Goal: Transaction & Acquisition: Purchase product/service

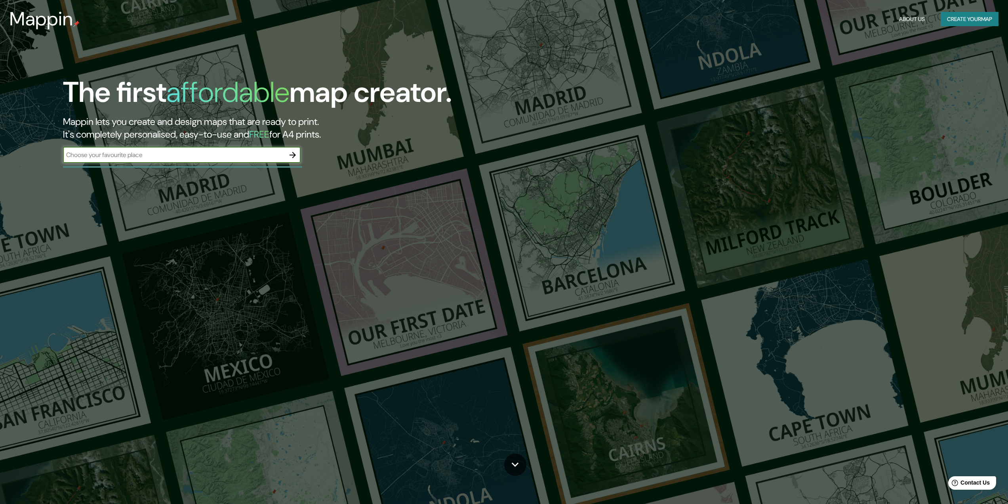
click at [978, 5] on header "Mappin About Us Create your map" at bounding box center [504, 19] width 1008 height 38
click at [973, 19] on button "Create your map" at bounding box center [970, 19] width 58 height 15
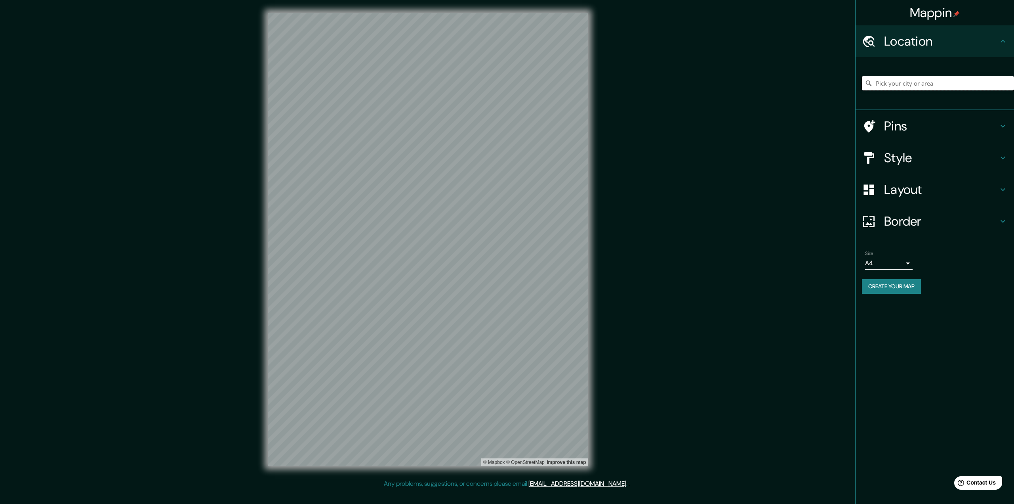
click at [918, 86] on input "Pick your city or area" at bounding box center [938, 83] width 152 height 14
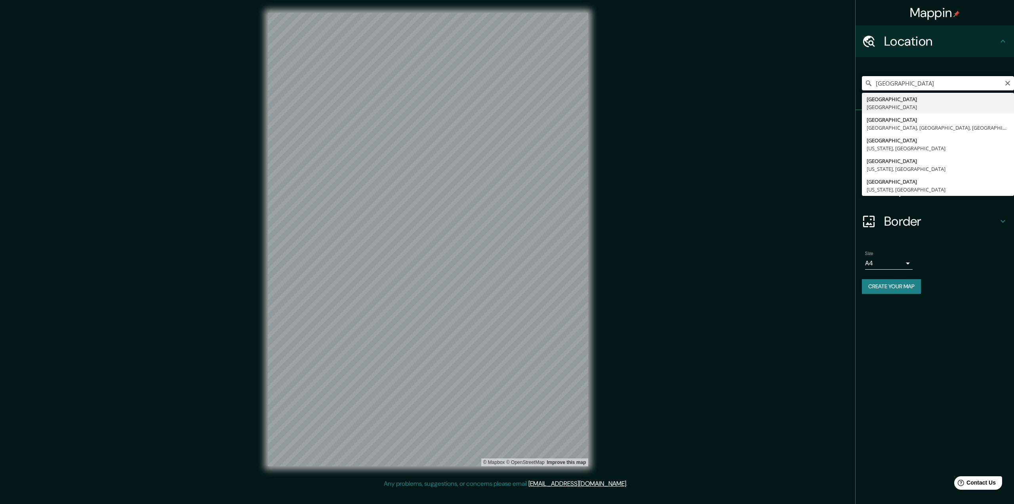
type input "Paris, France"
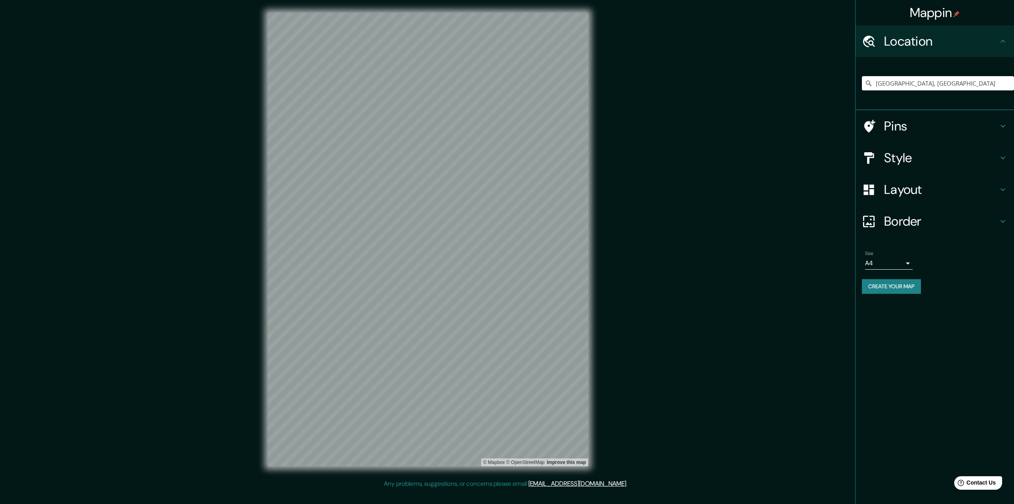
click at [877, 264] on body "Mappin Location Paris, France Pins Style Layout Border Choose a border. Hint : …" at bounding box center [507, 252] width 1014 height 504
click at [879, 292] on li "A3" at bounding box center [889, 294] width 48 height 14
type input "a4"
click at [897, 284] on button "Create your map" at bounding box center [891, 286] width 59 height 15
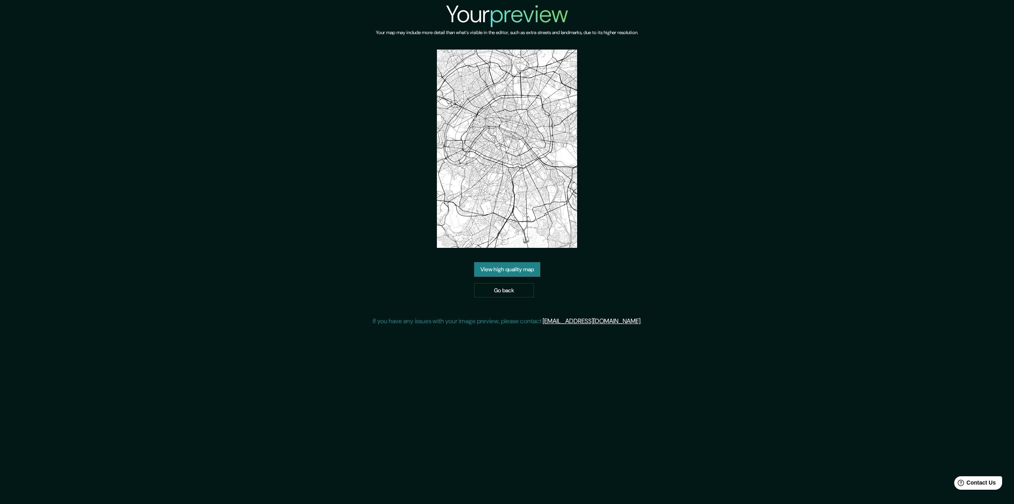
click at [523, 271] on link "View high quality map" at bounding box center [507, 269] width 66 height 15
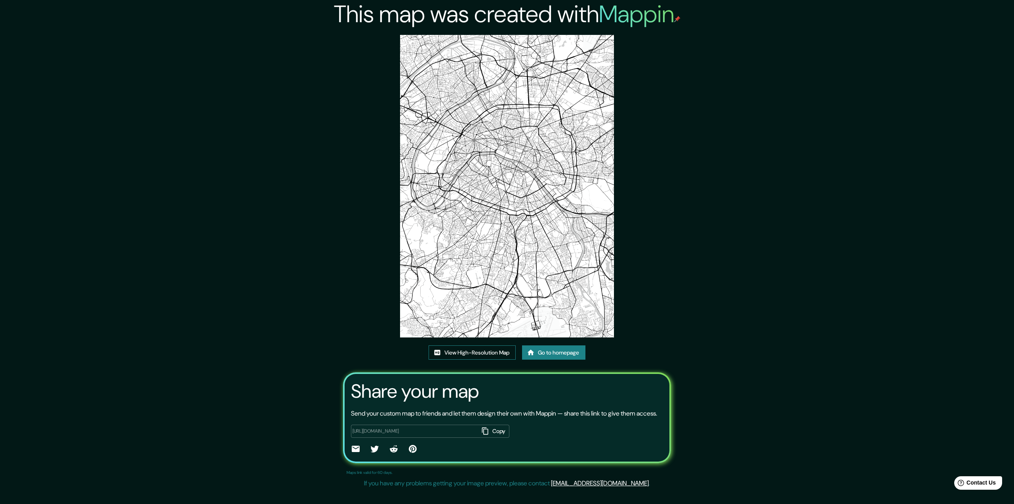
click at [458, 349] on link "View High-Resolution Map" at bounding box center [472, 352] width 87 height 15
click at [566, 352] on link "Go to homepage" at bounding box center [553, 352] width 63 height 15
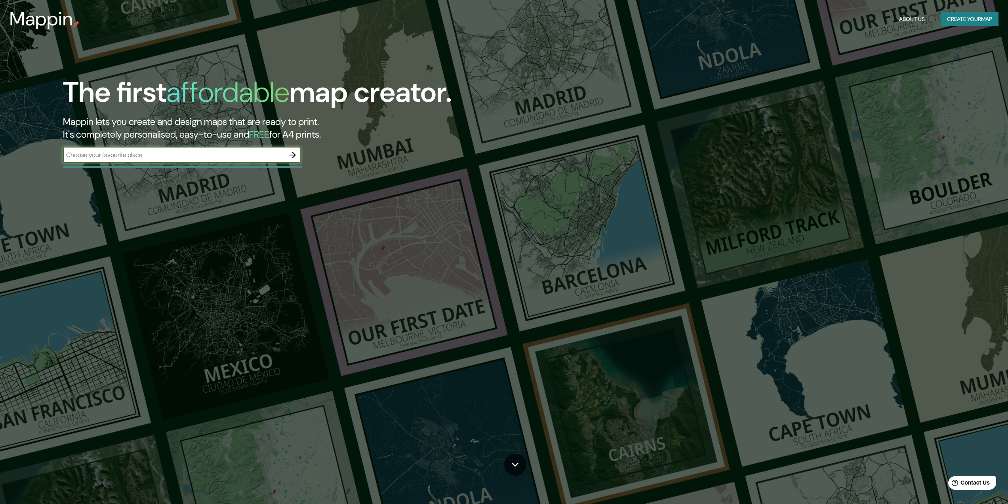
click at [957, 25] on button "Create your map" at bounding box center [970, 19] width 58 height 15
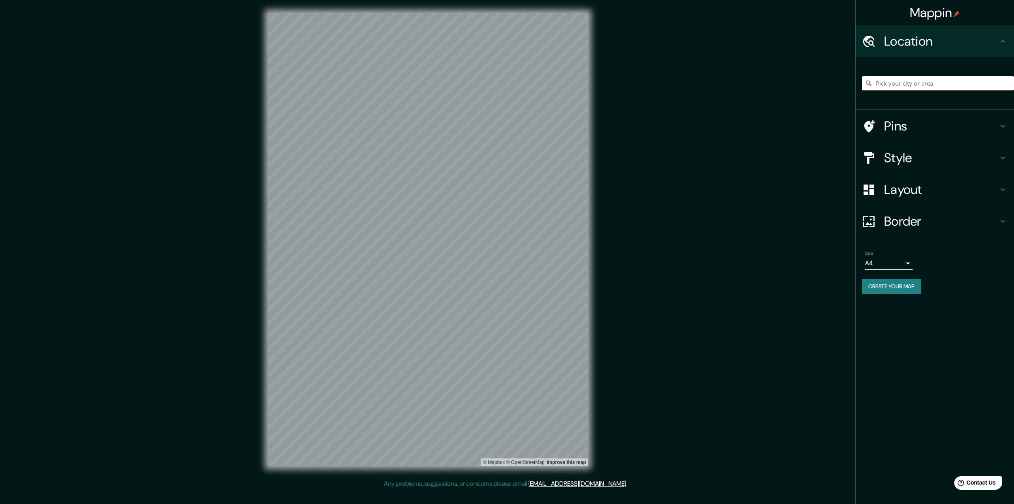
click at [879, 85] on input "Pick your city or area" at bounding box center [938, 83] width 152 height 14
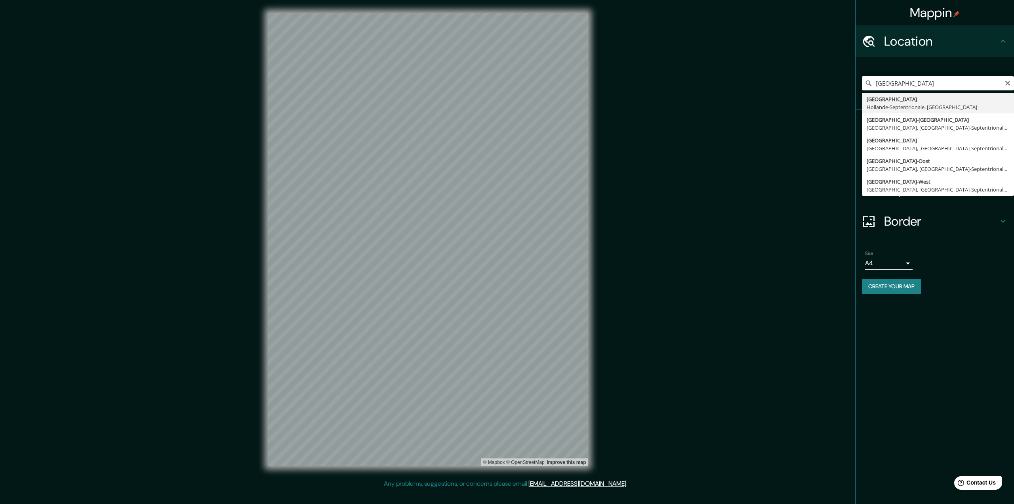
type input "Amsterdam, Hollande-Septentrionale, Pays-Bas"
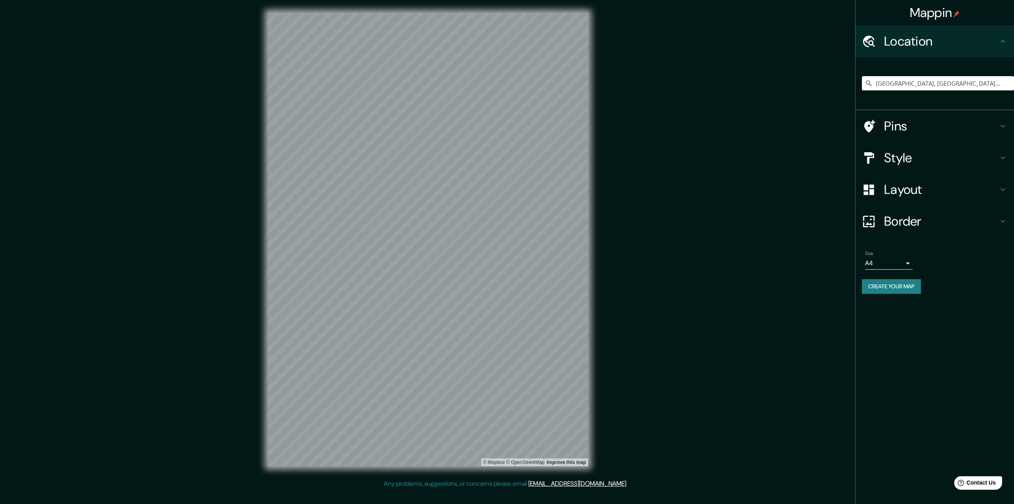
click at [883, 264] on body "Mappin Location Amsterdam, Hollande-Septentrionale, Pays-Bas Pins Style Layout …" at bounding box center [507, 252] width 1014 height 504
click at [887, 290] on li "A3" at bounding box center [889, 294] width 48 height 14
type input "a4"
click at [888, 287] on button "Create your map" at bounding box center [891, 286] width 59 height 15
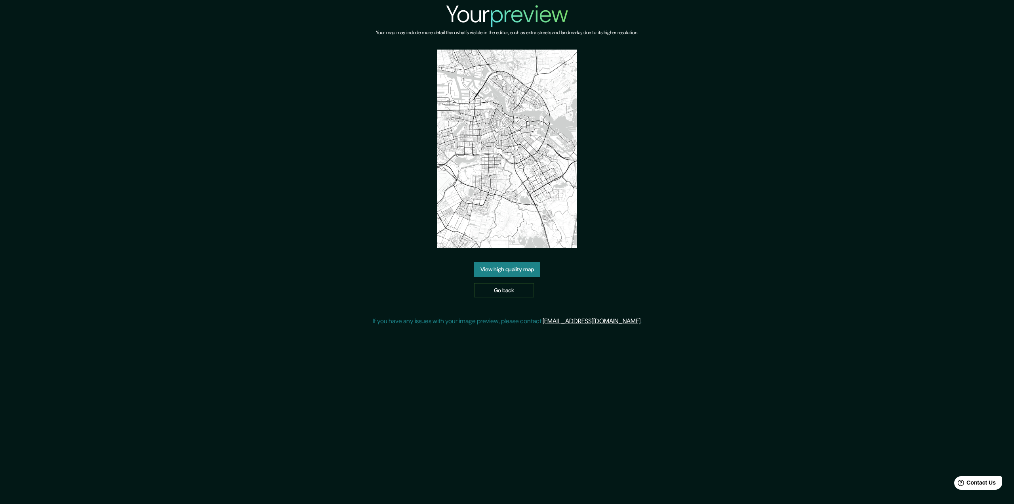
click at [508, 271] on link "View high quality map" at bounding box center [507, 269] width 66 height 15
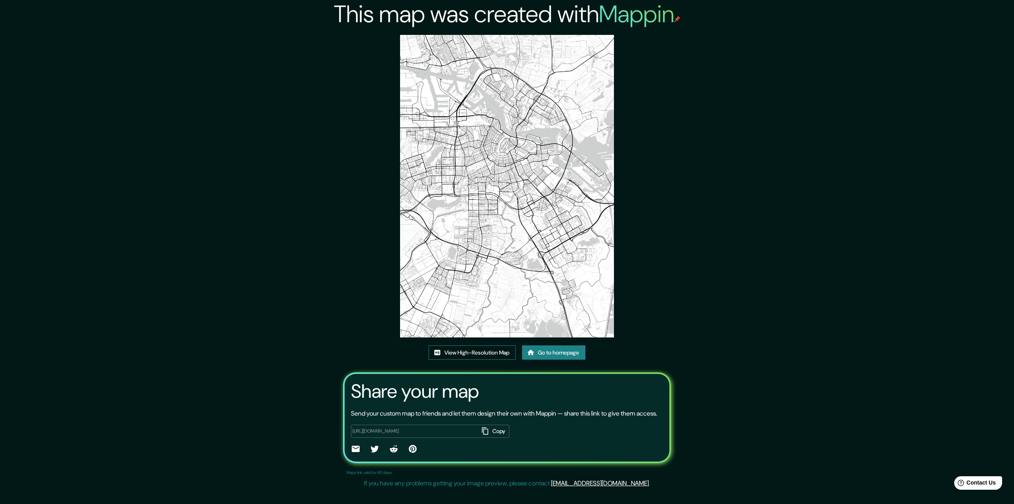
click at [478, 351] on link "View High-Resolution Map" at bounding box center [472, 352] width 87 height 15
click at [574, 355] on link "Go to homepage" at bounding box center [553, 352] width 63 height 15
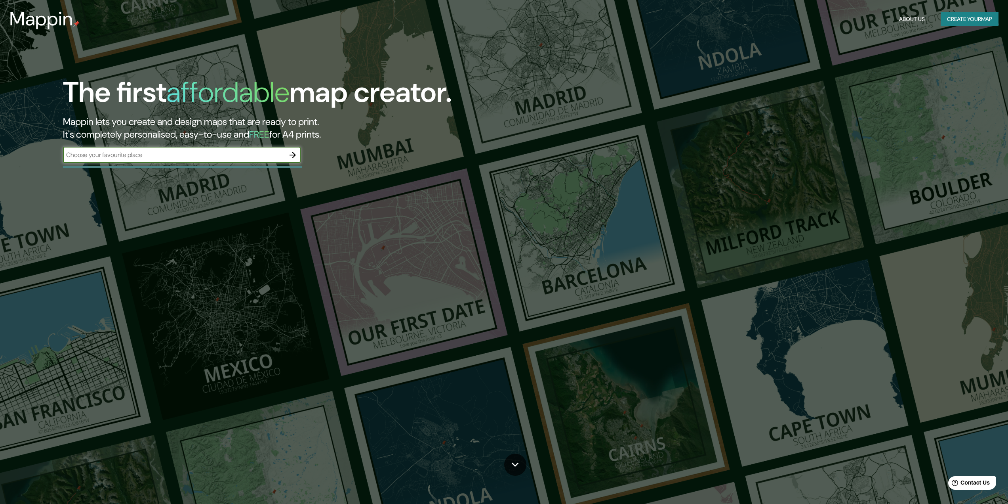
click at [952, 20] on button "Create your map" at bounding box center [970, 19] width 58 height 15
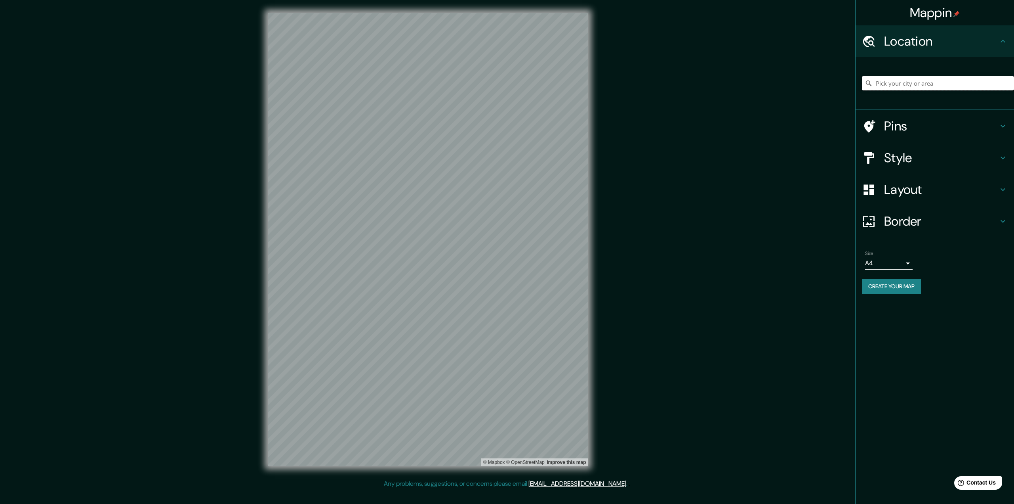
click at [908, 78] on input "Pick your city or area" at bounding box center [938, 83] width 152 height 14
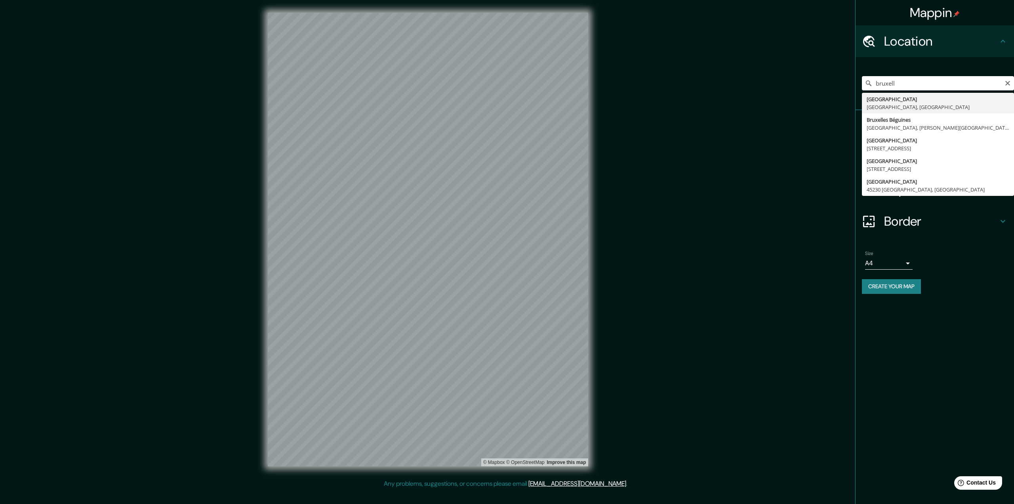
type input "Bruxelles, Région de Bruxelles-Capitale, Belgique"
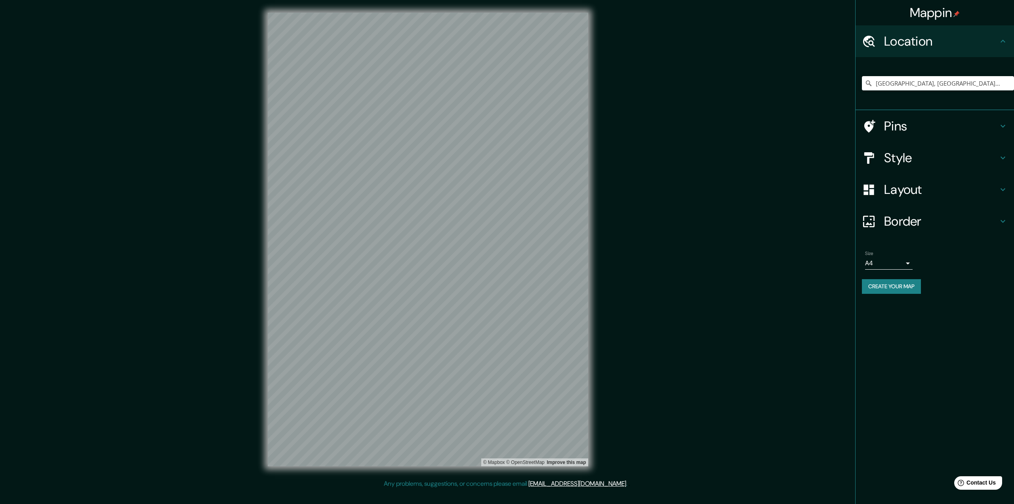
click at [905, 267] on body "Mappin Location Bruxelles, Région de Bruxelles-Capitale, Belgique Pins Style La…" at bounding box center [507, 252] width 1014 height 504
click at [890, 294] on li "A3" at bounding box center [889, 294] width 48 height 14
type input "a4"
click at [897, 284] on button "Create your map" at bounding box center [891, 286] width 59 height 15
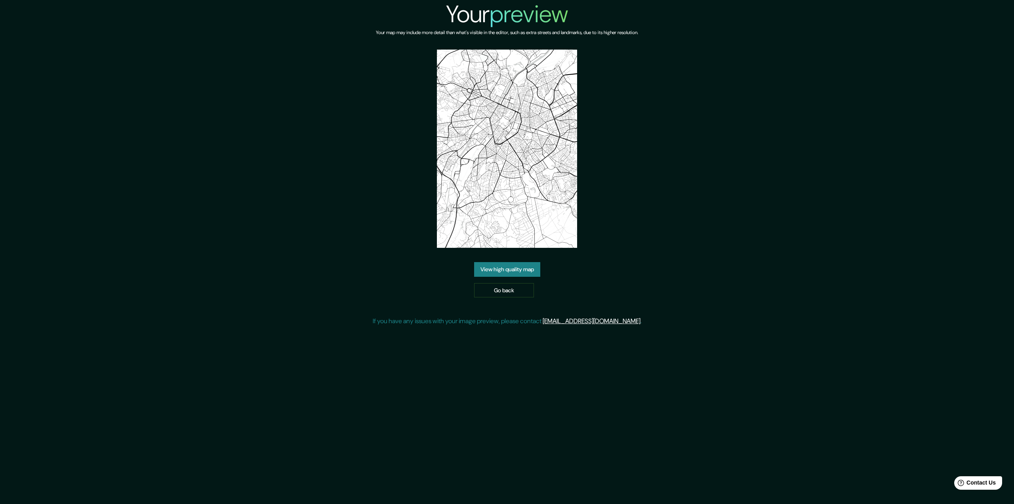
click at [511, 267] on link "View high quality map" at bounding box center [507, 269] width 66 height 15
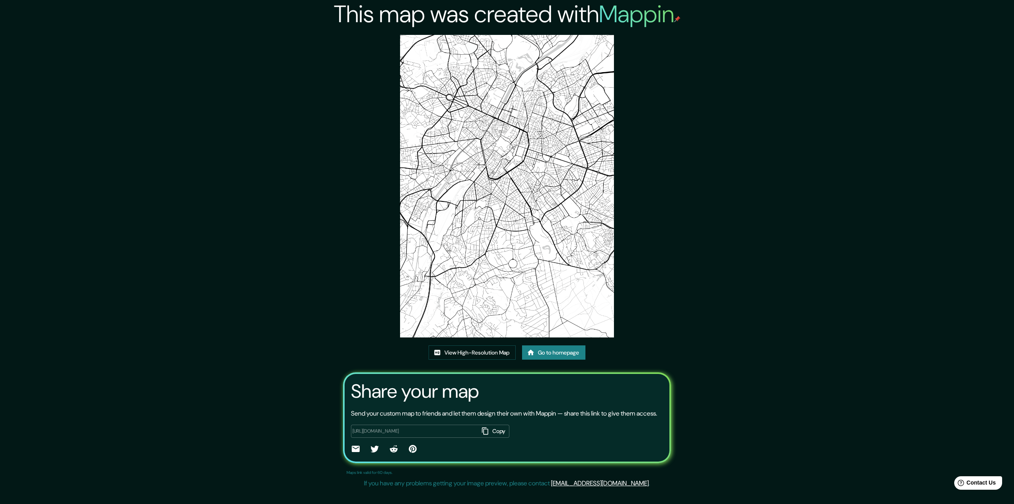
click at [561, 352] on link "Go to homepage" at bounding box center [553, 352] width 63 height 15
click at [452, 351] on link "View High-Resolution Map" at bounding box center [472, 352] width 87 height 15
click at [561, 359] on link "Go to homepage" at bounding box center [553, 352] width 63 height 15
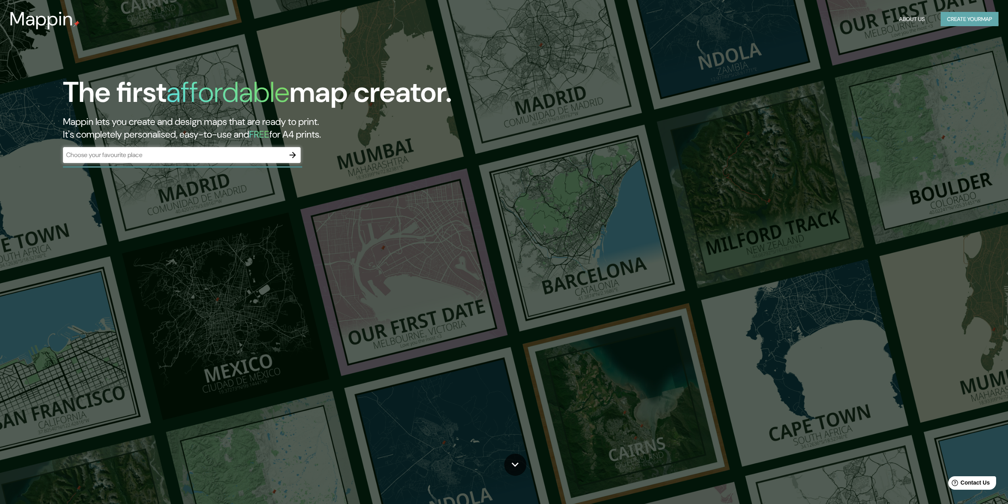
click at [977, 24] on button "Create your map" at bounding box center [970, 19] width 58 height 15
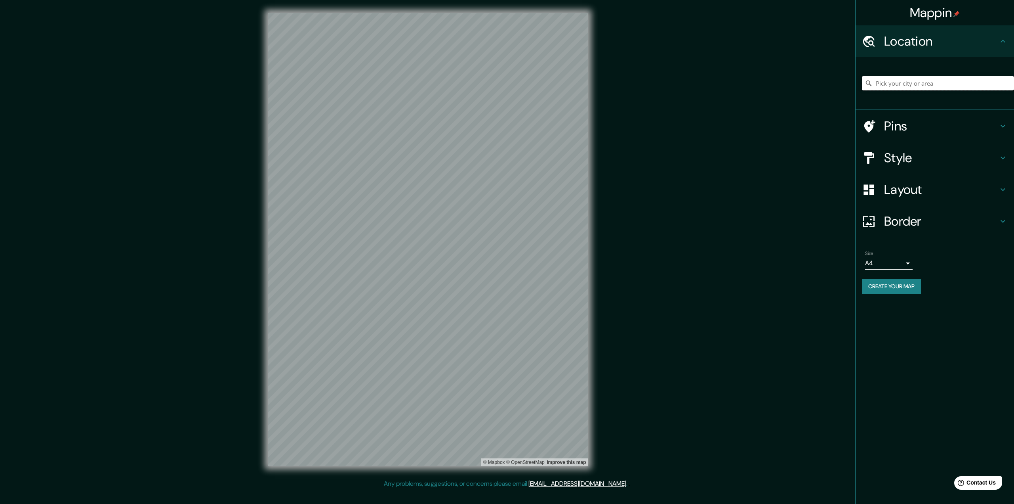
click at [929, 85] on input "Pick your city or area" at bounding box center [938, 83] width 152 height 14
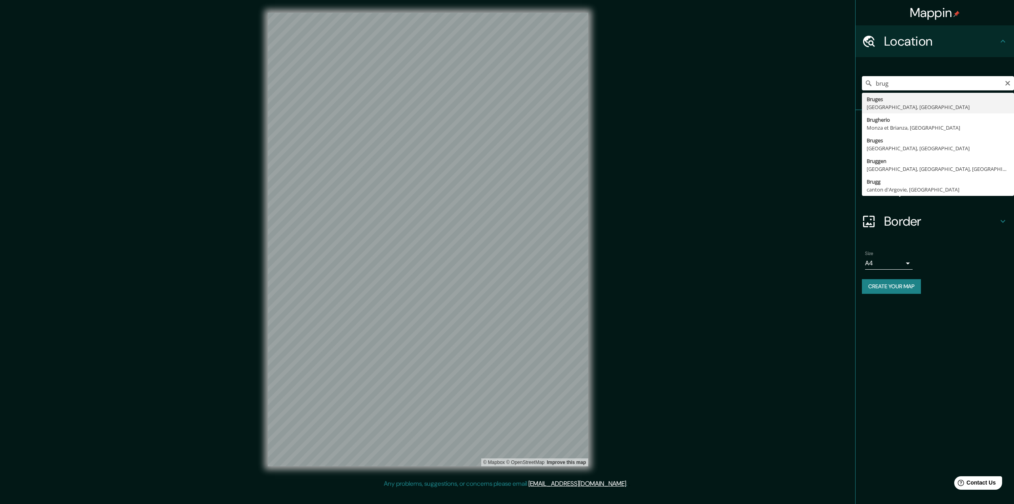
type input "Bruges, Flandre-Occidentale, Belgique"
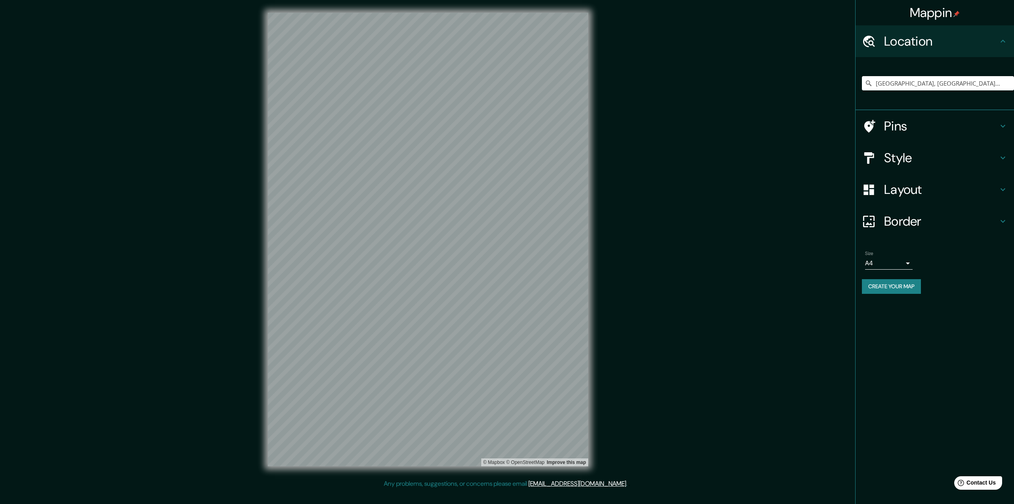
click at [891, 260] on body "Mappin Location Bruges, Flandre-Occidentale, Belgique Pins Style Layout Border …" at bounding box center [507, 252] width 1014 height 504
click at [891, 293] on li "A3" at bounding box center [889, 294] width 48 height 14
type input "a4"
click at [880, 286] on button "Create your map" at bounding box center [891, 286] width 59 height 15
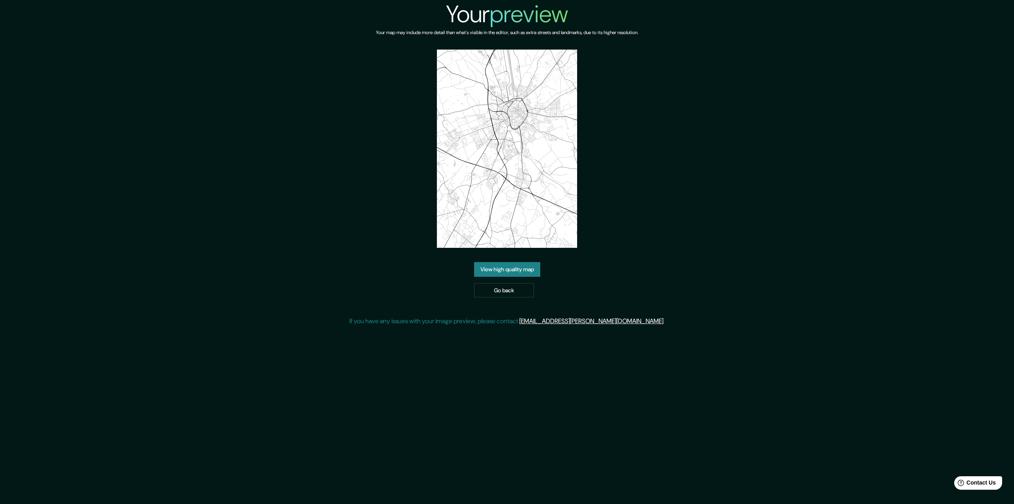
click at [503, 268] on link "View high quality map" at bounding box center [507, 269] width 66 height 15
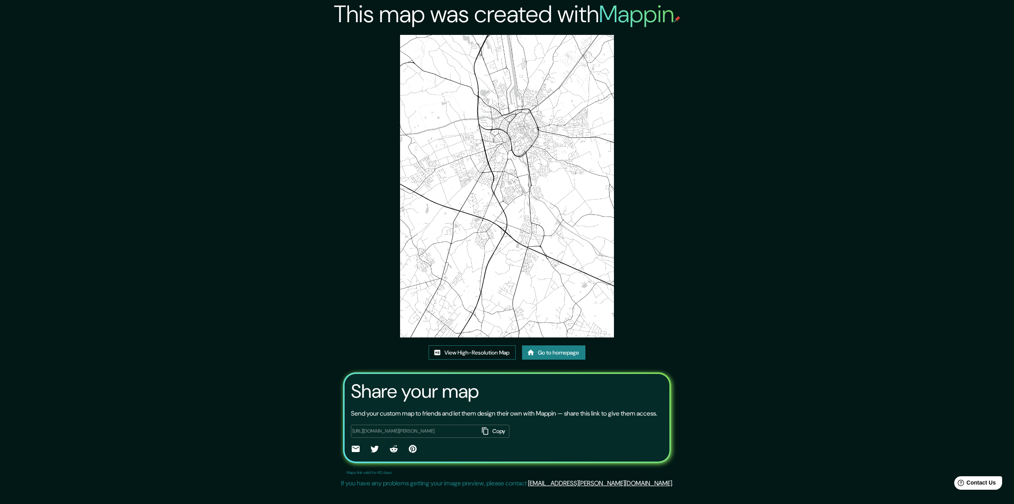
click at [490, 349] on link "View High-Resolution Map" at bounding box center [472, 352] width 87 height 15
click at [565, 353] on link "Go to homepage" at bounding box center [553, 352] width 63 height 15
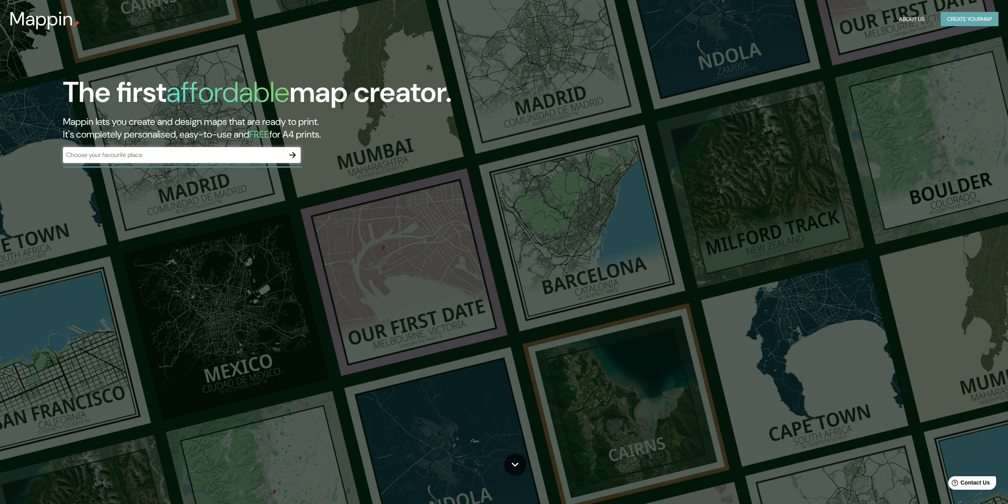
click at [954, 24] on button "Create your map" at bounding box center [970, 19] width 58 height 15
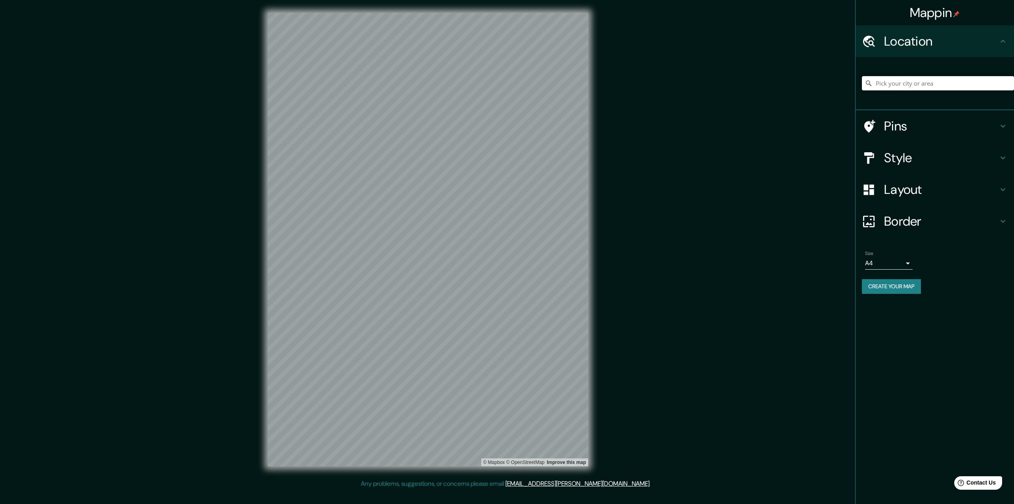
click at [948, 86] on input "Pick your city or area" at bounding box center [938, 83] width 152 height 14
type input "Budapest, Hongrie"
click at [883, 263] on body "Mappin Location Budapest, Hongrie Budapest Hongrie Budapest Géorgie, États-Unis…" at bounding box center [507, 252] width 1014 height 504
click at [876, 293] on li "A3" at bounding box center [889, 294] width 48 height 14
type input "a4"
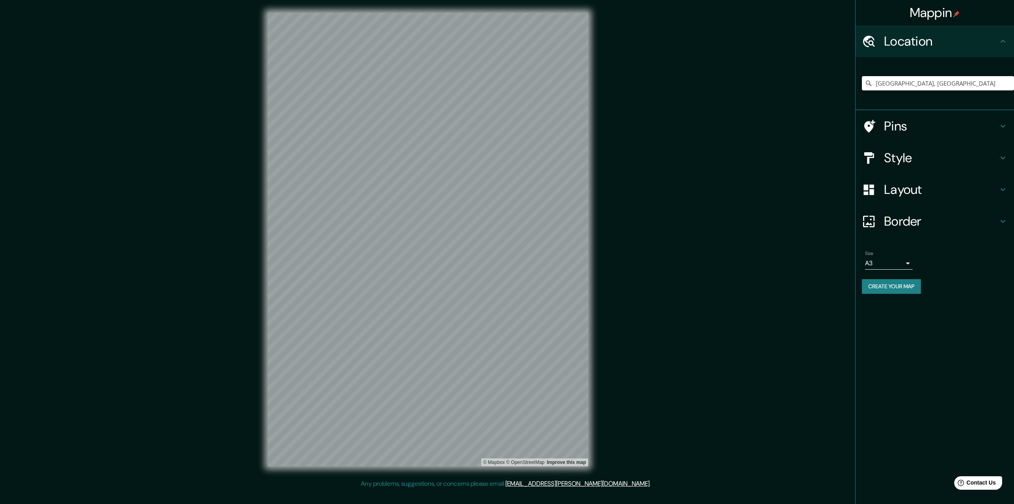
click at [894, 290] on button "Create your map" at bounding box center [891, 286] width 59 height 15
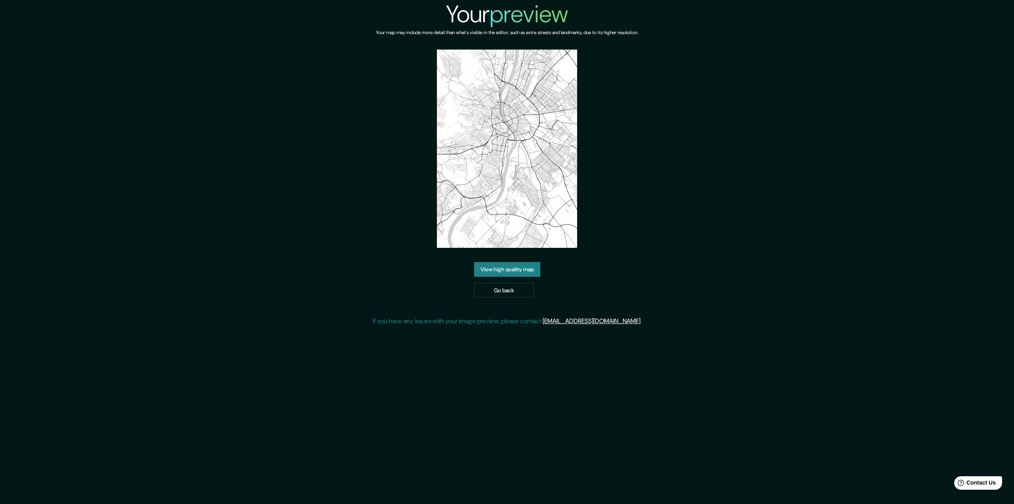
click at [523, 269] on link "View high quality map" at bounding box center [507, 269] width 66 height 15
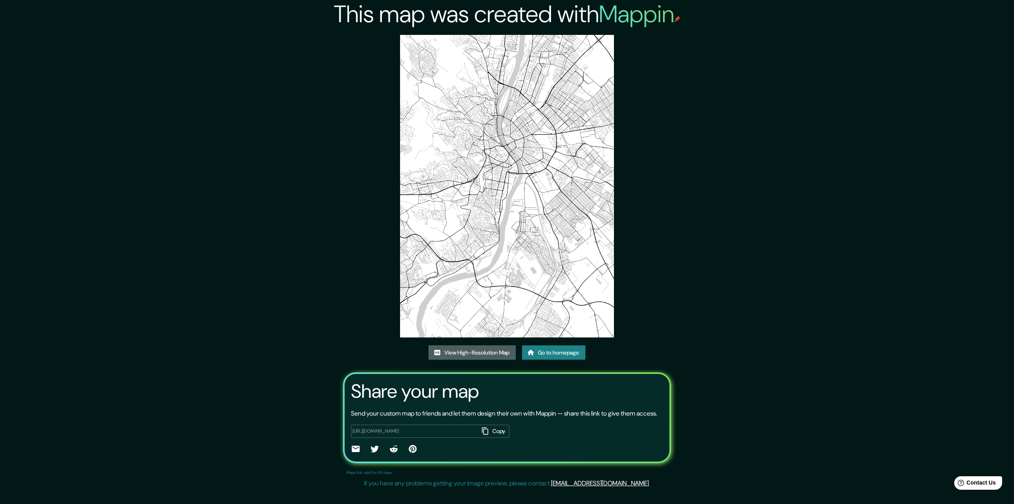
click at [491, 350] on link "View High-Resolution Map" at bounding box center [472, 352] width 87 height 15
click at [566, 349] on link "Go to homepage" at bounding box center [553, 352] width 63 height 15
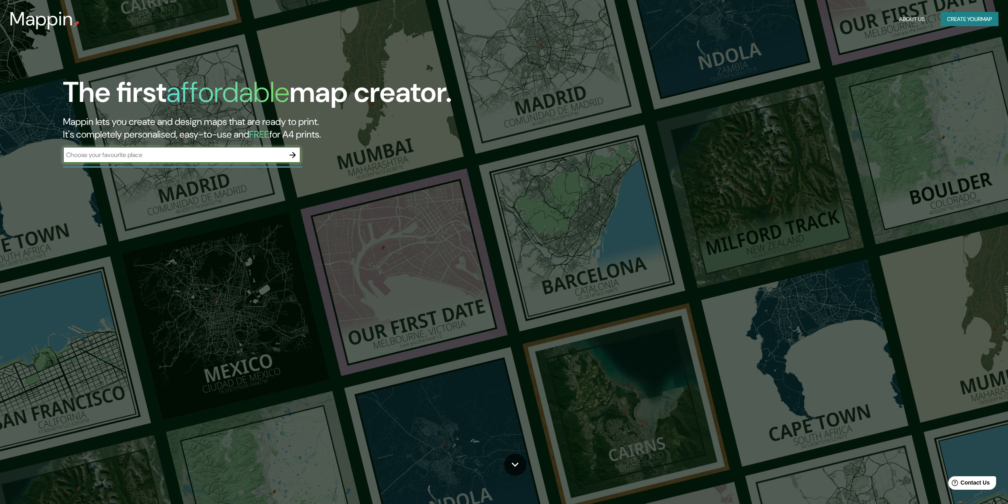
click at [958, 19] on button "Create your map" at bounding box center [970, 19] width 58 height 15
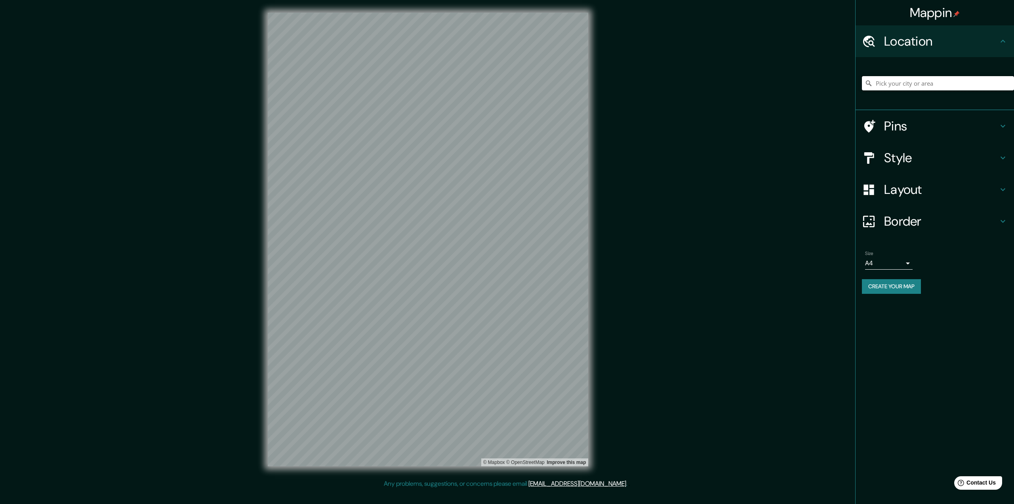
click at [897, 84] on input "Pick your city or area" at bounding box center [938, 83] width 152 height 14
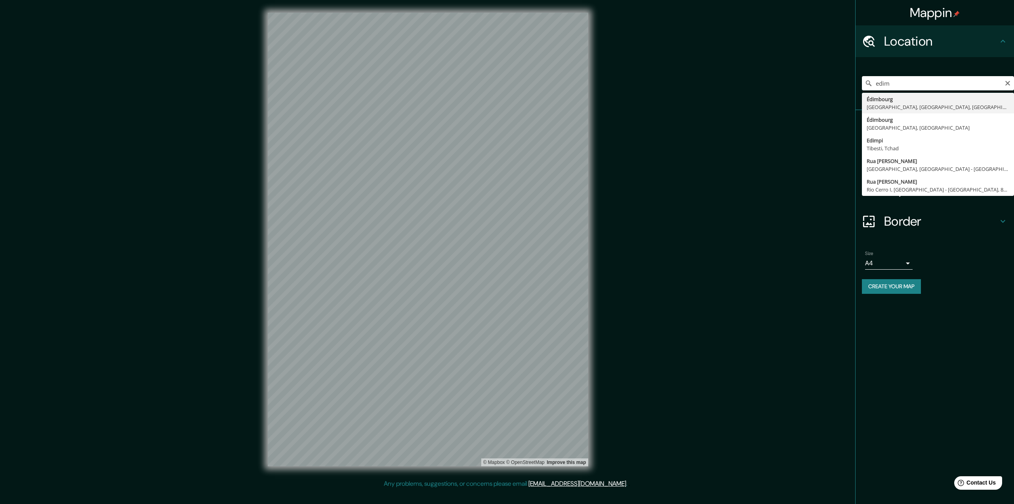
type input "Édimbourg, Édimbourg, Écosse, Royaume-Uni"
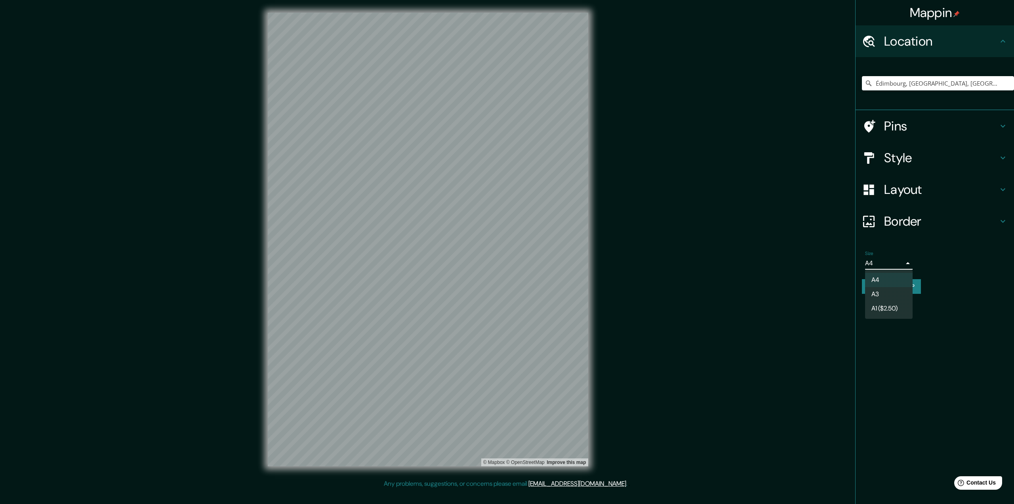
click at [886, 260] on body "Mappin Location Édimbourg, Édimbourg, Écosse, Royaume-Uni Pins Style Layout Bor…" at bounding box center [507, 252] width 1014 height 504
click at [884, 293] on li "A3" at bounding box center [889, 294] width 48 height 14
type input "a4"
click at [890, 284] on button "Create your map" at bounding box center [891, 286] width 59 height 15
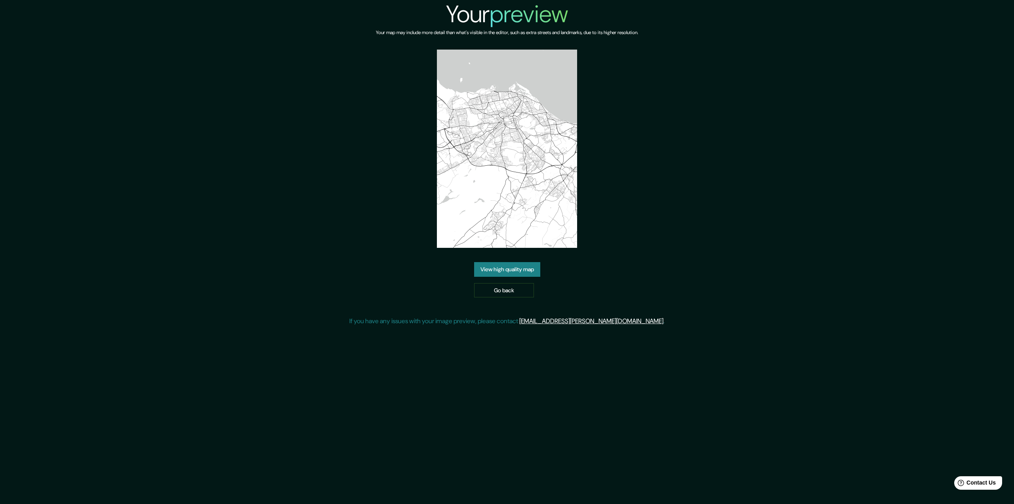
click at [497, 267] on link "View high quality map" at bounding box center [507, 269] width 66 height 15
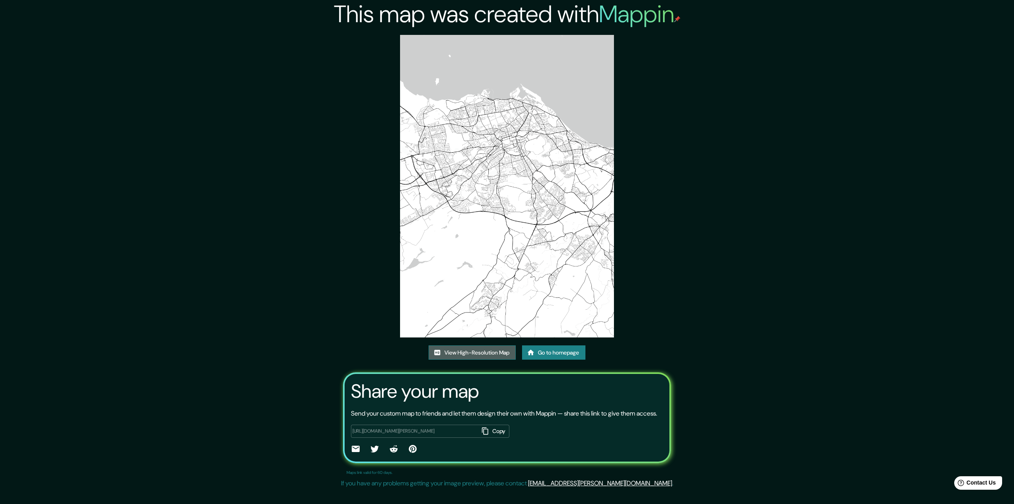
click at [479, 346] on link "View High-Resolution Map" at bounding box center [472, 352] width 87 height 15
click at [563, 353] on link "Go to homepage" at bounding box center [553, 352] width 63 height 15
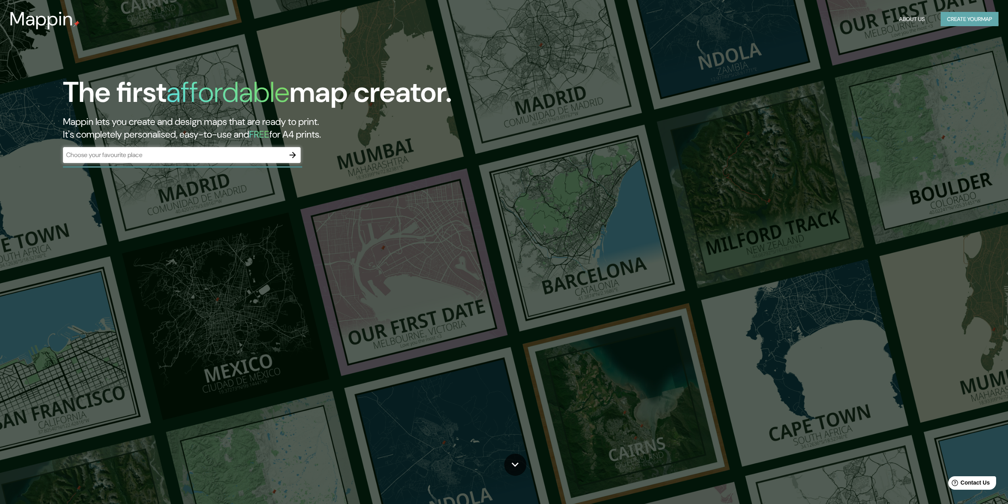
click at [965, 14] on button "Create your map" at bounding box center [970, 19] width 58 height 15
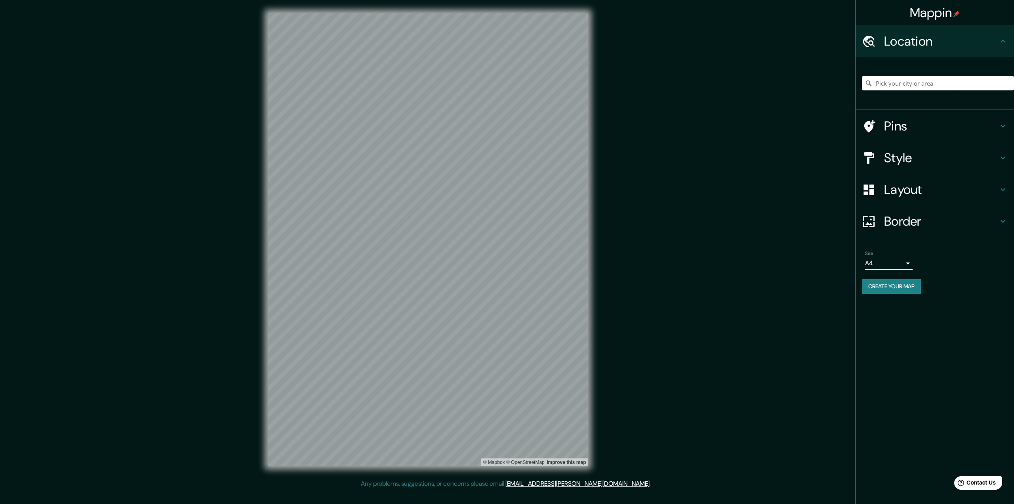
click at [948, 82] on input "Pick your city or area" at bounding box center [938, 83] width 152 height 14
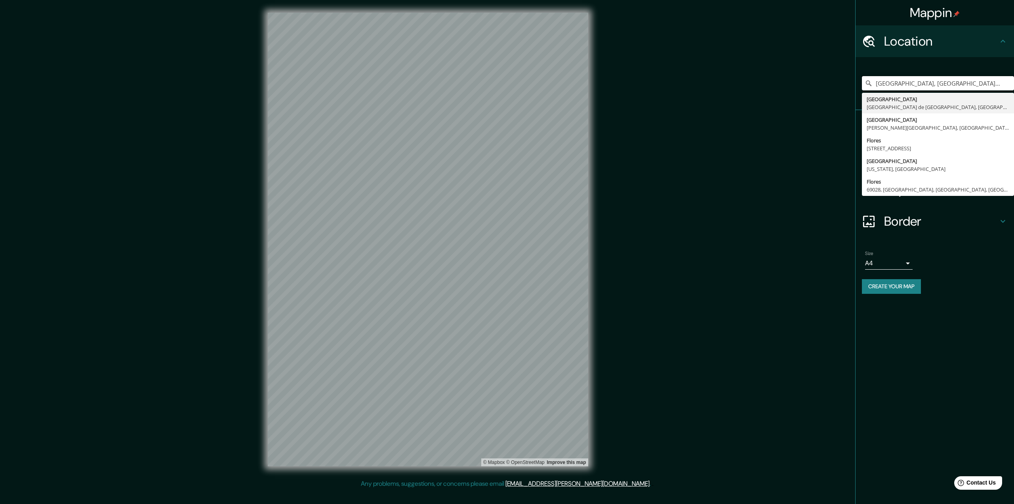
type input "[GEOGRAPHIC_DATA], [GEOGRAPHIC_DATA] de [GEOGRAPHIC_DATA], [GEOGRAPHIC_DATA]"
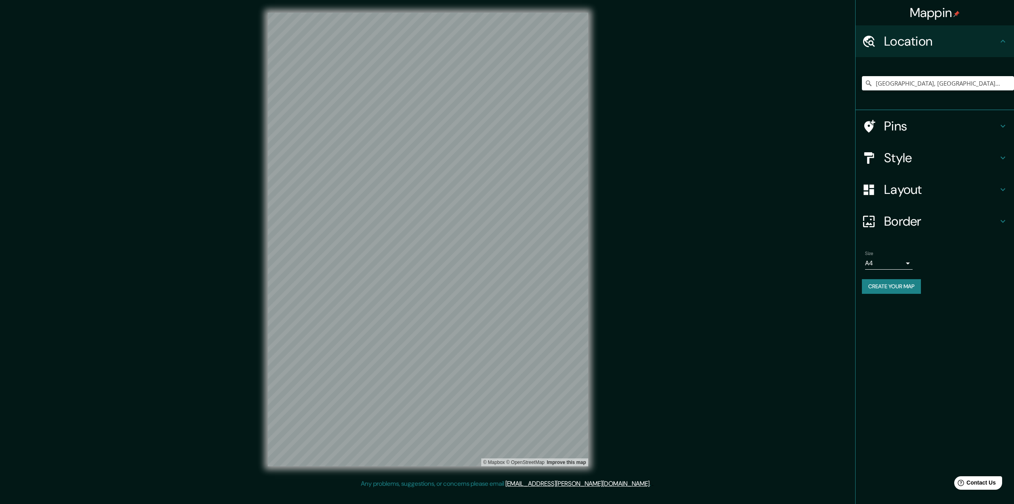
click at [880, 258] on body "Mappin Location Florence, ville métropolitaine de Florence, Italie Florence vil…" at bounding box center [507, 252] width 1014 height 504
click at [885, 289] on li "A3" at bounding box center [889, 294] width 48 height 14
type input "a4"
click at [885, 289] on button "Create your map" at bounding box center [891, 286] width 59 height 15
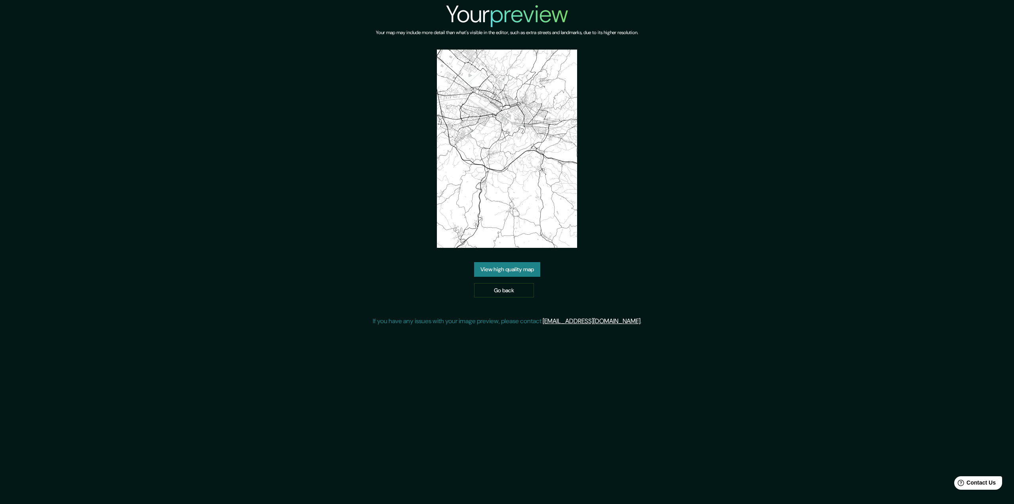
click at [511, 261] on div "Your preview Your map may include more detail than what's visible in the editor…" at bounding box center [507, 166] width 269 height 332
click at [511, 271] on link "View high quality map" at bounding box center [507, 269] width 66 height 15
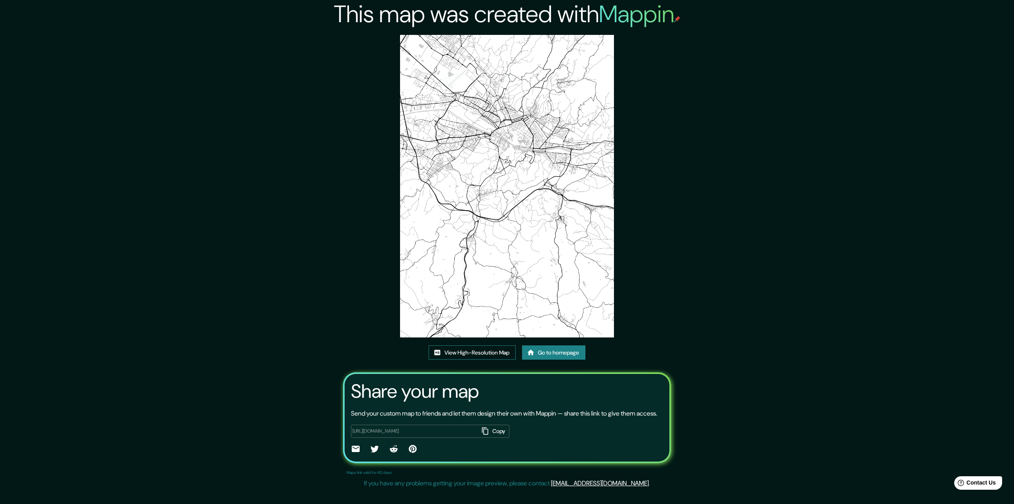
click at [494, 353] on link "View High-Resolution Map" at bounding box center [472, 352] width 87 height 15
click at [557, 355] on link "Go to homepage" at bounding box center [553, 352] width 63 height 15
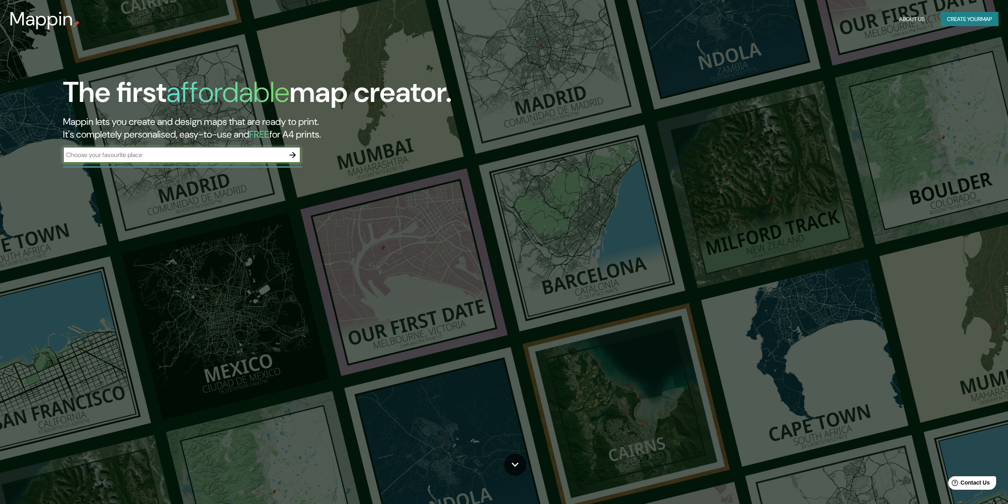
click at [956, 25] on button "Create your map" at bounding box center [970, 19] width 58 height 15
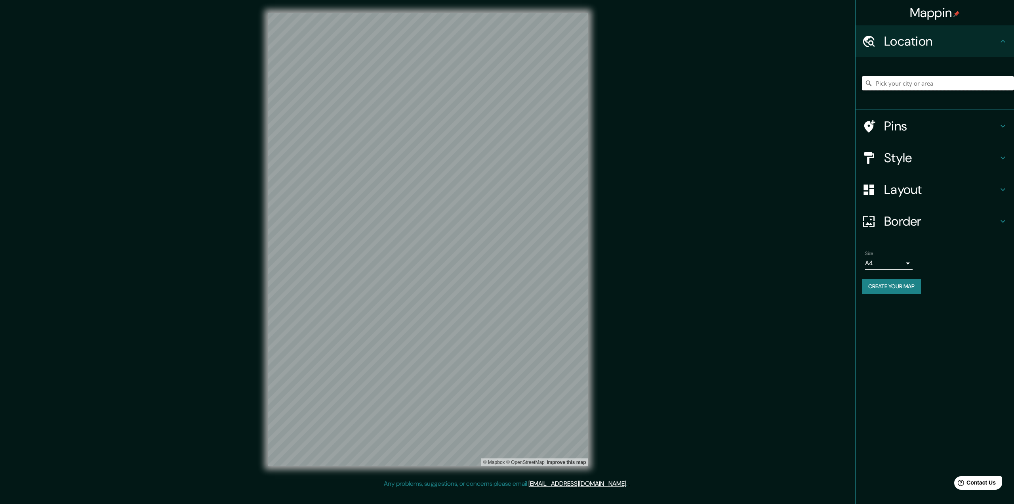
click at [935, 84] on input "Pick your city or area" at bounding box center [938, 83] width 152 height 14
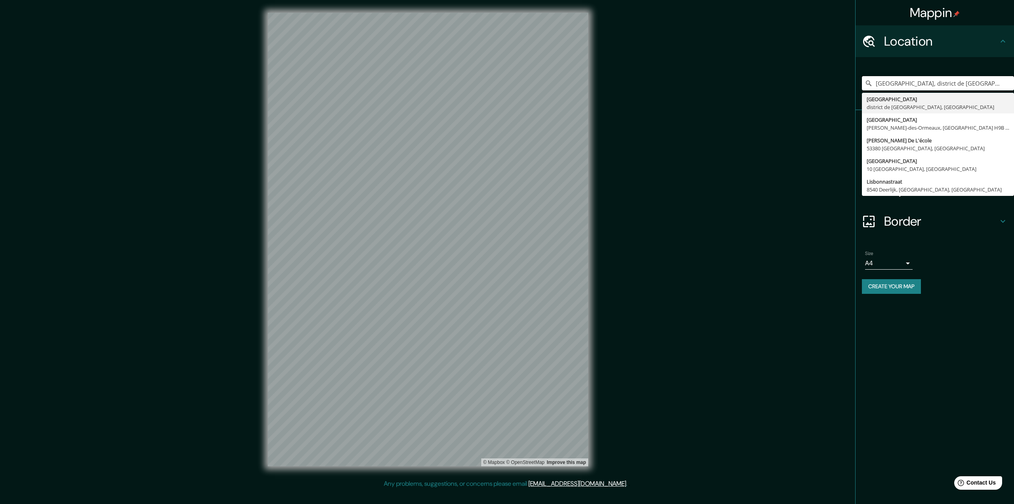
type input "Lisbonne, district de Lisbonne, Portugal"
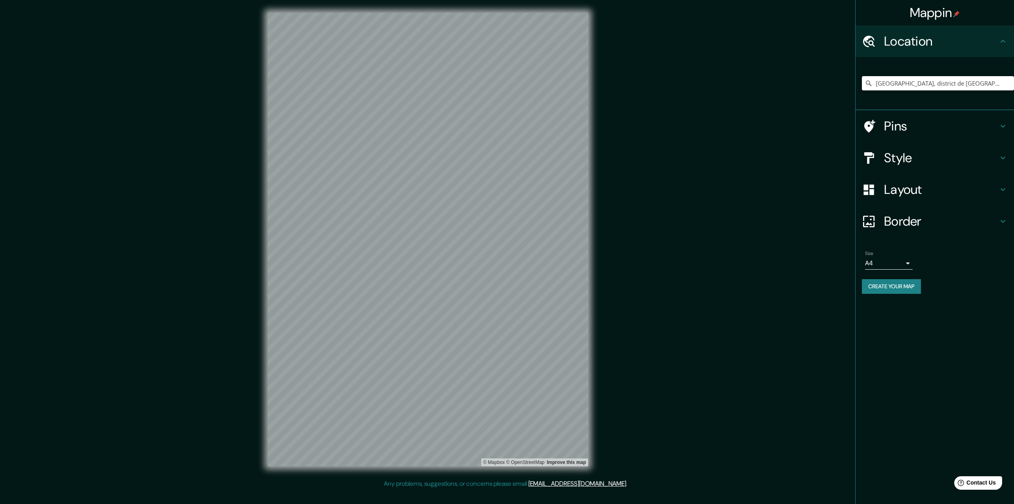
click at [894, 266] on body "Mappin Location Lisbonne, district de Lisbonne, Portugal Lisbonne district de L…" at bounding box center [507, 252] width 1014 height 504
click at [888, 291] on li "A3" at bounding box center [889, 294] width 48 height 14
type input "a4"
click at [888, 291] on button "Create your map" at bounding box center [891, 286] width 59 height 15
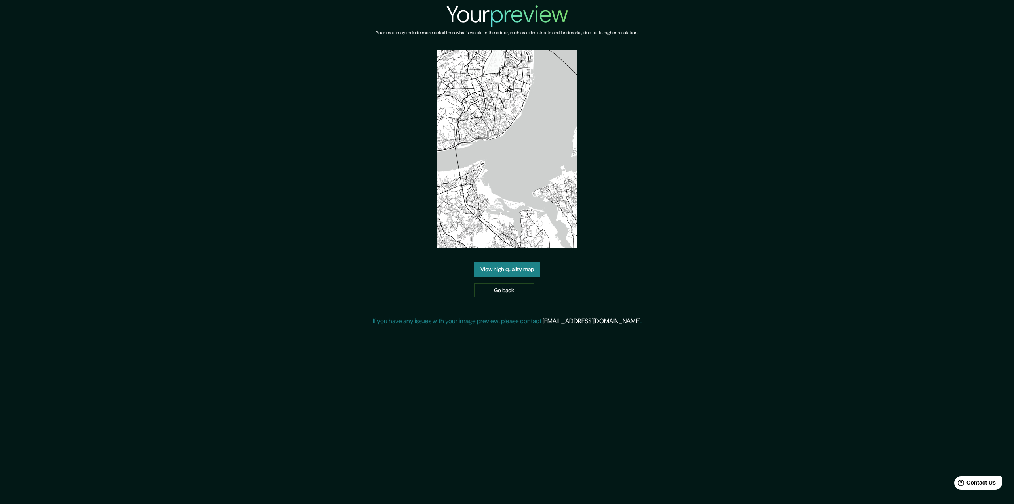
click at [481, 266] on link "View high quality map" at bounding box center [507, 269] width 66 height 15
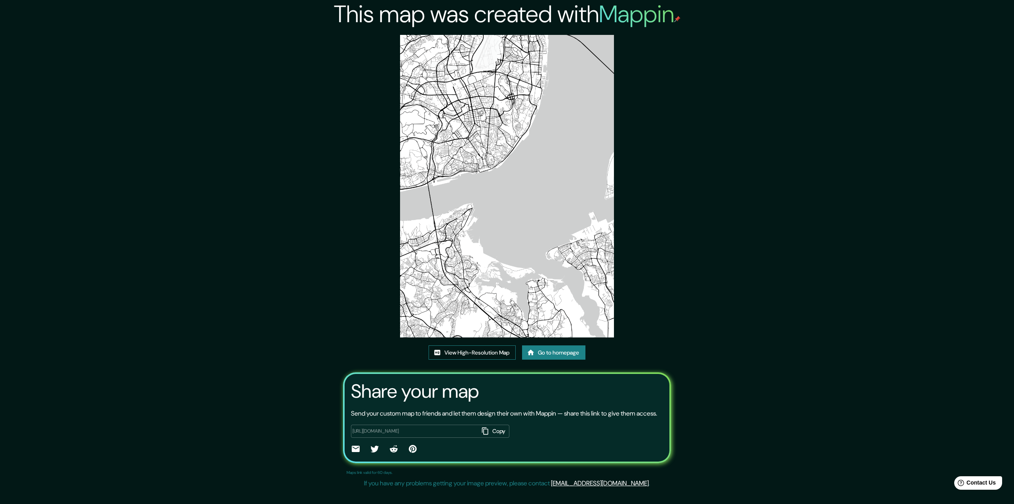
click at [493, 354] on link "View High-Resolution Map" at bounding box center [472, 352] width 87 height 15
click at [549, 354] on link "Go to homepage" at bounding box center [553, 352] width 63 height 15
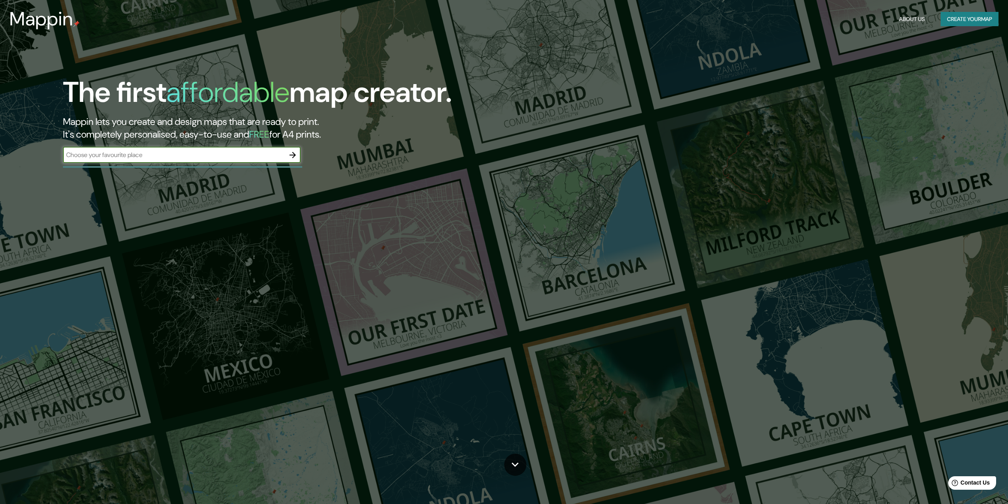
click at [971, 16] on button "Create your map" at bounding box center [970, 19] width 58 height 15
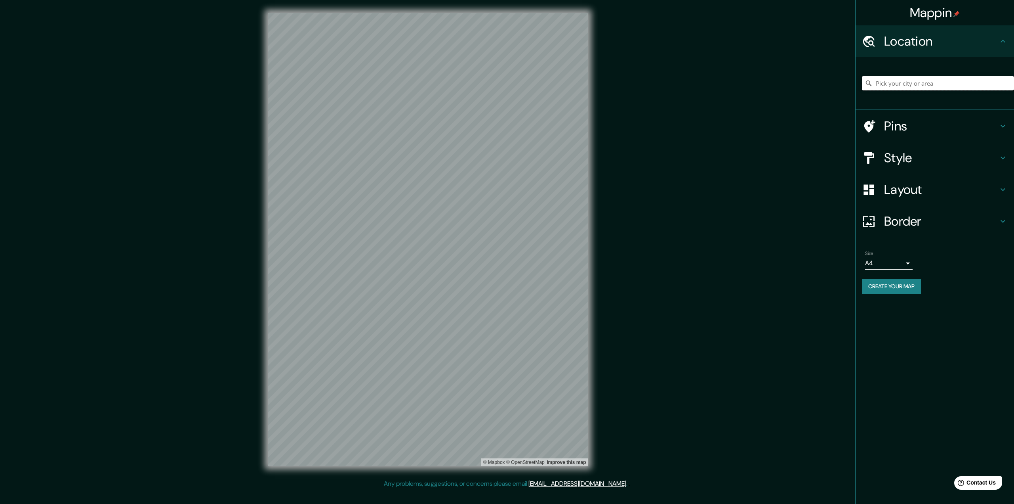
click at [909, 83] on input "Pick your city or area" at bounding box center [938, 83] width 152 height 14
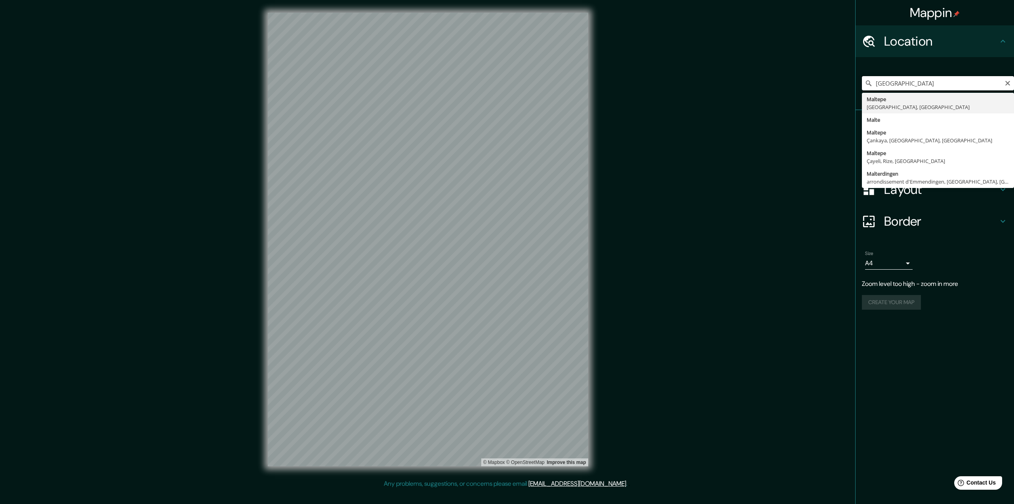
click at [899, 82] on input "Malaisie" at bounding box center [938, 83] width 152 height 14
type input "Malte"
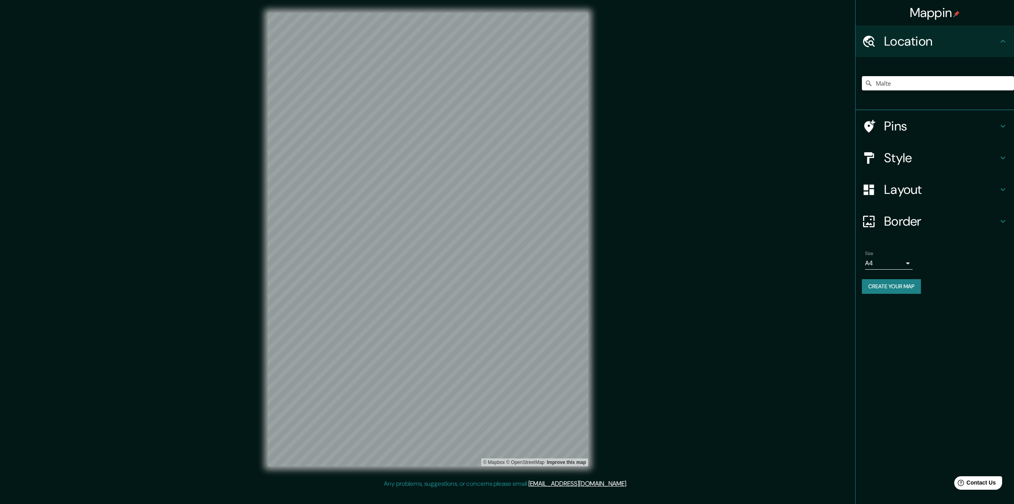
click at [878, 259] on body "Mappin Location Malte Pins Style Layout Border Choose a border. Hint : you can …" at bounding box center [507, 252] width 1014 height 504
click at [877, 295] on li "A3" at bounding box center [889, 294] width 48 height 14
type input "a4"
click at [881, 286] on button "Create your map" at bounding box center [891, 286] width 59 height 15
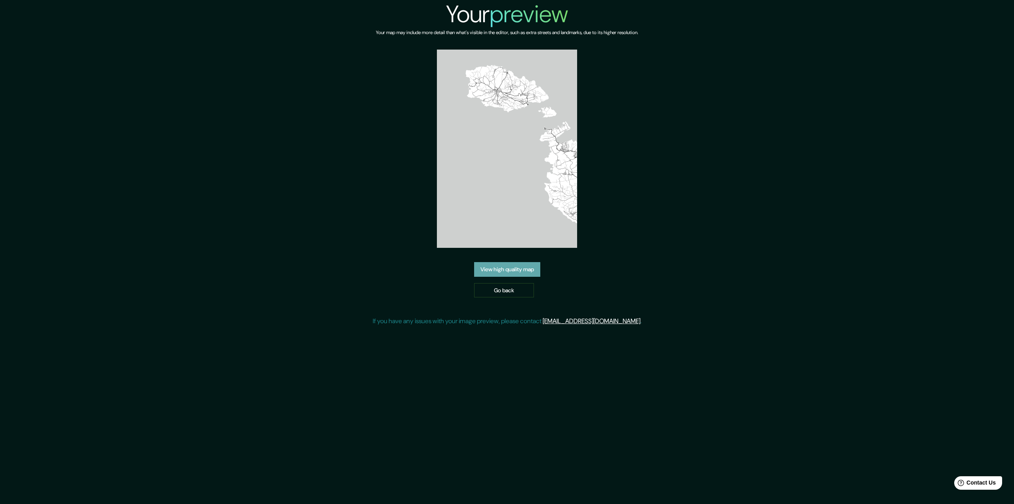
click at [506, 267] on link "View high quality map" at bounding box center [507, 269] width 66 height 15
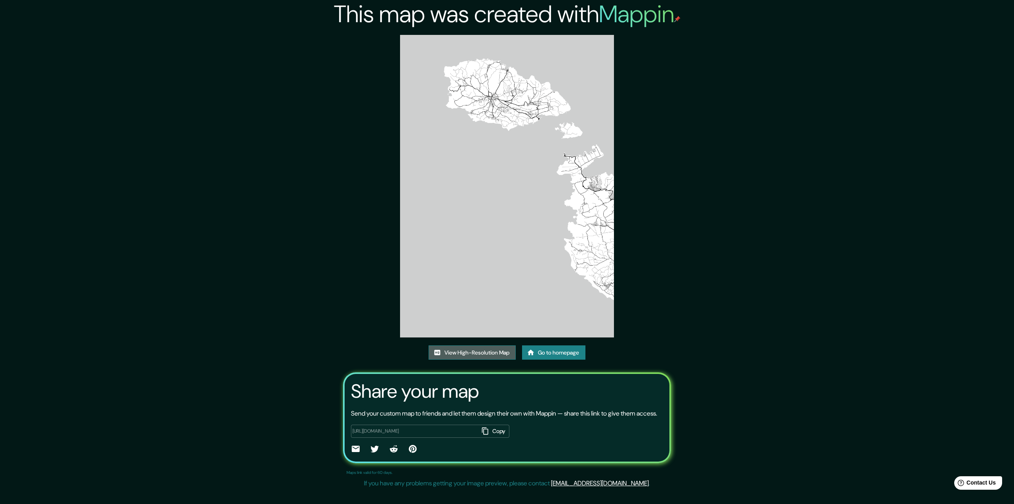
click at [469, 349] on link "View High-Resolution Map" at bounding box center [472, 352] width 87 height 15
click at [572, 357] on link "Go to homepage" at bounding box center [553, 352] width 63 height 15
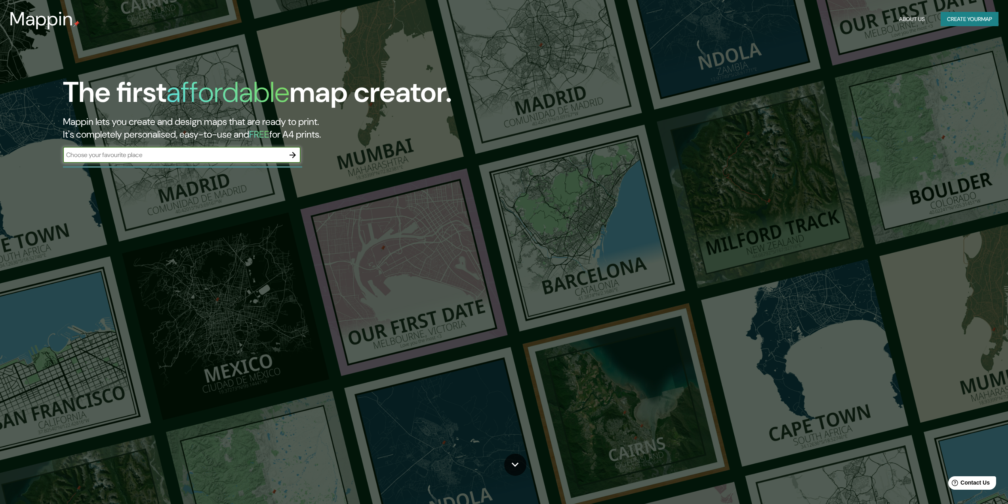
click at [949, 16] on button "Create your map" at bounding box center [970, 19] width 58 height 15
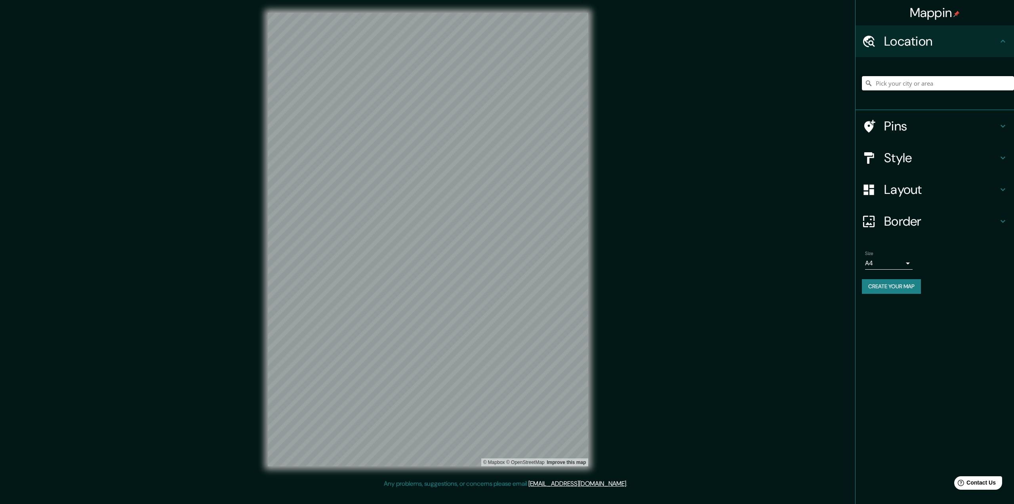
click at [929, 84] on input "Pick your city or area" at bounding box center [938, 83] width 152 height 14
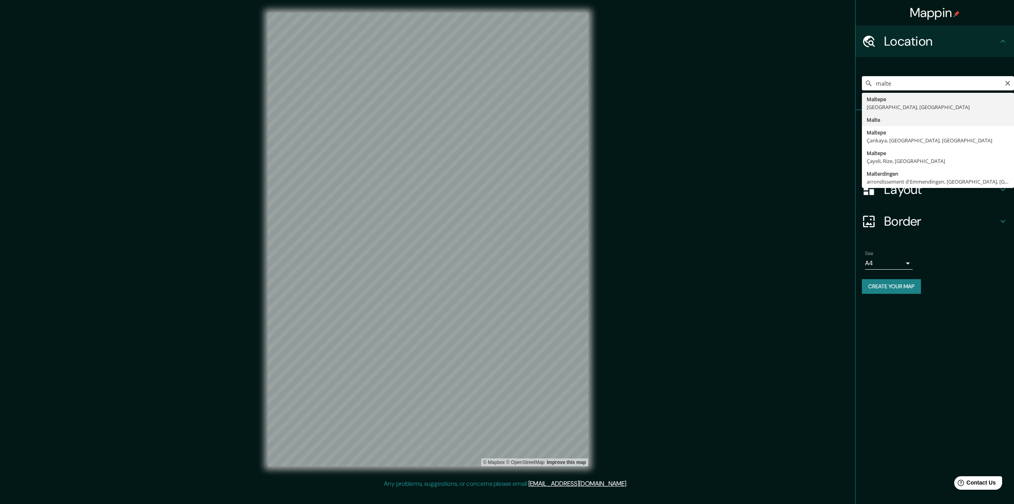
type input "Malte"
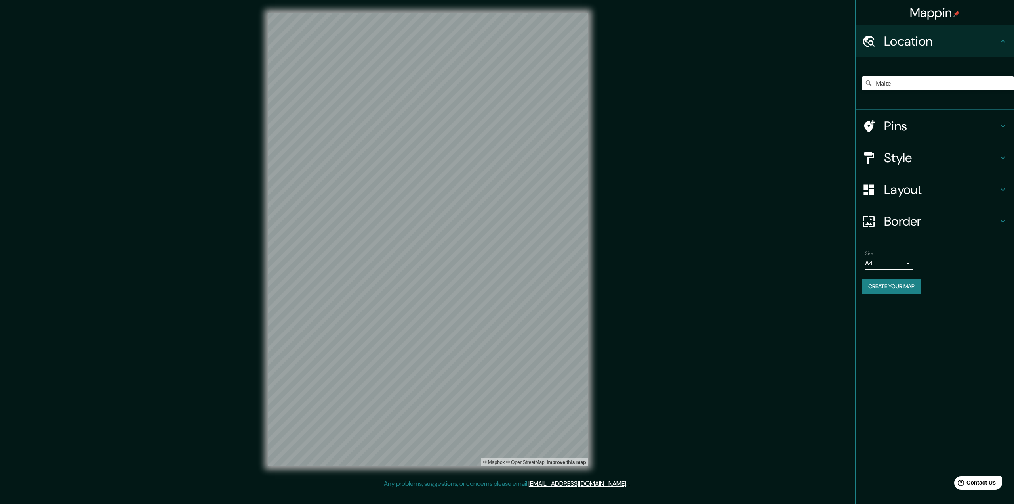
click at [879, 264] on body "Mappin Location Malte Pins Style Layout Border Choose a border. Hint : you can …" at bounding box center [507, 252] width 1014 height 504
click at [880, 292] on li "A3" at bounding box center [889, 294] width 48 height 14
type input "a4"
click at [894, 288] on button "Create your map" at bounding box center [891, 286] width 59 height 15
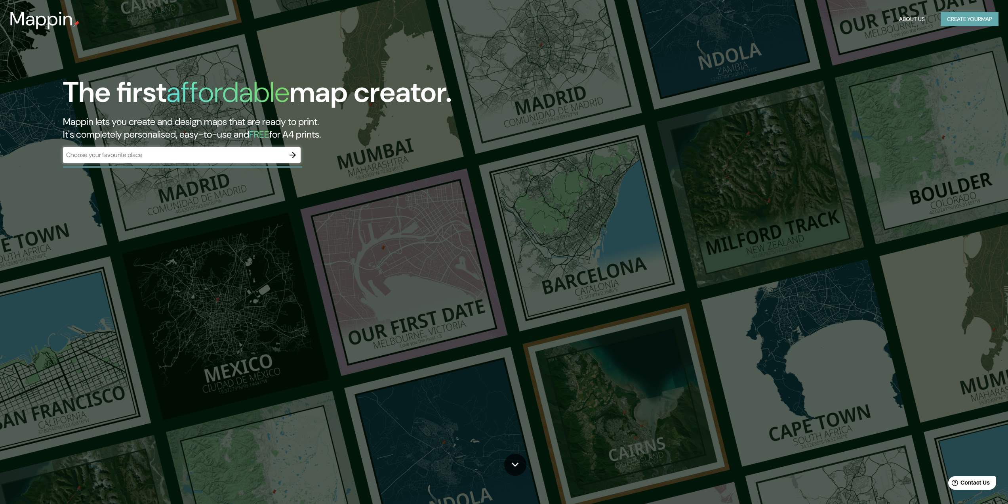
click at [959, 23] on button "Create your map" at bounding box center [970, 19] width 58 height 15
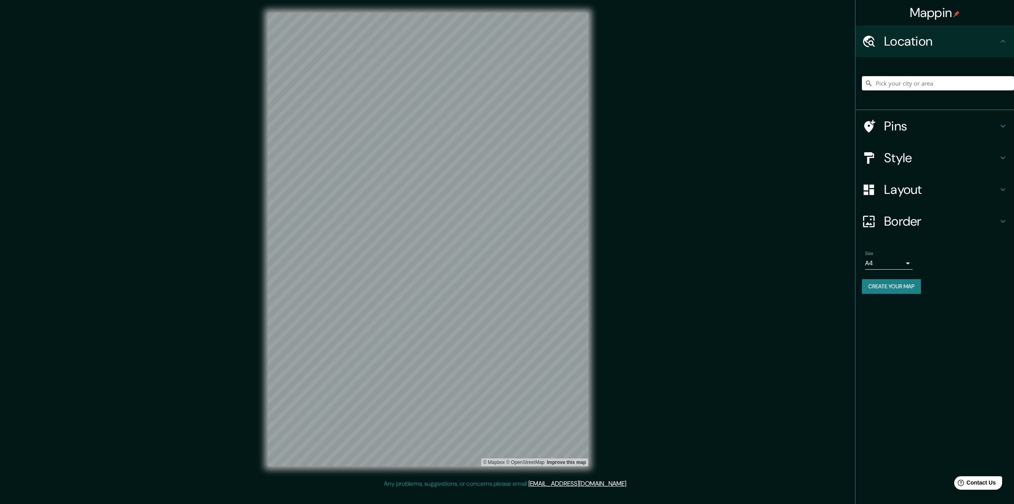
click at [925, 82] on input "Pick your city or area" at bounding box center [938, 83] width 152 height 14
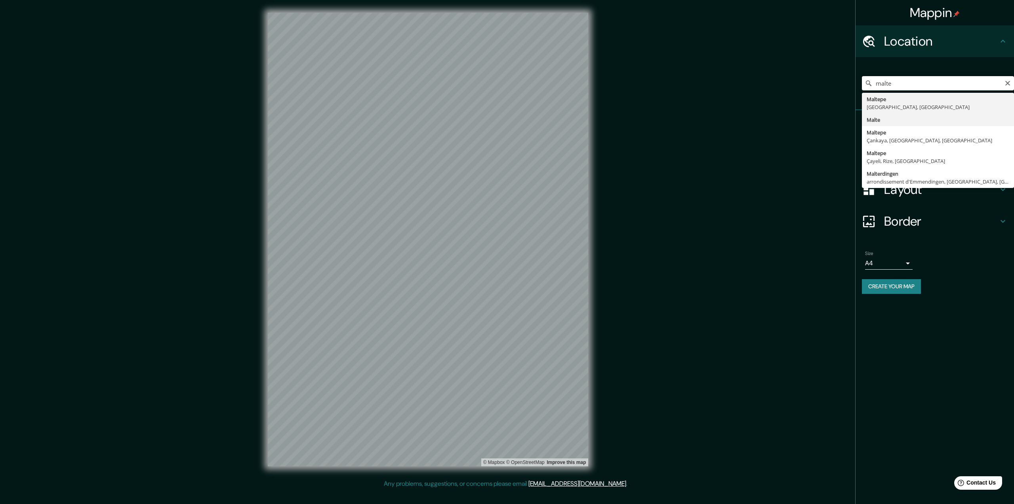
type input "Malte"
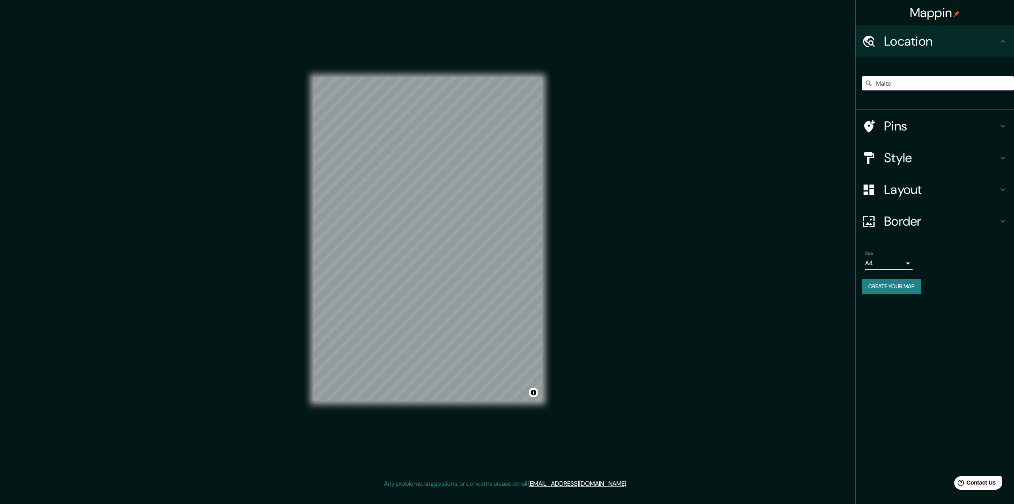
click at [901, 265] on body "Mappin Location Malte Pins Style Layout Border Choose a border. Hint : you can …" at bounding box center [507, 252] width 1014 height 504
click at [896, 294] on li "A3" at bounding box center [889, 294] width 48 height 14
type input "a4"
click at [908, 86] on input "Malte" at bounding box center [938, 83] width 152 height 14
click at [902, 286] on button "Create your map" at bounding box center [891, 286] width 59 height 15
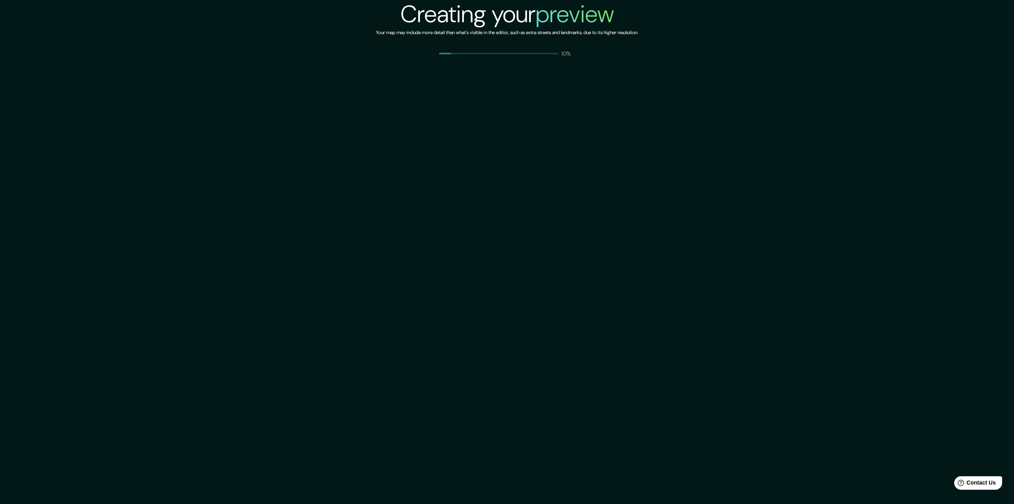
click at [454, 13] on h2 "Creating your preview" at bounding box center [508, 14] width 214 height 29
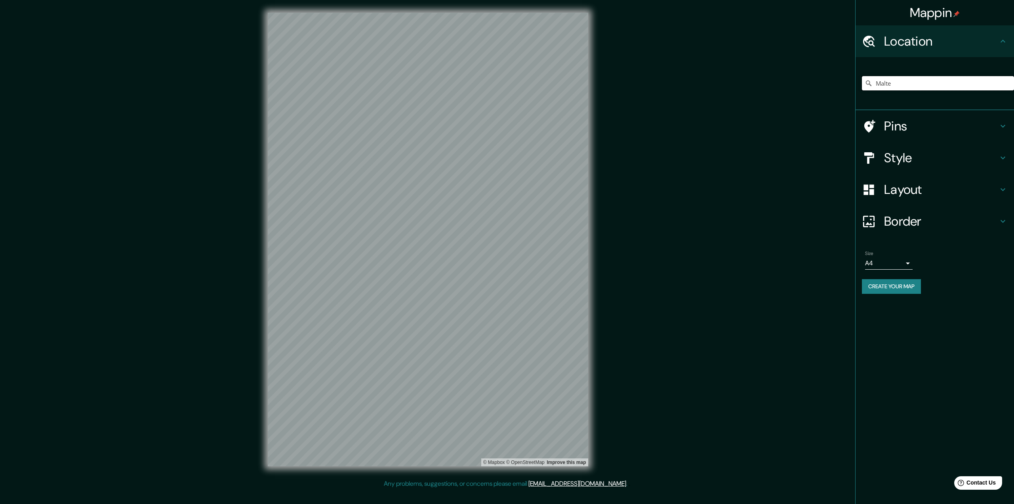
click at [978, 83] on input "Malte" at bounding box center [938, 83] width 152 height 14
click at [904, 90] on div "Malte" at bounding box center [938, 83] width 152 height 40
click at [902, 82] on input "Malte" at bounding box center [938, 83] width 152 height 14
click at [978, 41] on h4 "Location" at bounding box center [941, 41] width 114 height 16
click at [887, 36] on h4 "Location" at bounding box center [941, 41] width 114 height 16
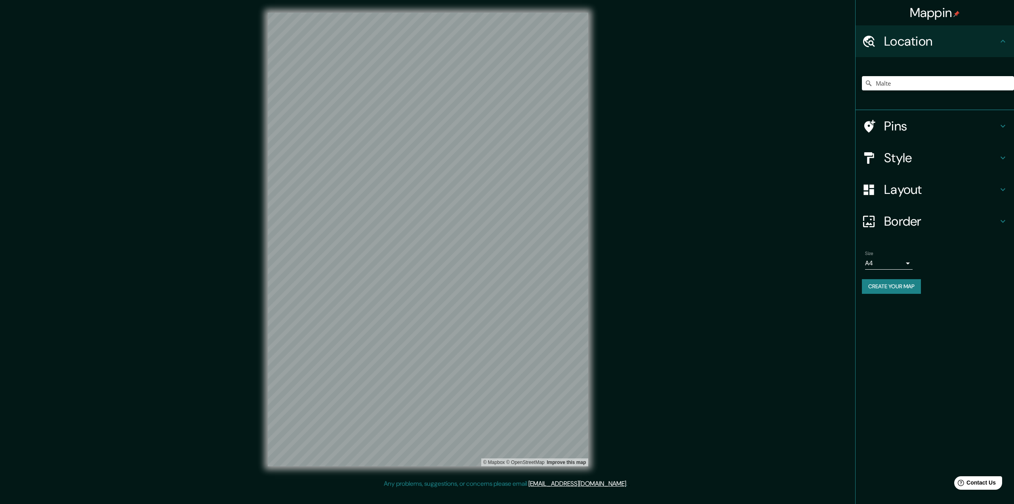
click at [930, 17] on h4 "Mappin" at bounding box center [935, 13] width 50 height 16
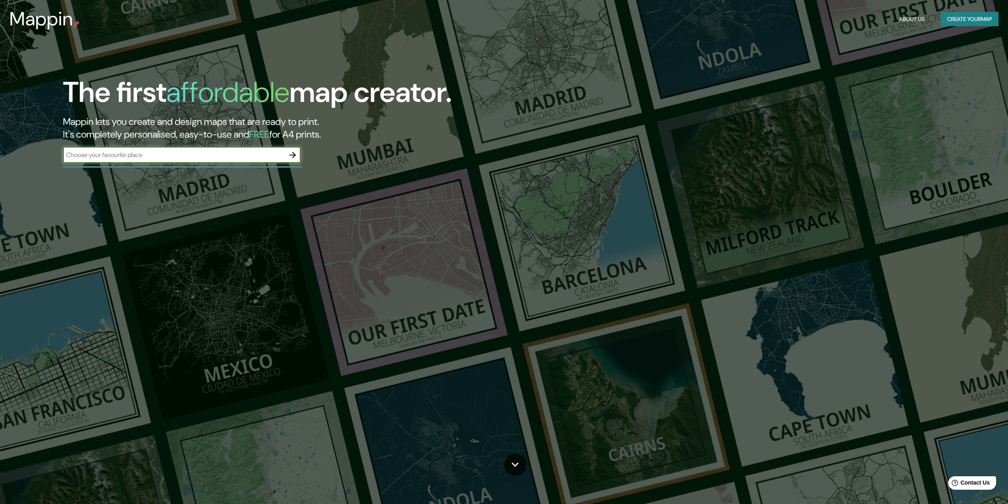
click at [964, 21] on button "Create your map" at bounding box center [970, 19] width 58 height 15
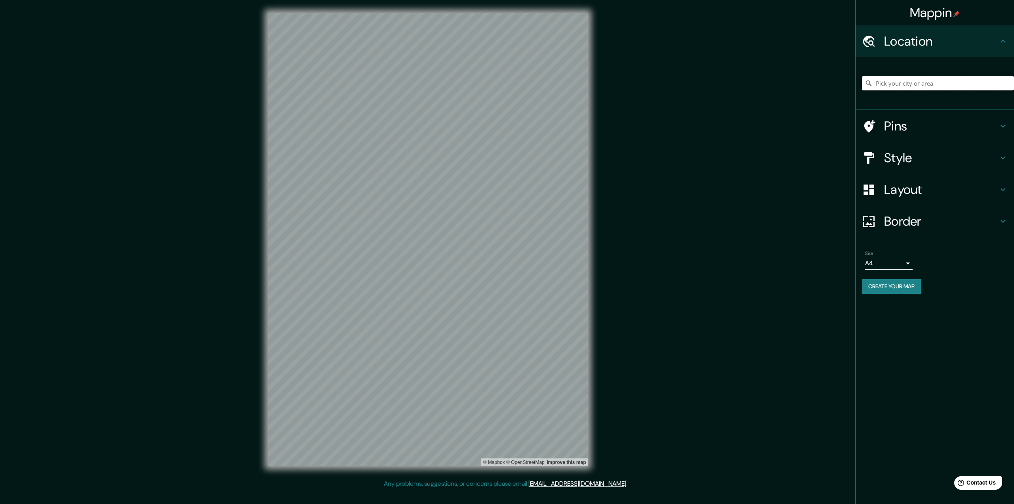
click at [941, 84] on input "Pick your city or area" at bounding box center [938, 83] width 152 height 14
click at [942, 84] on input "Maltepe, Istanbul, Türkiye" at bounding box center [938, 83] width 152 height 14
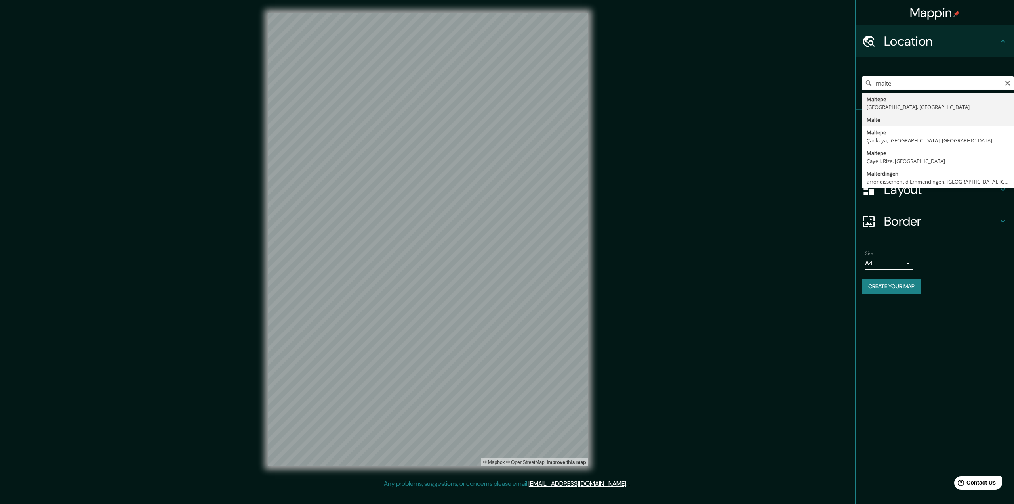
type input "Malte"
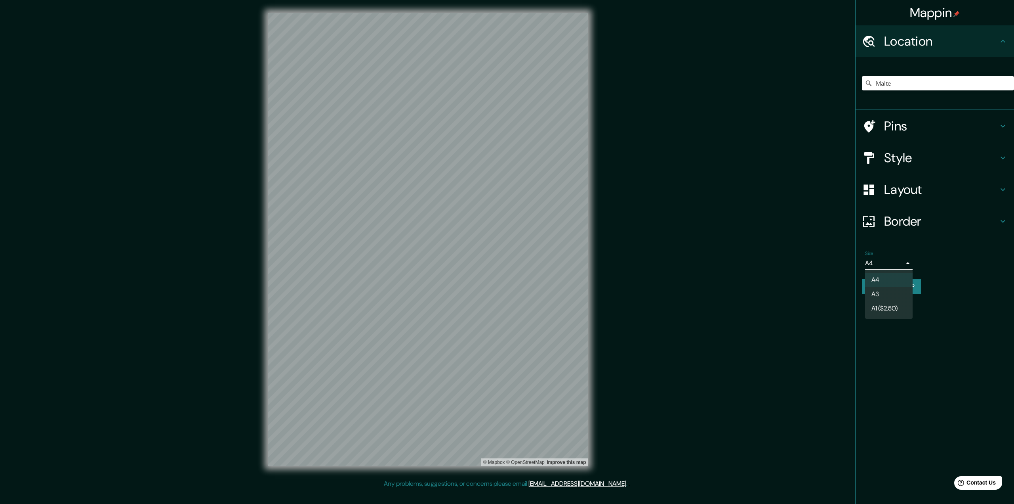
click at [898, 265] on body "Mappin Location Malte Pins Style Layout Border Choose a border. Hint : you can …" at bounding box center [507, 252] width 1014 height 504
click at [896, 290] on li "A3" at bounding box center [889, 294] width 48 height 14
type input "a4"
click at [915, 290] on button "Create your map" at bounding box center [891, 286] width 59 height 15
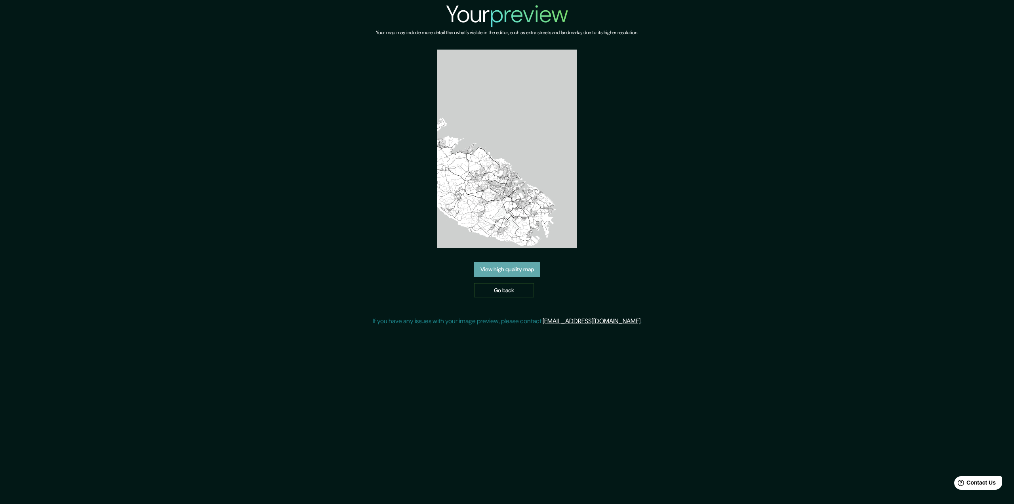
click at [505, 268] on link "View high quality map" at bounding box center [507, 269] width 66 height 15
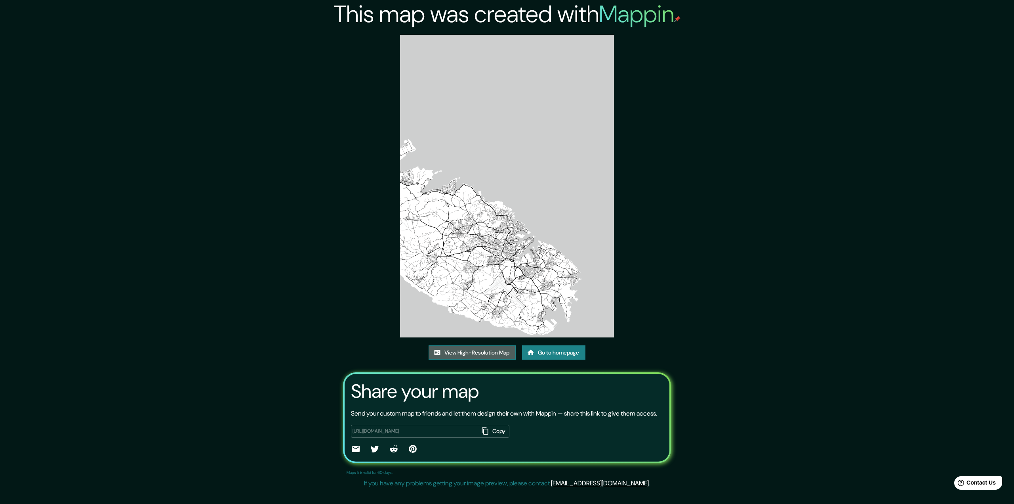
click at [488, 352] on link "View High-Resolution Map" at bounding box center [472, 352] width 87 height 15
click at [497, 355] on link "View High-Resolution Map" at bounding box center [472, 352] width 87 height 15
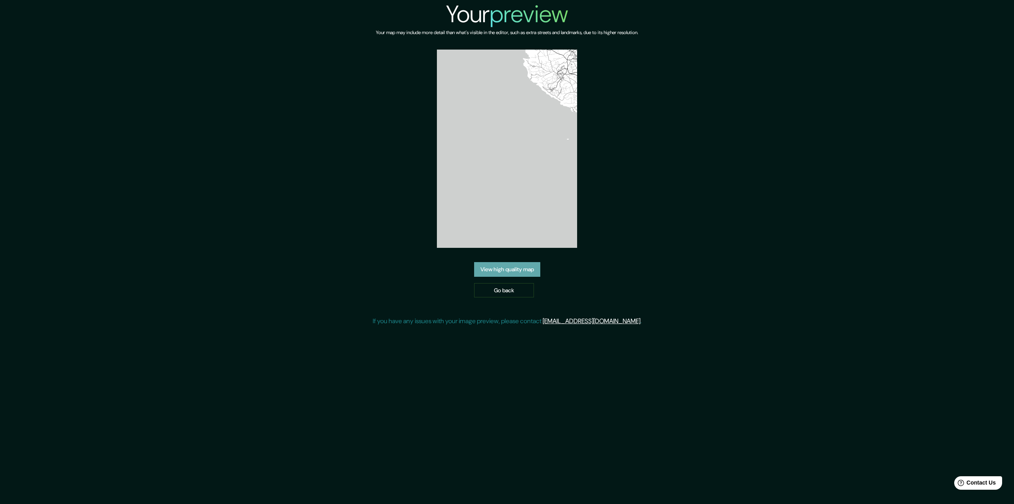
click at [517, 269] on link "View high quality map" at bounding box center [507, 269] width 66 height 15
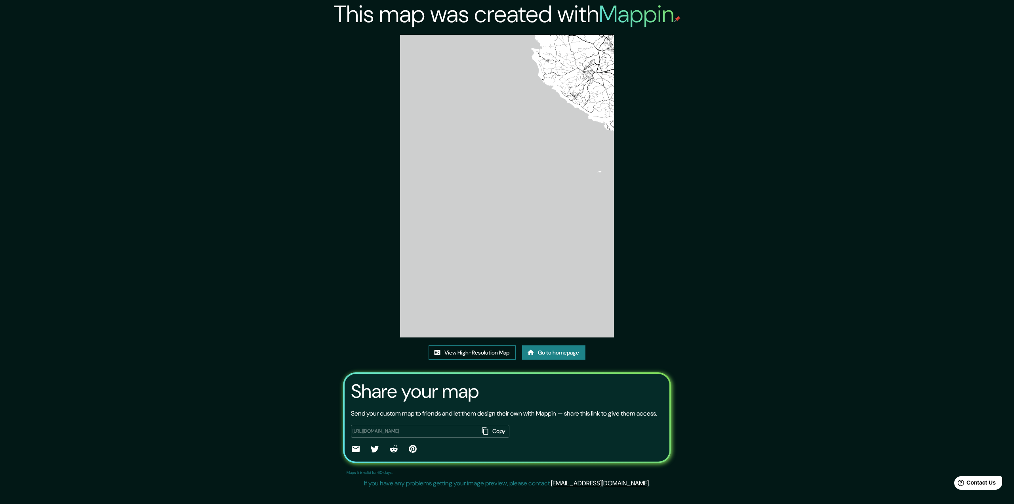
click at [489, 353] on link "View High-Resolution Map" at bounding box center [472, 352] width 87 height 15
click at [580, 350] on link "Go to homepage" at bounding box center [553, 352] width 63 height 15
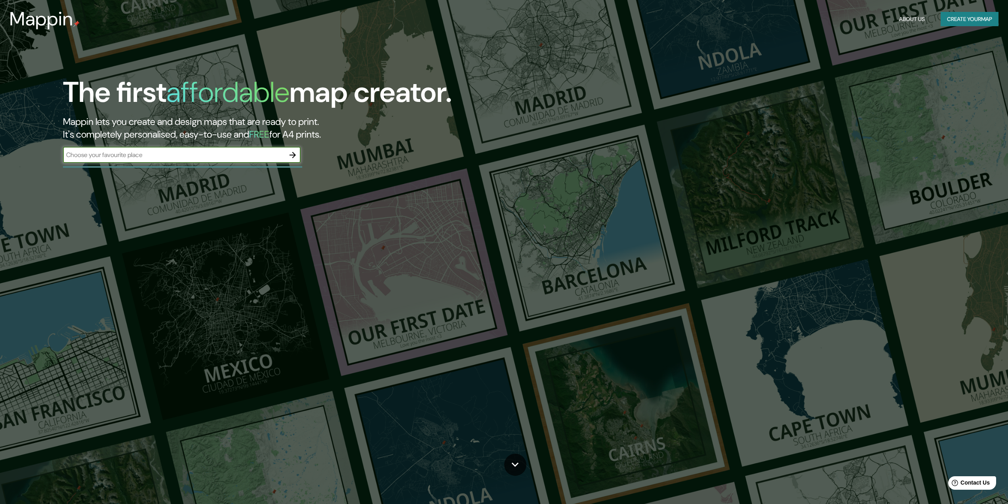
click at [975, 19] on button "Create your map" at bounding box center [970, 19] width 58 height 15
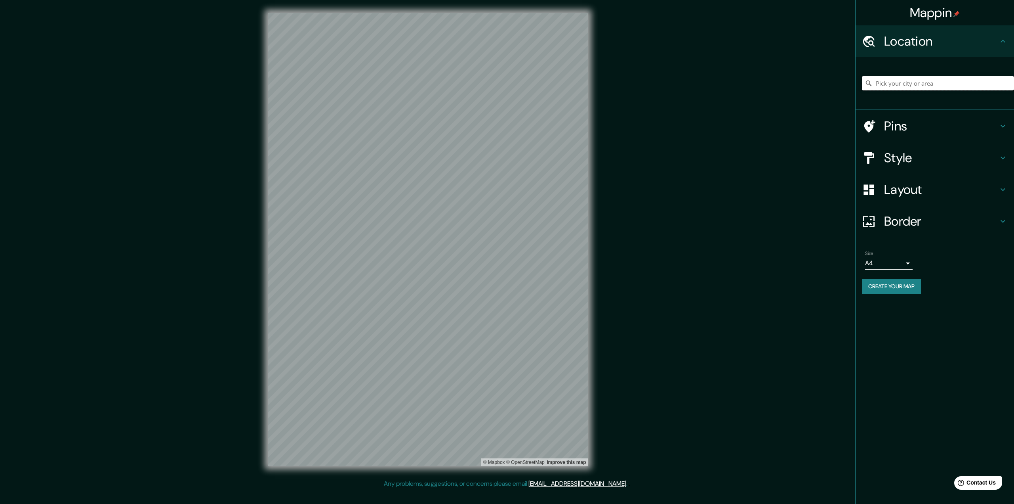
click at [952, 83] on input "Pick your city or area" at bounding box center [938, 83] width 152 height 14
type input "ù"
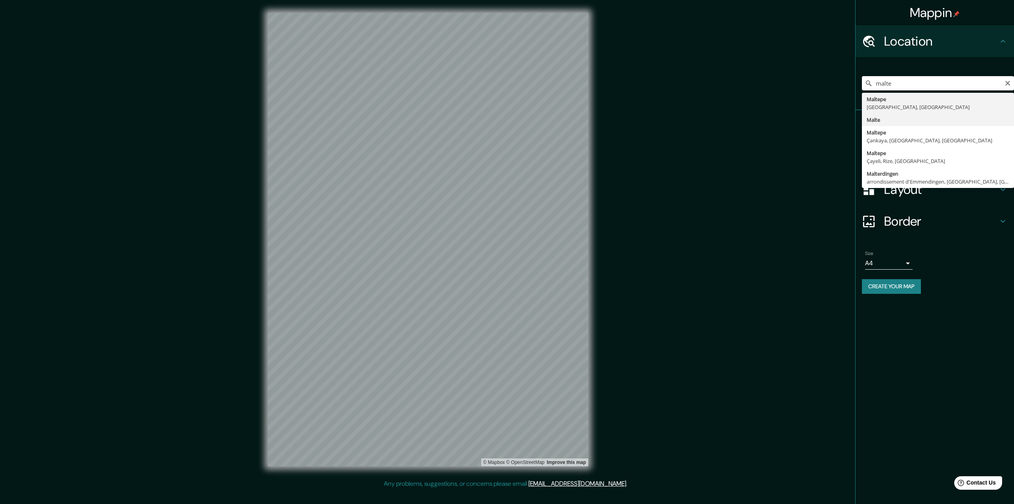
type input "Malte"
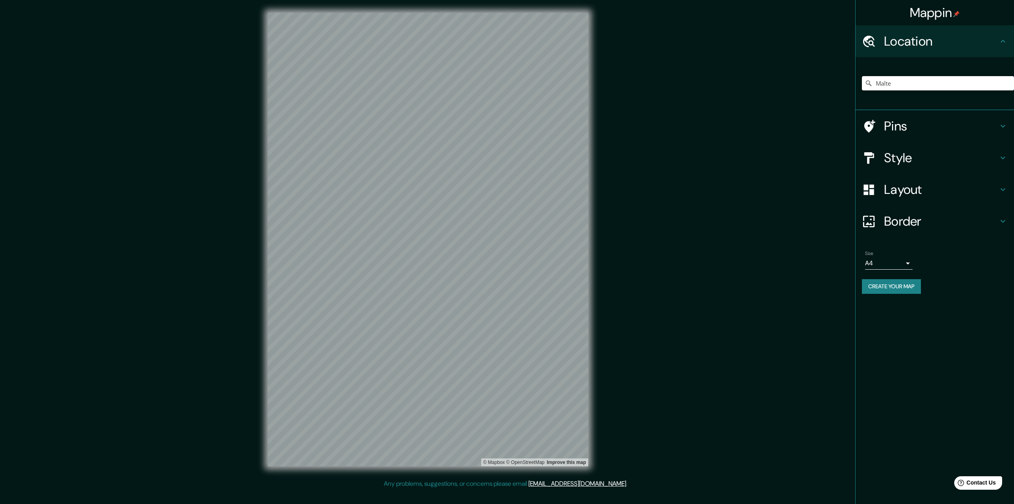
click at [901, 262] on body "Mappin Location Malte Pins Style Layout Border Choose a border. Hint : you can …" at bounding box center [507, 252] width 1014 height 504
click at [897, 296] on li "A3" at bounding box center [889, 294] width 48 height 14
type input "a4"
click at [900, 288] on button "Create your map" at bounding box center [891, 286] width 59 height 15
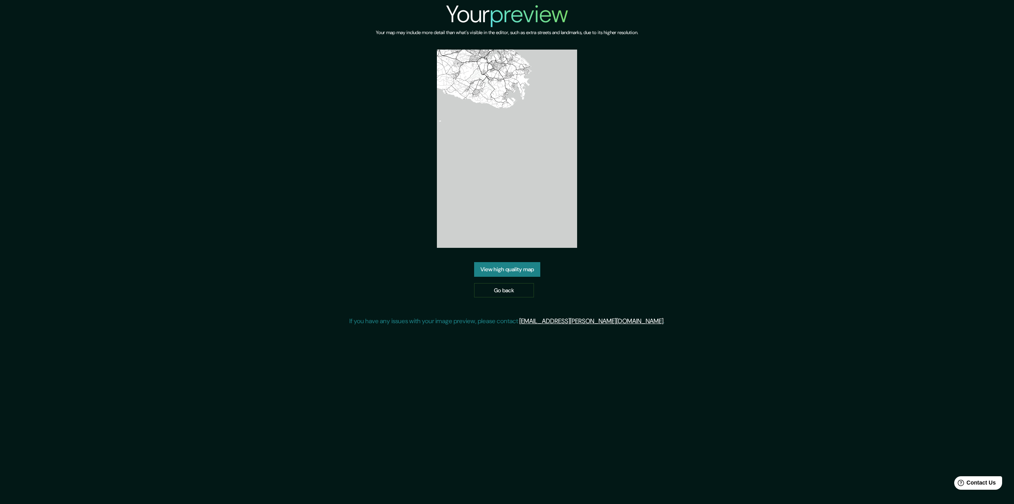
click at [515, 270] on link "View high quality map" at bounding box center [507, 269] width 66 height 15
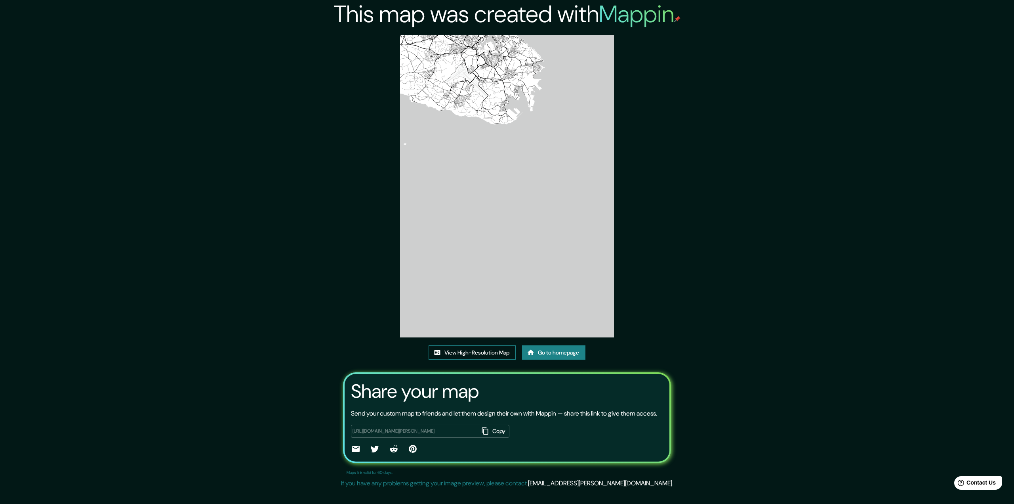
click at [466, 351] on link "View High-Resolution Map" at bounding box center [472, 352] width 87 height 15
click at [468, 350] on link "View High-Resolution Map" at bounding box center [472, 352] width 87 height 15
click at [573, 349] on link "Go to homepage" at bounding box center [553, 352] width 63 height 15
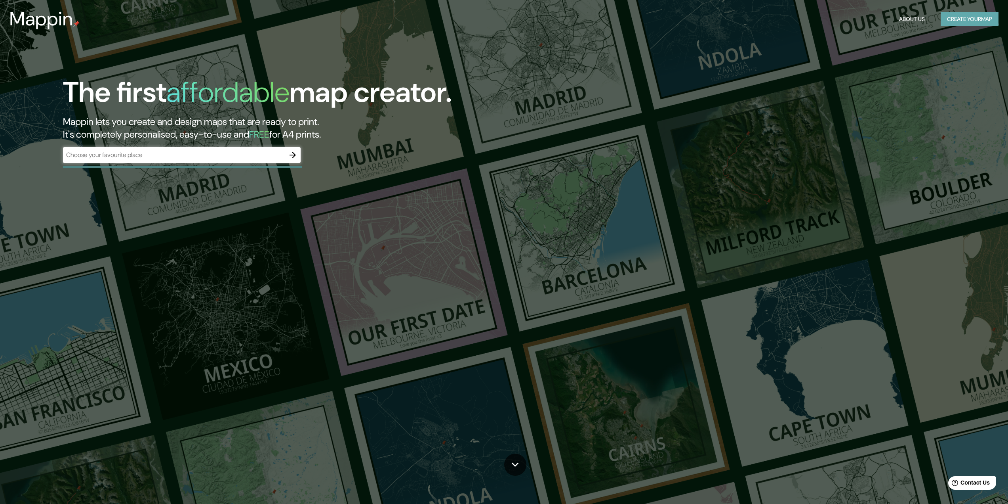
click at [964, 19] on button "Create your map" at bounding box center [970, 19] width 58 height 15
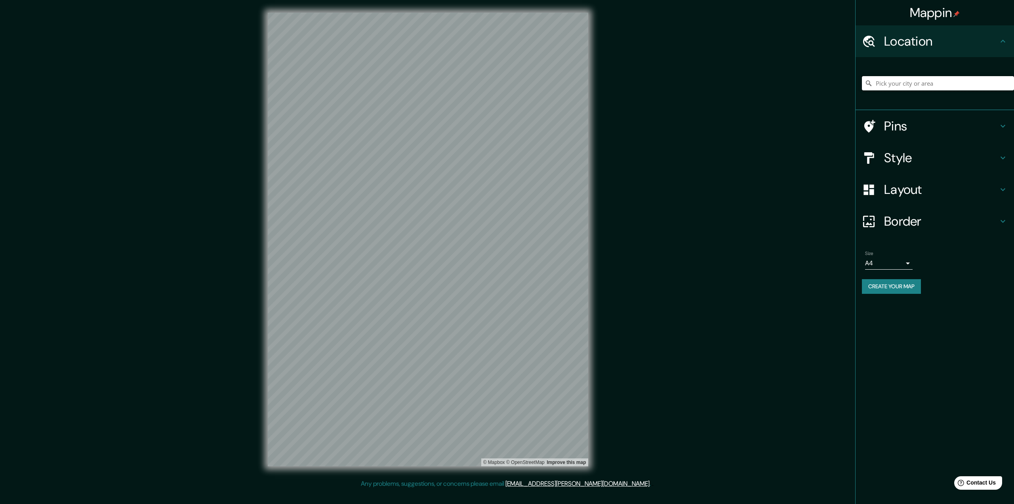
click at [949, 82] on input "Pick your city or area" at bounding box center [938, 83] width 152 height 14
type input "Milan, ville métropolitaine de Milan, Italie"
click at [885, 269] on body "Mappin Location Milan, ville métropolitaine de Milan, Italie Milan ville métrop…" at bounding box center [507, 252] width 1014 height 504
click at [885, 283] on li "A4" at bounding box center [889, 280] width 48 height 14
click at [886, 269] on body "Mappin Location Milan, ville métropolitaine de Milan, Italie Milan ville métrop…" at bounding box center [507, 252] width 1014 height 504
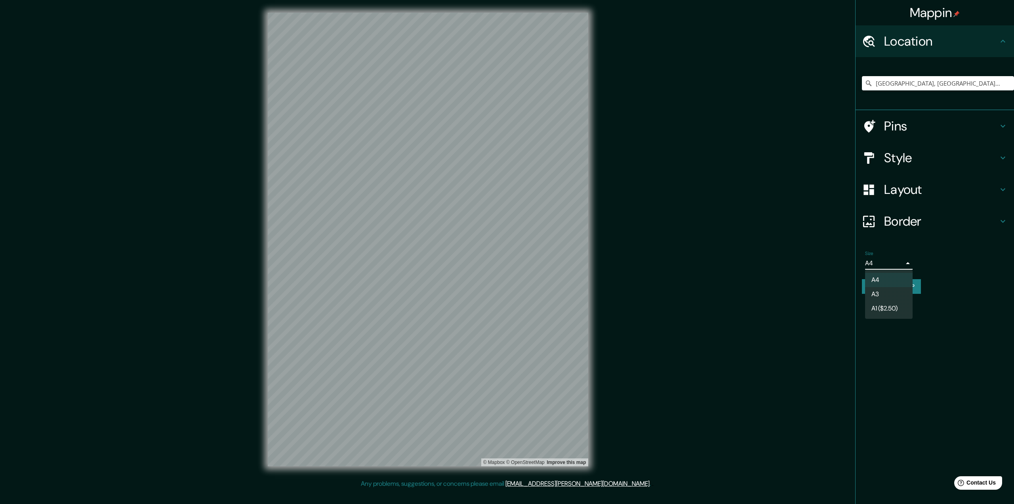
click at [885, 292] on li "A3" at bounding box center [889, 294] width 48 height 14
type input "a4"
click at [885, 289] on button "Create your map" at bounding box center [891, 286] width 59 height 15
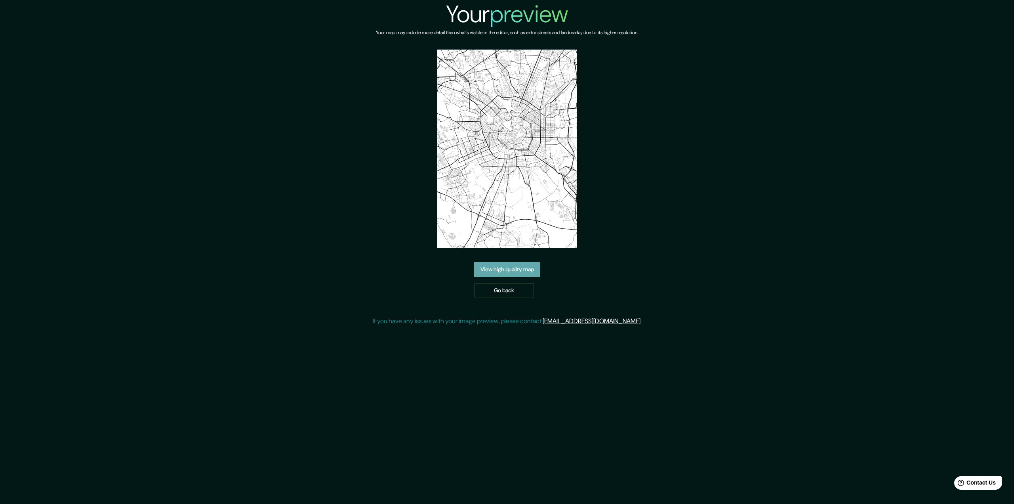
click at [523, 271] on link "View high quality map" at bounding box center [507, 269] width 66 height 15
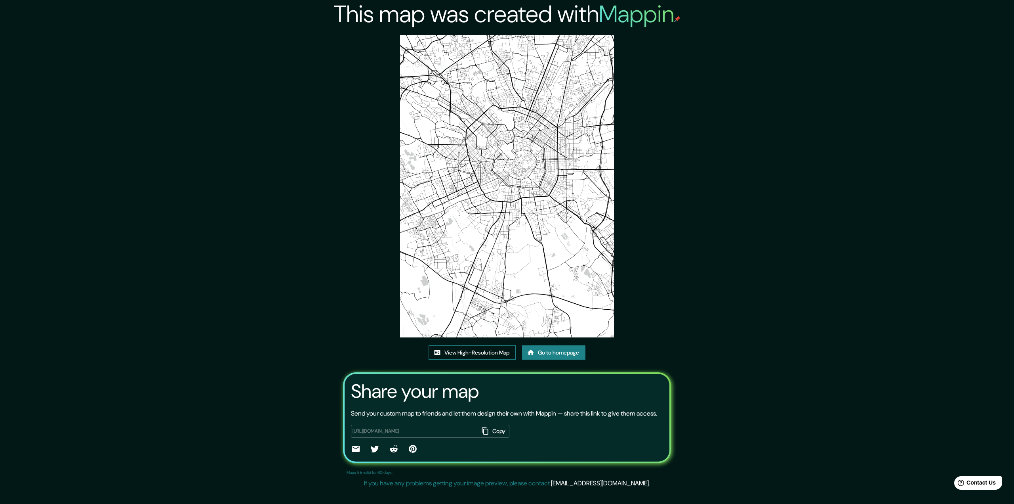
click at [488, 349] on link "View High-Resolution Map" at bounding box center [472, 352] width 87 height 15
click at [572, 348] on link "Go to homepage" at bounding box center [553, 352] width 63 height 15
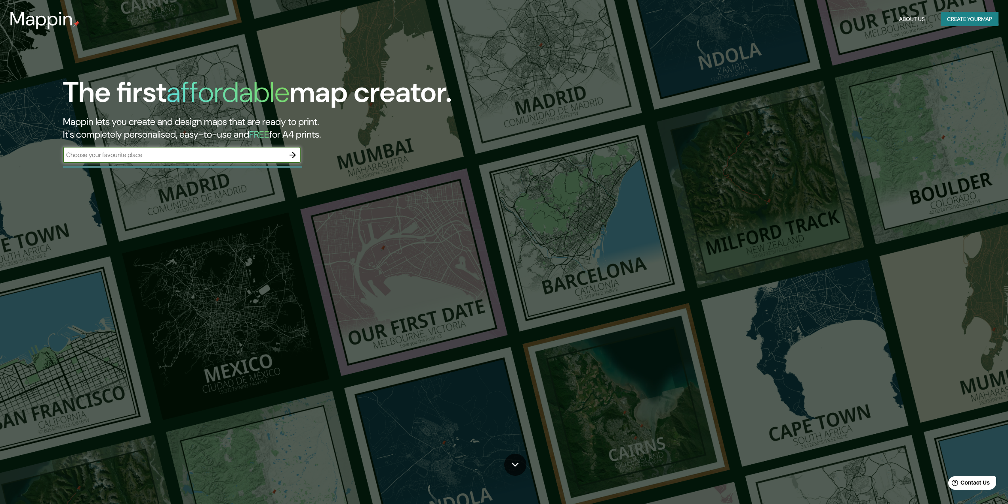
click at [969, 23] on button "Create your map" at bounding box center [970, 19] width 58 height 15
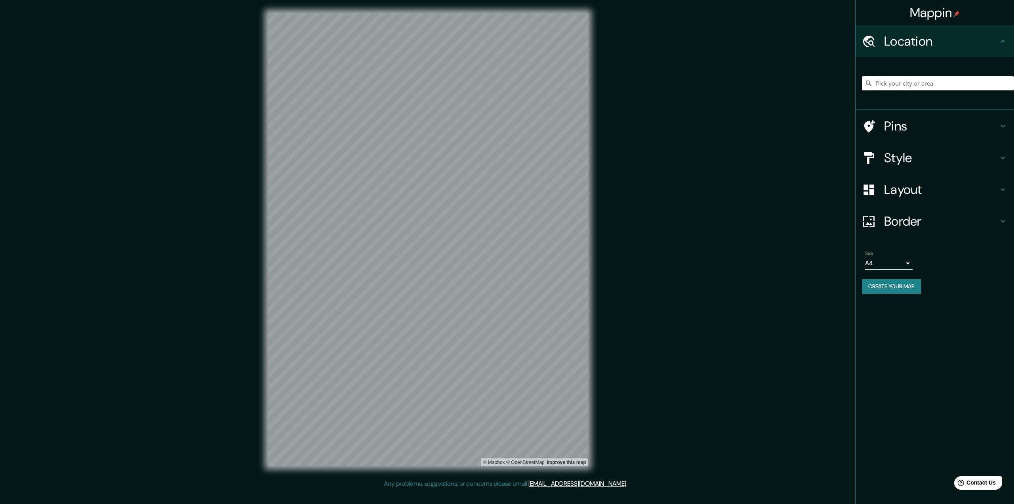
click at [907, 86] on input "Pick your city or area" at bounding box center [938, 83] width 152 height 14
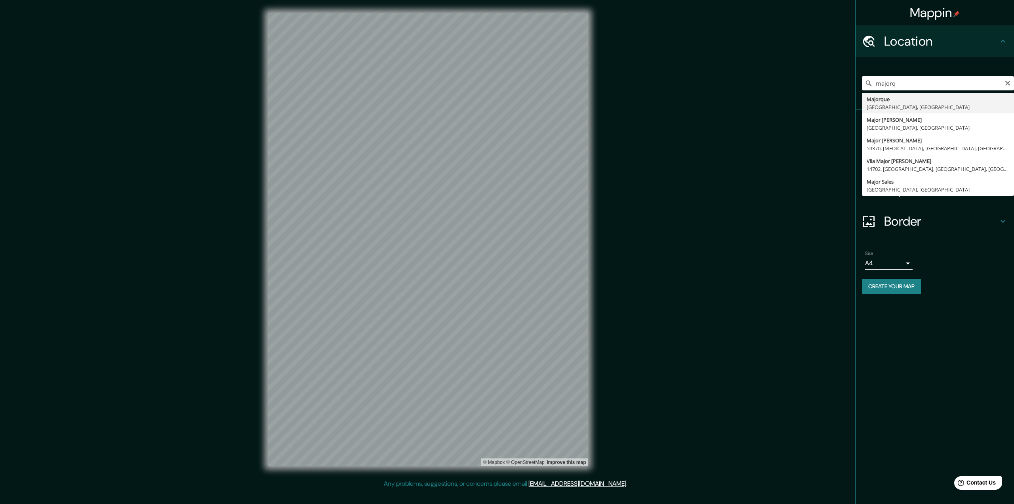
type input "Majorque, îles Baléares, Espagne"
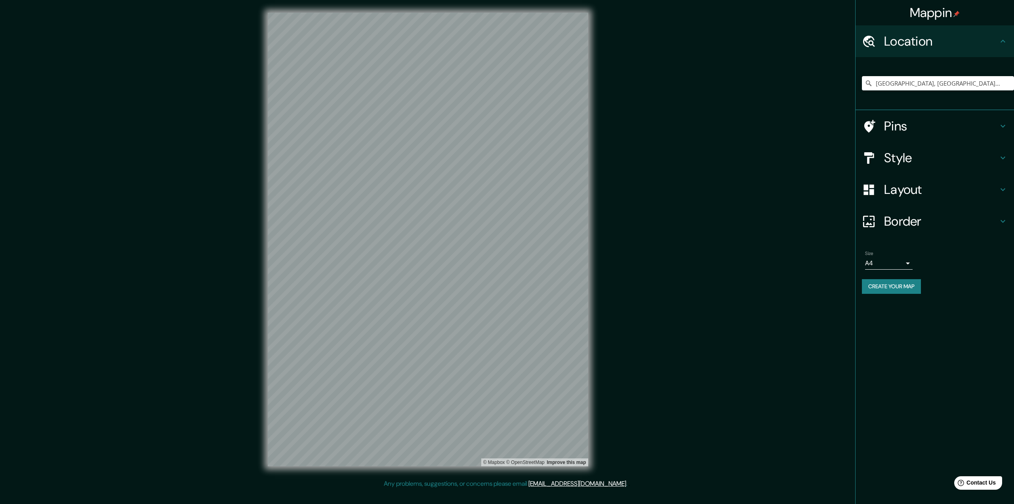
click at [877, 264] on body "Mappin Location Majorque, îles Baléares, Espagne Pins Style Layout Border Choos…" at bounding box center [507, 252] width 1014 height 504
click at [882, 293] on li "A3" at bounding box center [889, 294] width 48 height 14
type input "a4"
click at [884, 286] on button "Create your map" at bounding box center [891, 286] width 59 height 15
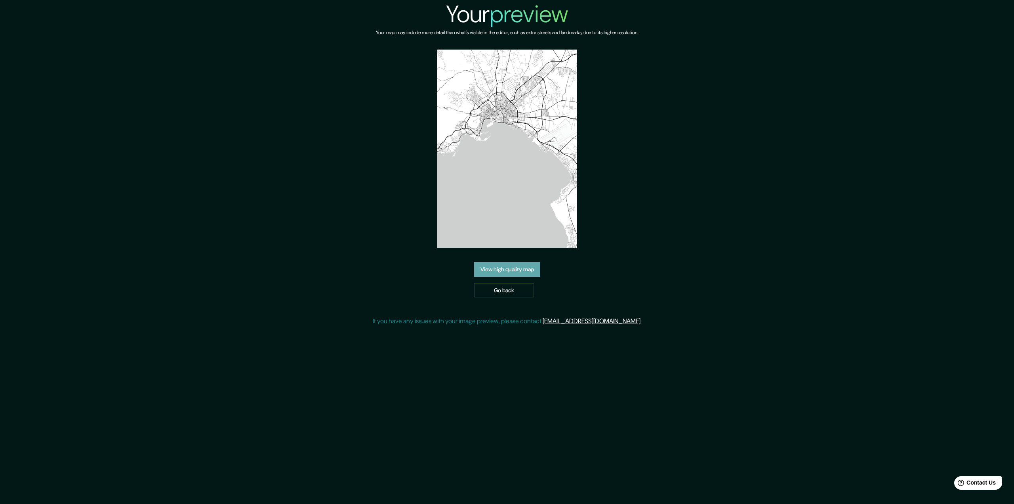
click at [507, 267] on link "View high quality map" at bounding box center [507, 269] width 66 height 15
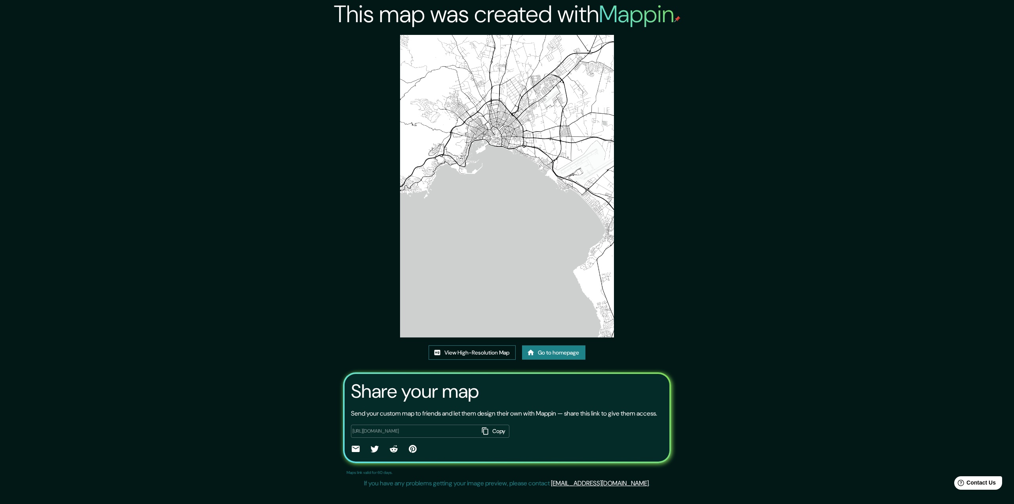
click at [467, 352] on link "View High-Resolution Map" at bounding box center [472, 352] width 87 height 15
click at [547, 355] on link "Go to homepage" at bounding box center [553, 352] width 63 height 15
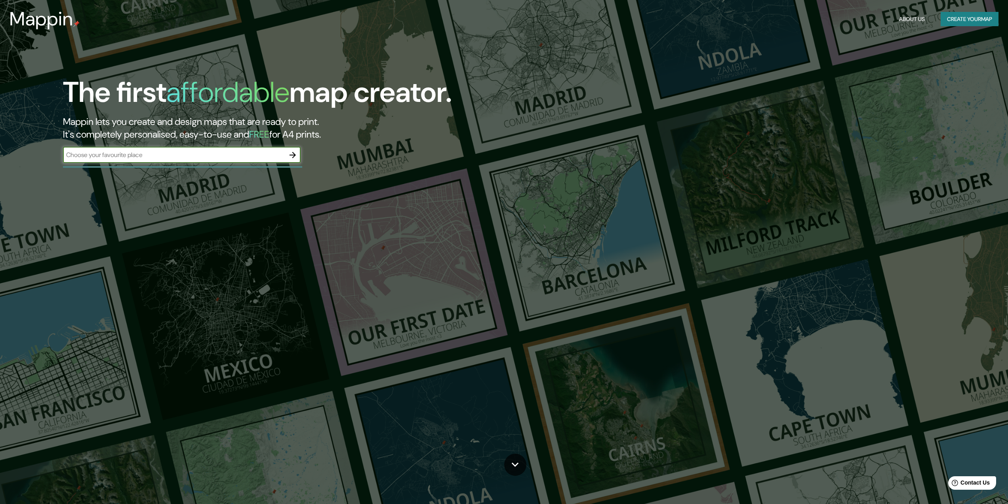
click at [971, 19] on button "Create your map" at bounding box center [970, 19] width 58 height 15
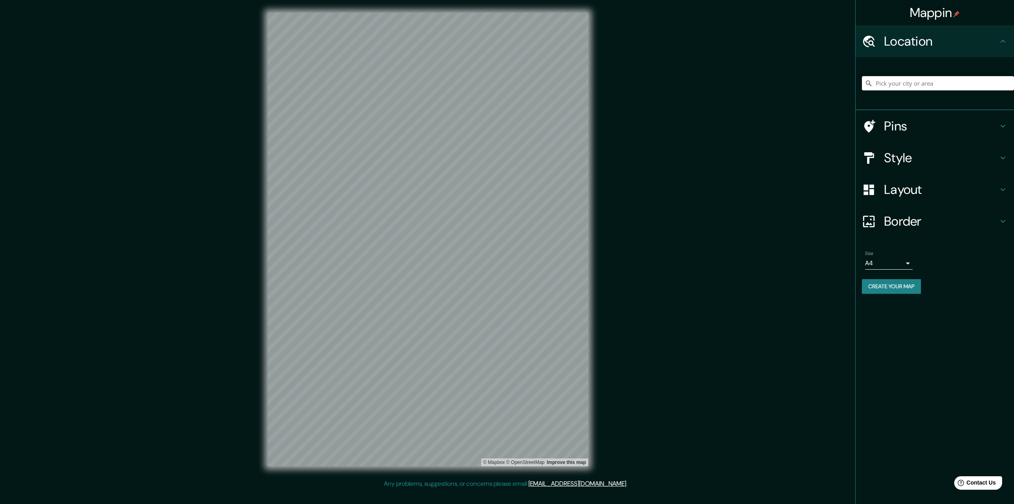
click at [918, 84] on input "Pick your city or area" at bounding box center [938, 83] width 152 height 14
type input "Pise, Pise, Italie"
click at [890, 265] on body "Mappin Location Pise, Pise, Italie Pise Pise, Italie Pise Italie Písek Bohême-d…" at bounding box center [507, 252] width 1014 height 504
click at [886, 294] on li "A3" at bounding box center [889, 294] width 48 height 14
type input "a4"
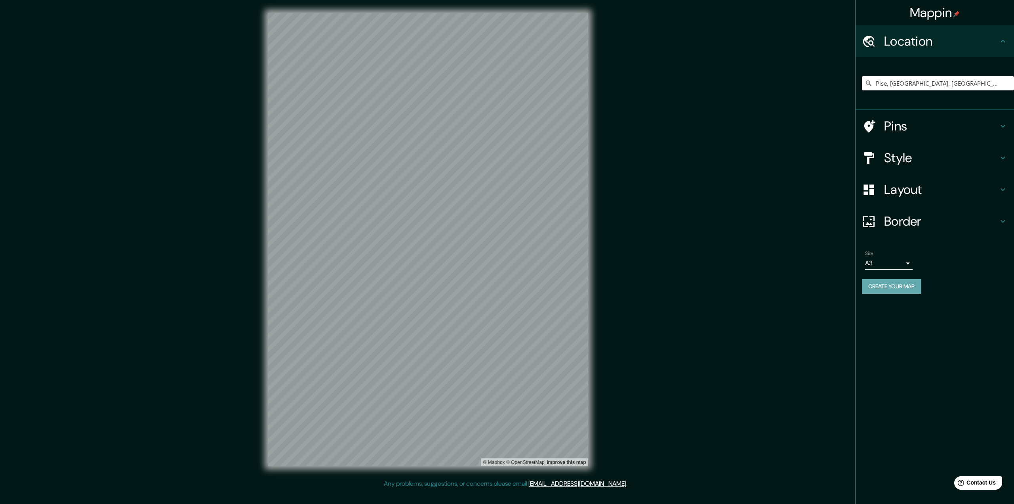
click at [887, 288] on button "Create your map" at bounding box center [891, 286] width 59 height 15
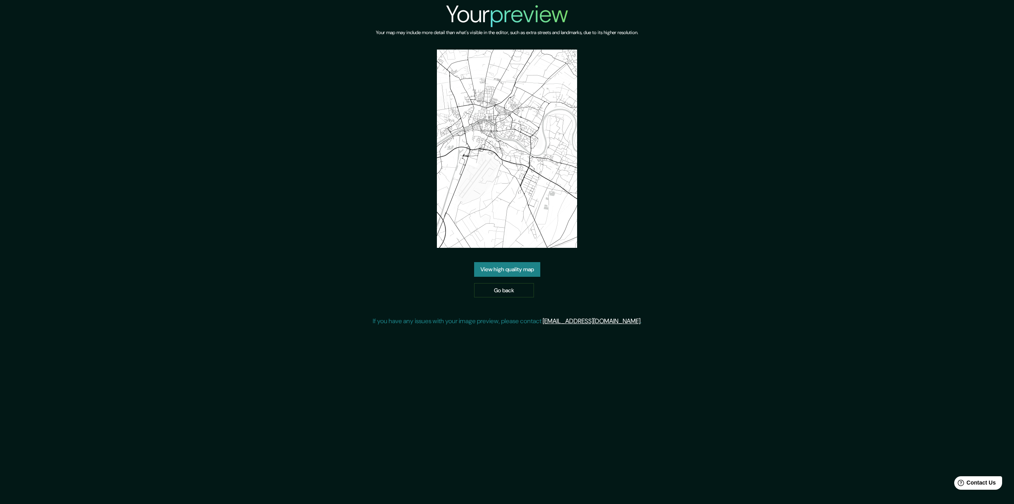
click at [513, 268] on link "View high quality map" at bounding box center [507, 269] width 66 height 15
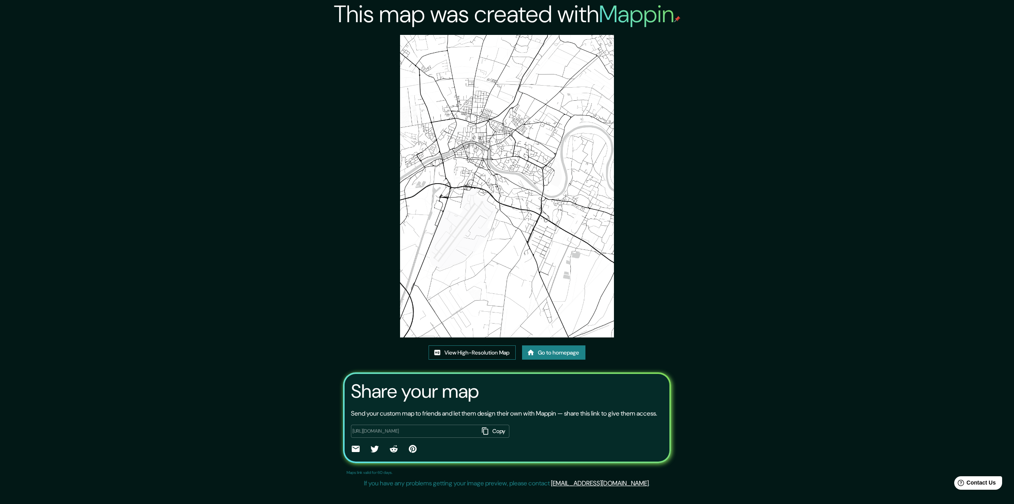
click at [485, 352] on link "View High-Resolution Map" at bounding box center [472, 352] width 87 height 15
click at [563, 349] on link "Go to homepage" at bounding box center [553, 352] width 63 height 15
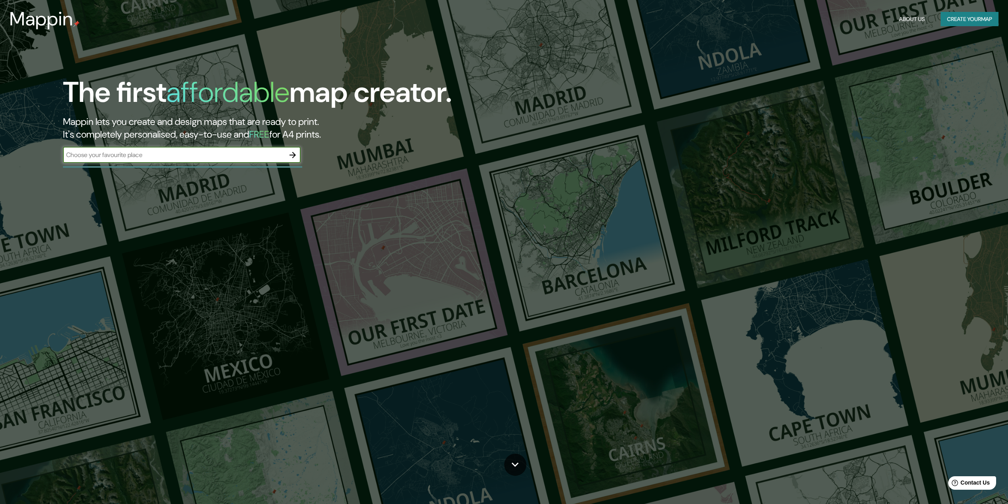
click at [952, 22] on button "Create your map" at bounding box center [970, 19] width 58 height 15
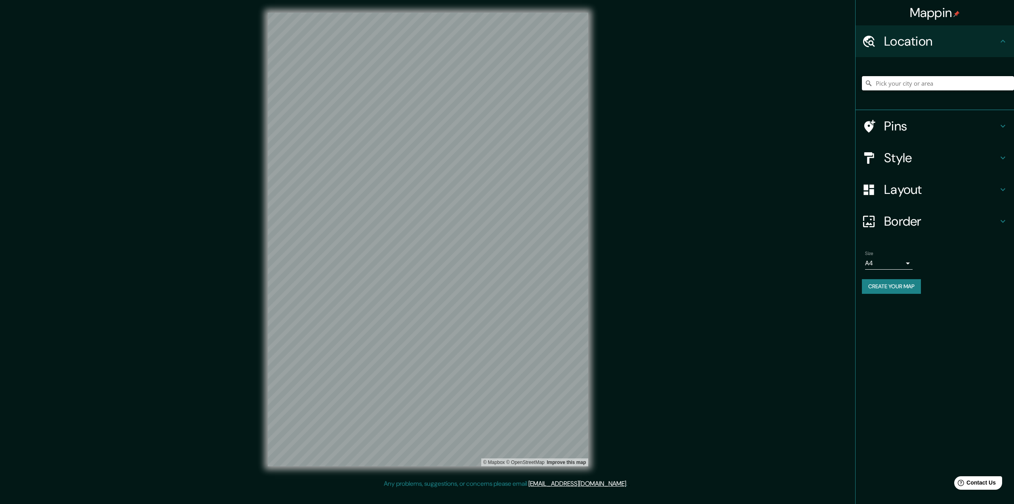
click at [931, 87] on input "Pick your city or area" at bounding box center [938, 83] width 152 height 14
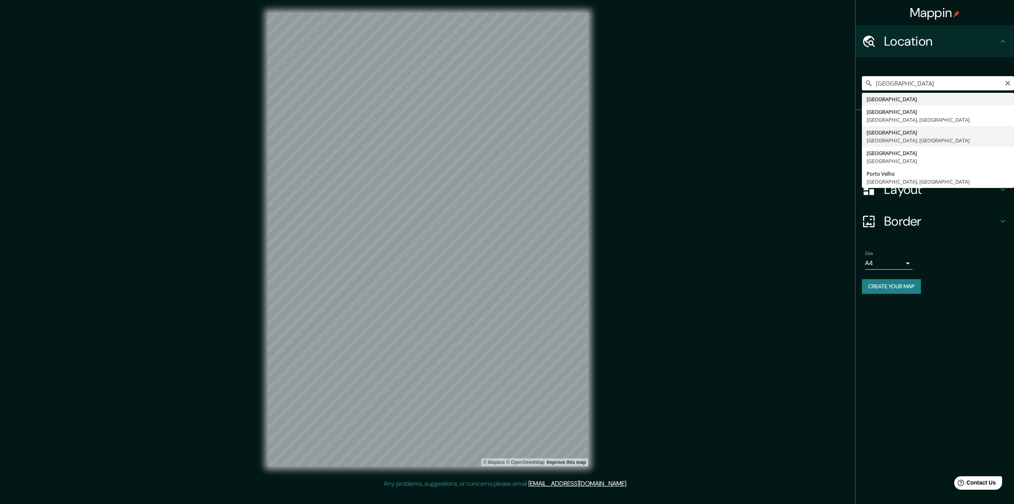
type input "[GEOGRAPHIC_DATA], [GEOGRAPHIC_DATA], [GEOGRAPHIC_DATA]"
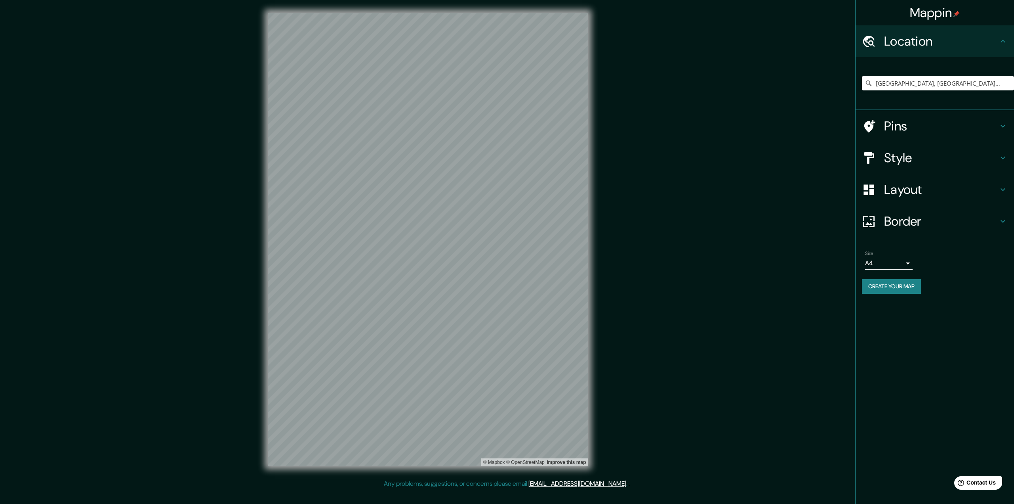
click at [872, 261] on body "Mappin Location [GEOGRAPHIC_DATA], [GEOGRAPHIC_DATA], [GEOGRAPHIC_DATA] Pins St…" at bounding box center [507, 252] width 1014 height 504
click at [876, 293] on li "A3" at bounding box center [889, 294] width 48 height 14
type input "a4"
click at [879, 278] on div "Size A3 a4 Create your map" at bounding box center [935, 273] width 146 height 53
click at [881, 290] on button "Create your map" at bounding box center [891, 286] width 59 height 15
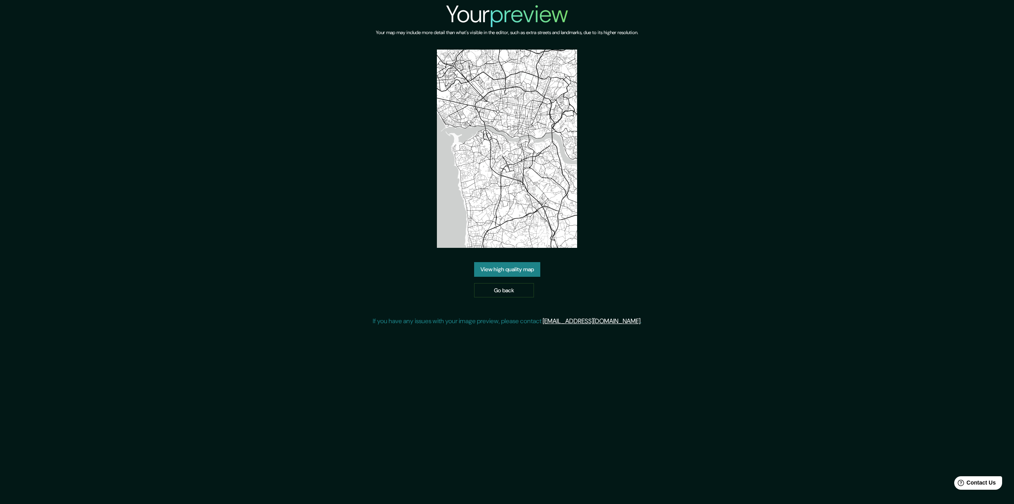
click at [513, 265] on link "View high quality map" at bounding box center [507, 269] width 66 height 15
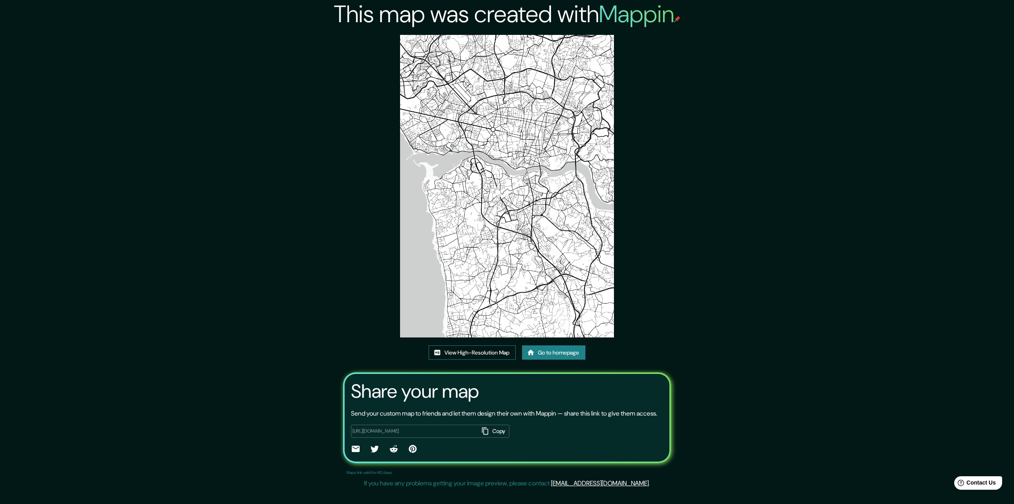
click at [469, 353] on link "View High-Resolution Map" at bounding box center [472, 352] width 87 height 15
click at [567, 355] on link "Go to homepage" at bounding box center [553, 352] width 63 height 15
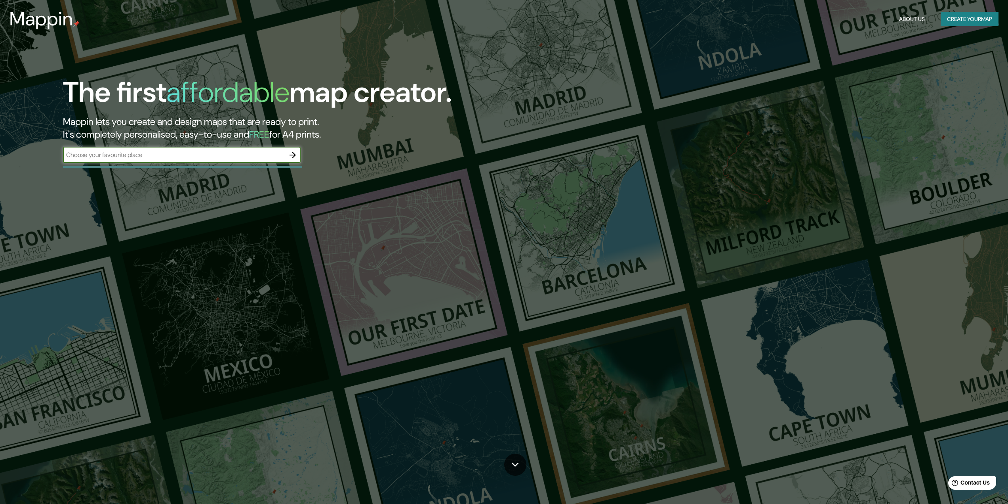
click at [974, 18] on button "Create your map" at bounding box center [970, 19] width 58 height 15
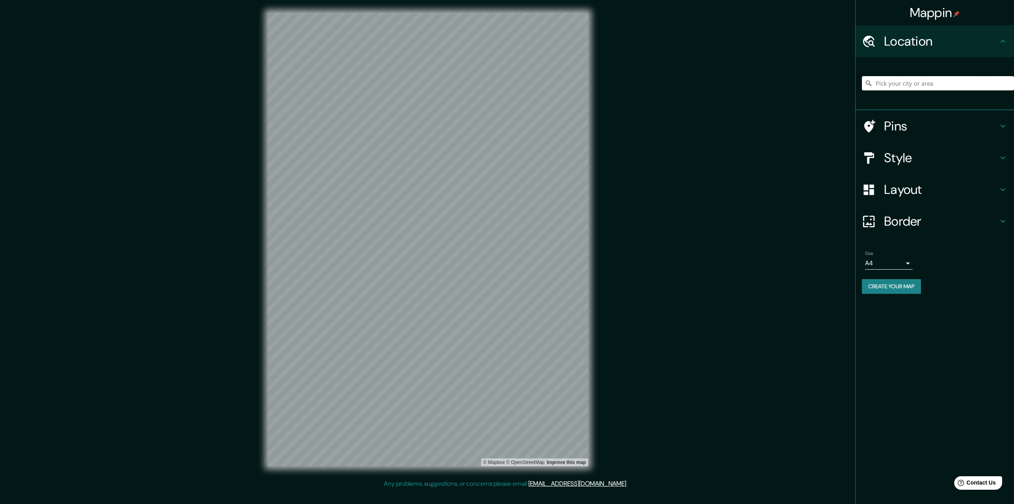
click at [922, 82] on input "Pick your city or area" at bounding box center [938, 83] width 152 height 14
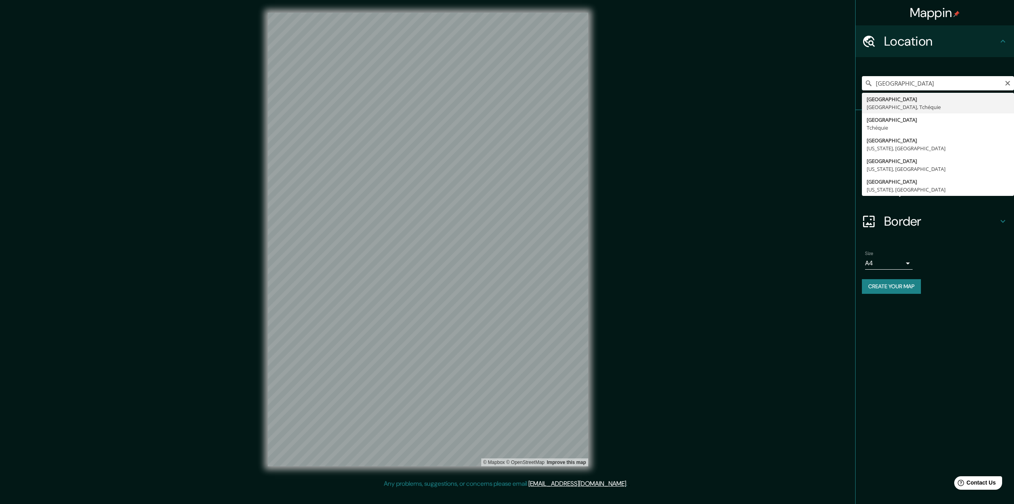
type input "Prague, Prague, Tchéquie"
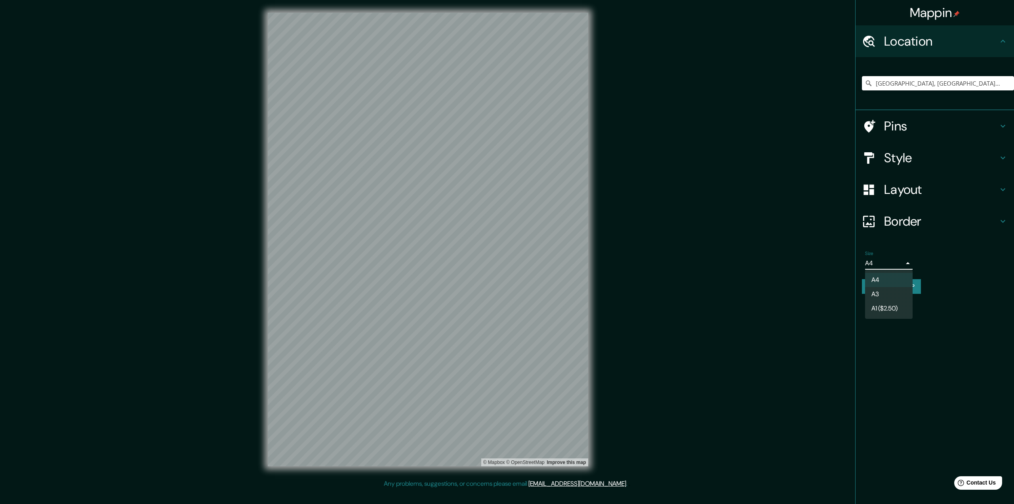
click at [885, 262] on body "Mappin Location Prague, Prague, Tchéquie Pins Style Layout Border Choose a bord…" at bounding box center [507, 252] width 1014 height 504
click at [885, 292] on li "A3" at bounding box center [889, 294] width 48 height 14
type input "a4"
click at [887, 289] on button "Create your map" at bounding box center [891, 286] width 59 height 15
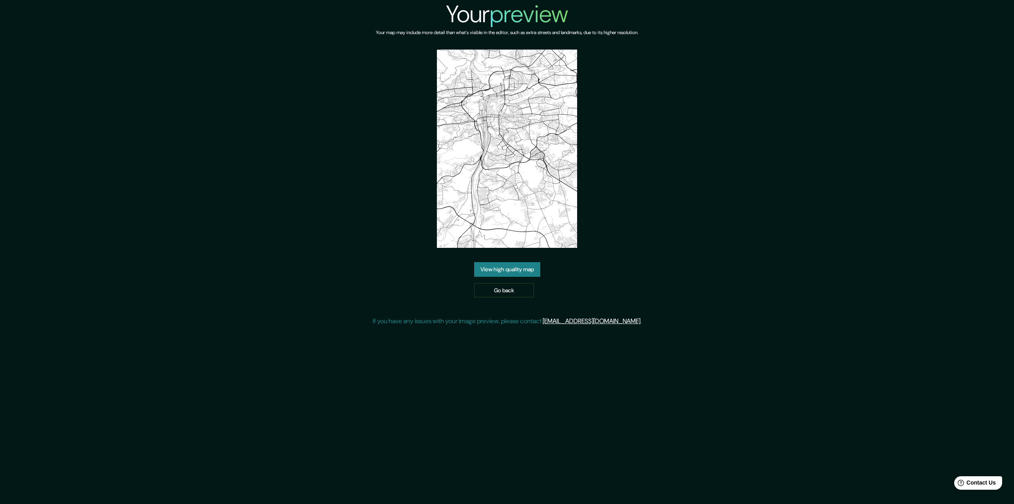
click at [513, 269] on link "View high quality map" at bounding box center [507, 269] width 66 height 15
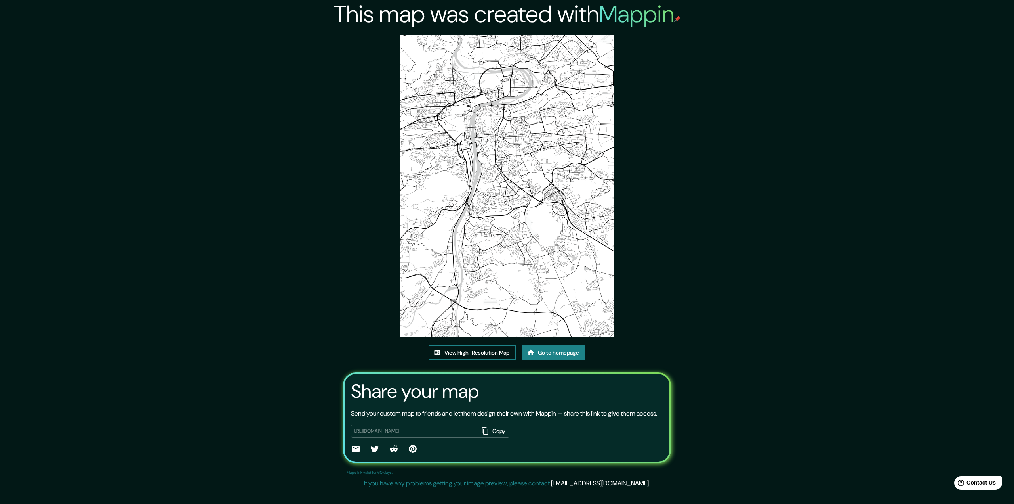
click at [485, 352] on link "View High-Resolution Map" at bounding box center [472, 352] width 87 height 15
click at [569, 349] on link "Go to homepage" at bounding box center [553, 352] width 63 height 15
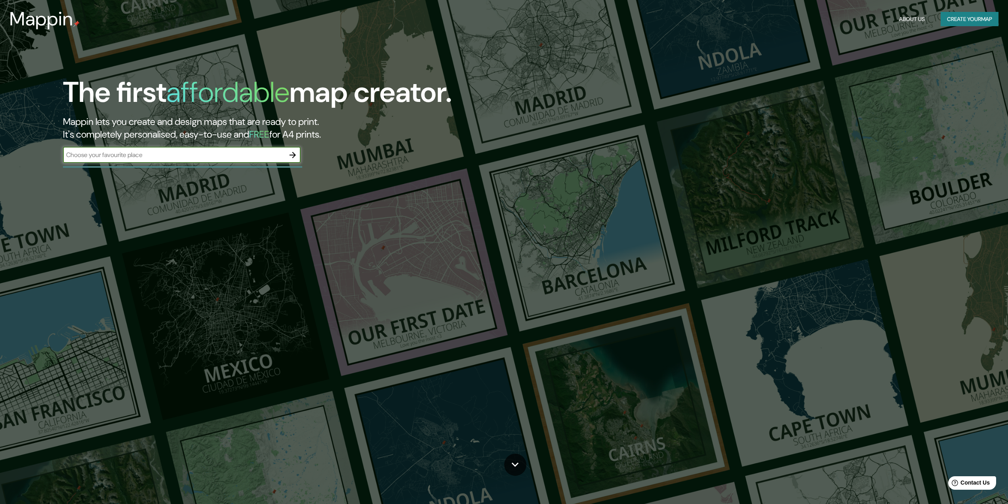
click at [965, 23] on button "Create your map" at bounding box center [970, 19] width 58 height 15
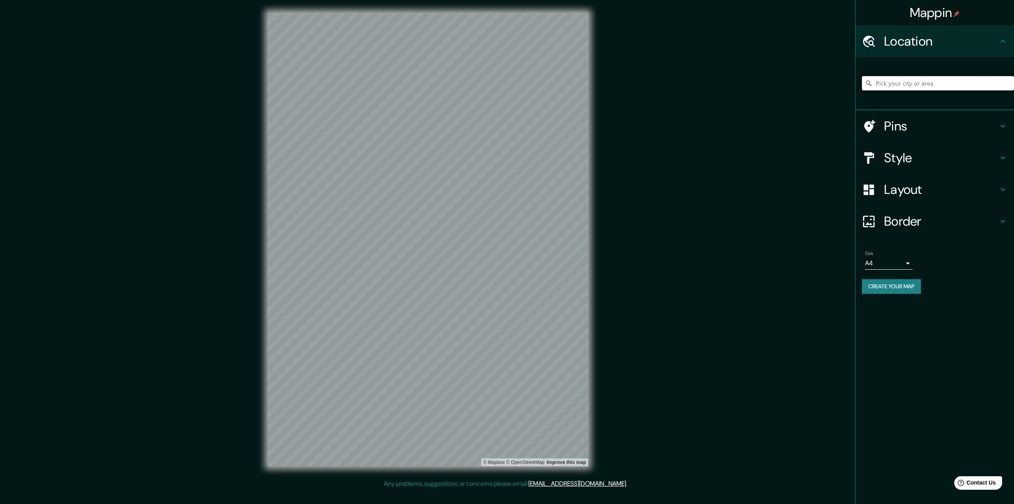
click at [932, 85] on input "Pick your city or area" at bounding box center [938, 83] width 152 height 14
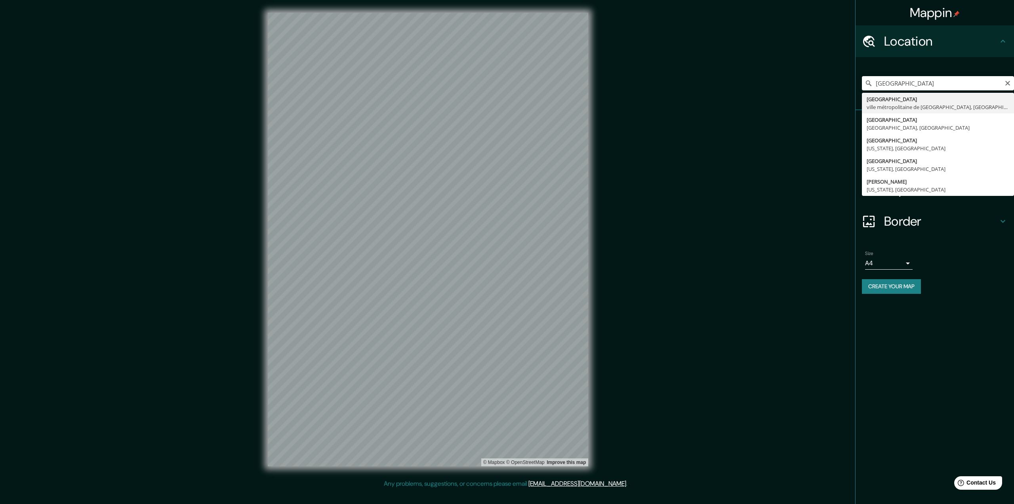
type input "Rome, ville métropolitaine de Rome Capitale, Italie"
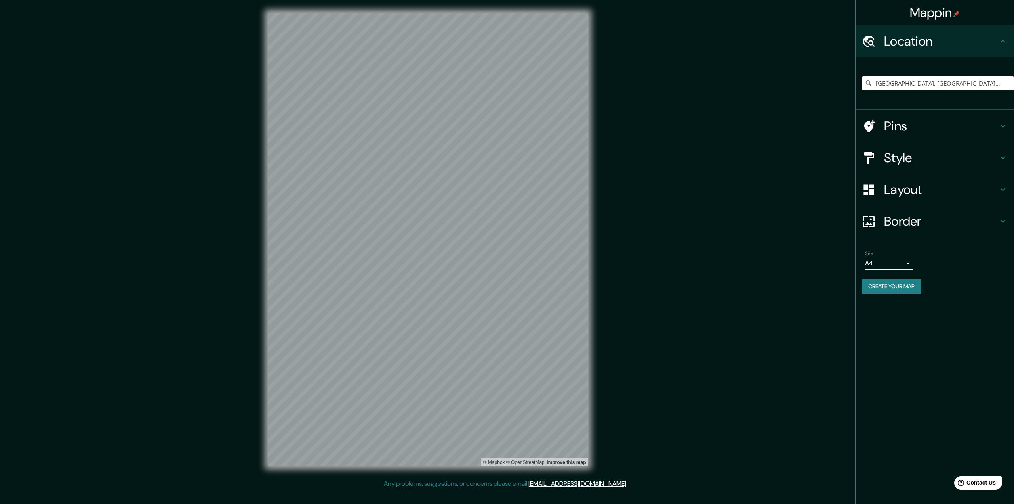
click at [879, 263] on body "Mappin Location Rome, ville métropolitaine de Rome Capitale, Italie Pins Style …" at bounding box center [507, 252] width 1014 height 504
click at [878, 291] on li "A3" at bounding box center [889, 294] width 48 height 14
type input "a4"
click at [886, 281] on button "Create your map" at bounding box center [891, 286] width 59 height 15
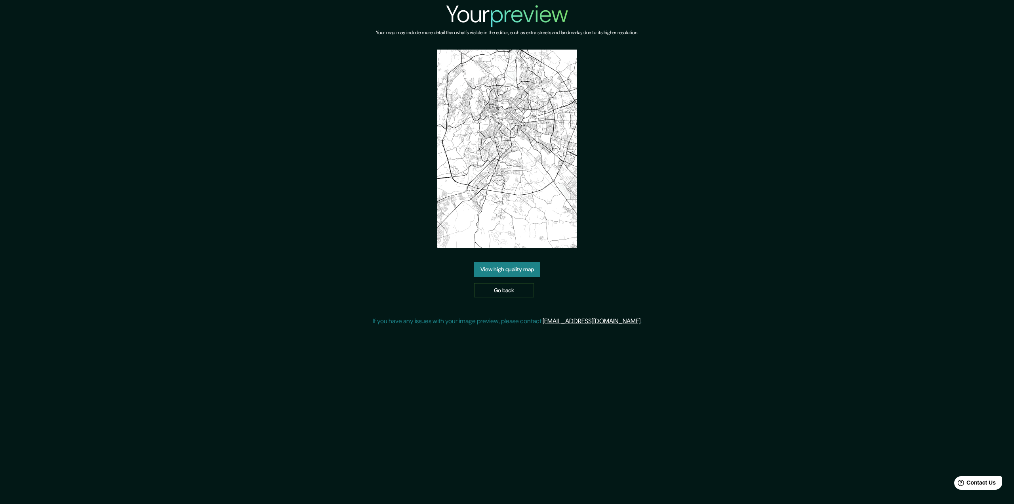
click at [492, 270] on link "View high quality map" at bounding box center [507, 269] width 66 height 15
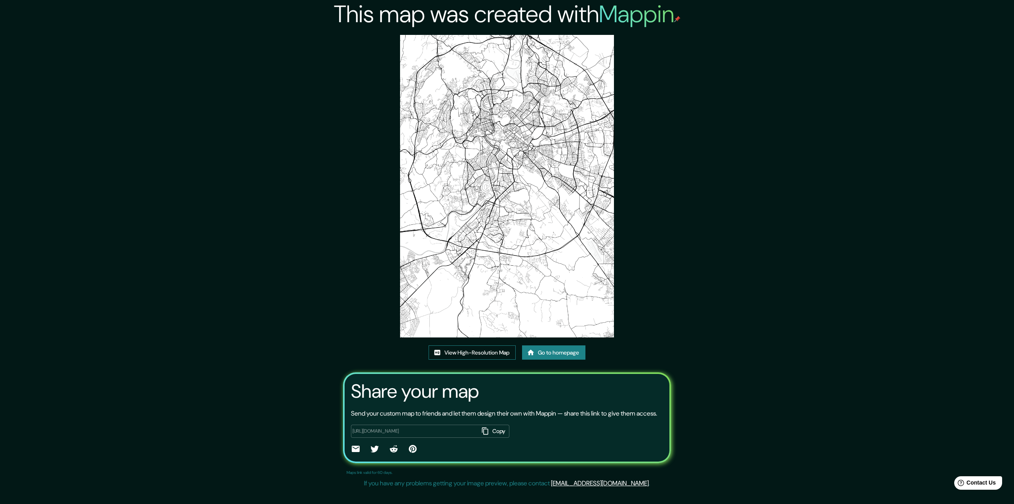
click at [476, 351] on link "View High-Resolution Map" at bounding box center [472, 352] width 87 height 15
click at [550, 359] on link "Go to homepage" at bounding box center [553, 352] width 63 height 15
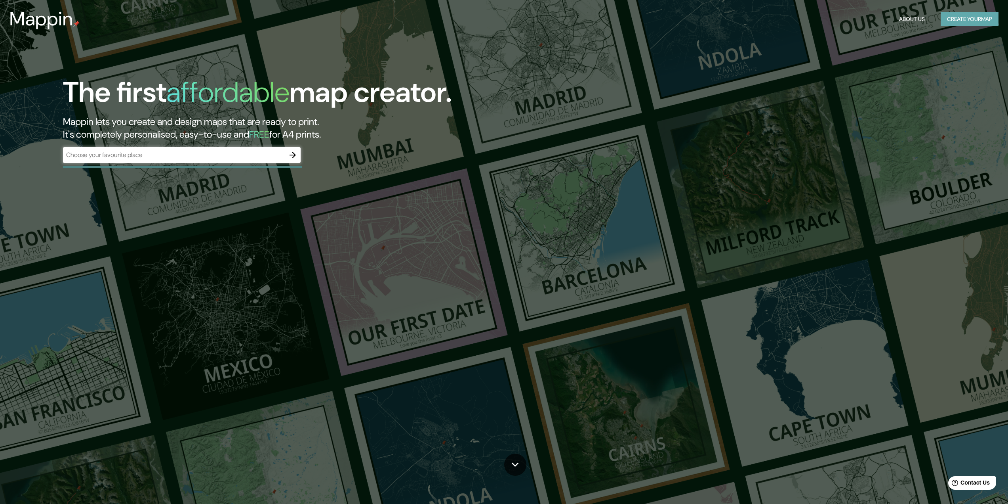
click at [976, 18] on button "Create your map" at bounding box center [970, 19] width 58 height 15
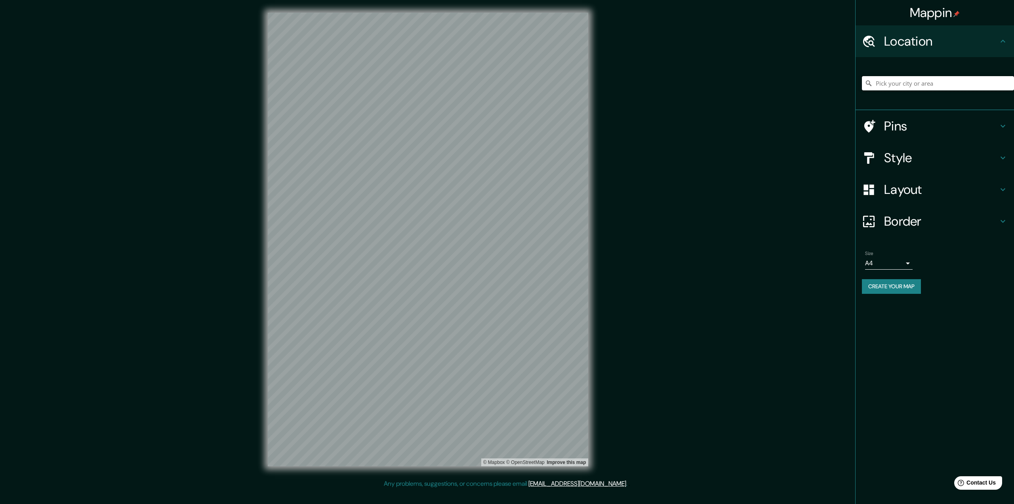
click at [921, 80] on input "Pick your city or area" at bounding box center [938, 83] width 152 height 14
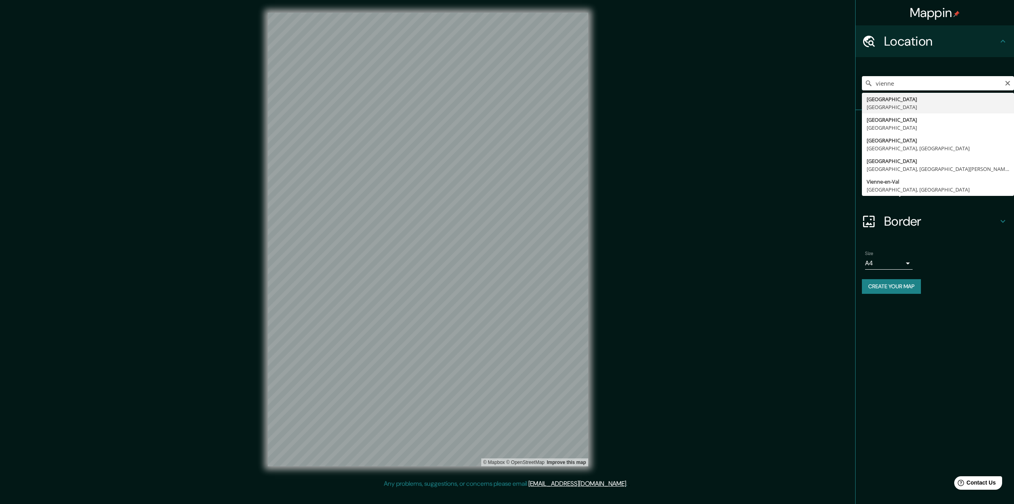
type input "[GEOGRAPHIC_DATA], [GEOGRAPHIC_DATA]"
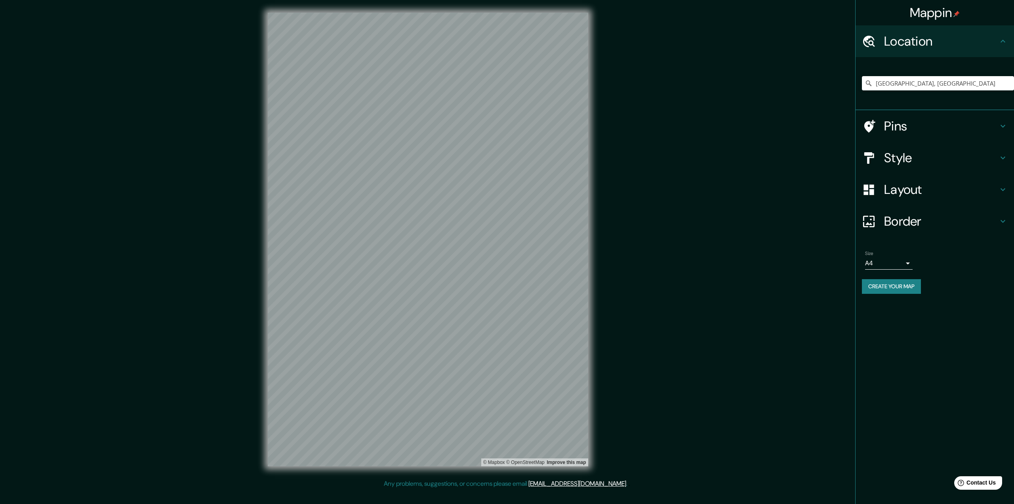
click at [882, 262] on body "Mappin Location [GEOGRAPHIC_DATA], [GEOGRAPHIC_DATA] Pins Style Layout Border C…" at bounding box center [507, 252] width 1014 height 504
click at [883, 297] on li "A3" at bounding box center [889, 294] width 48 height 14
type input "a4"
click at [904, 121] on h4 "Pins" at bounding box center [941, 126] width 114 height 16
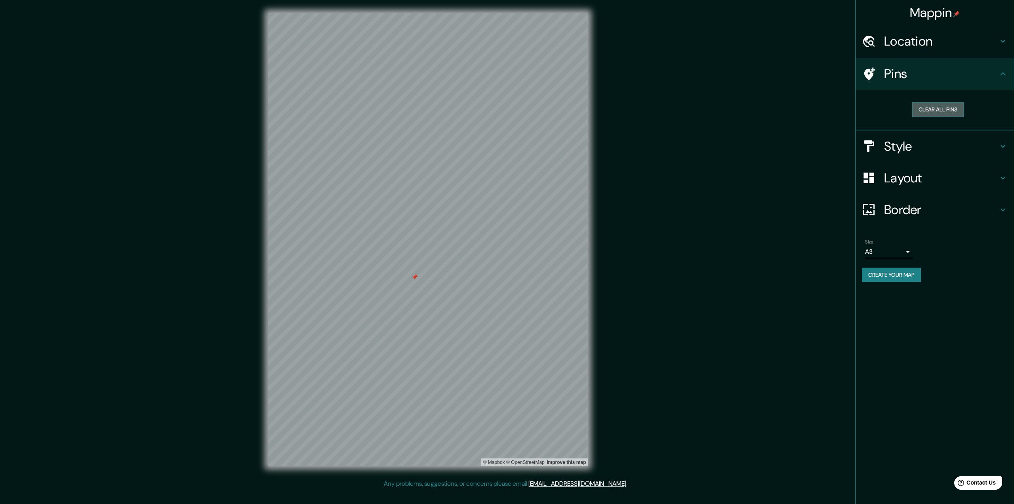
click at [938, 110] on button "Clear all pins" at bounding box center [938, 109] width 52 height 15
click at [895, 271] on button "Create your map" at bounding box center [891, 274] width 59 height 15
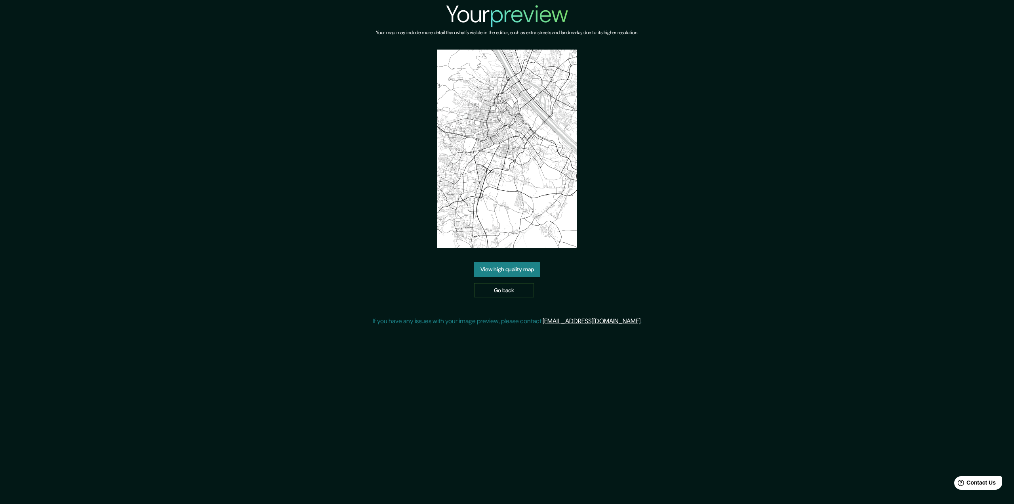
click at [504, 267] on link "View high quality map" at bounding box center [507, 269] width 66 height 15
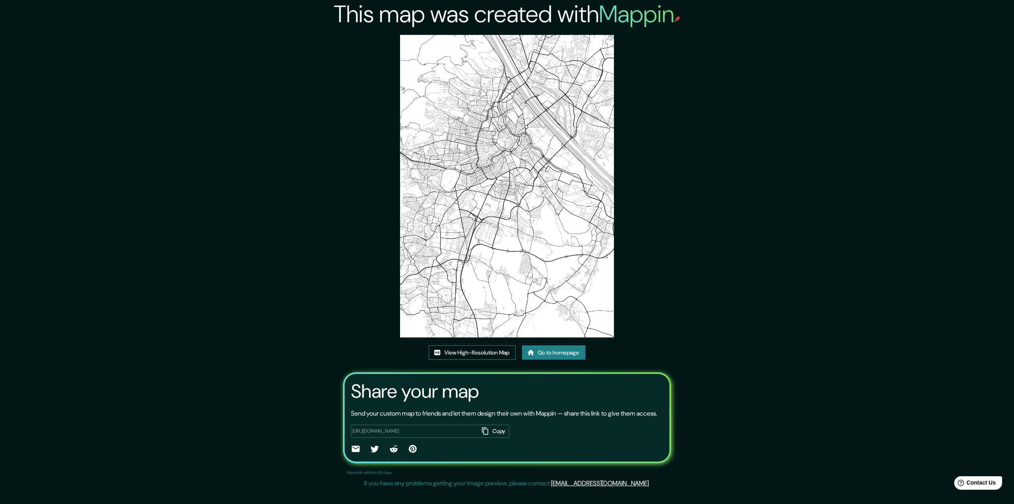
click at [457, 355] on link "View High-Resolution Map" at bounding box center [472, 352] width 87 height 15
click at [570, 353] on link "Go to homepage" at bounding box center [553, 352] width 63 height 15
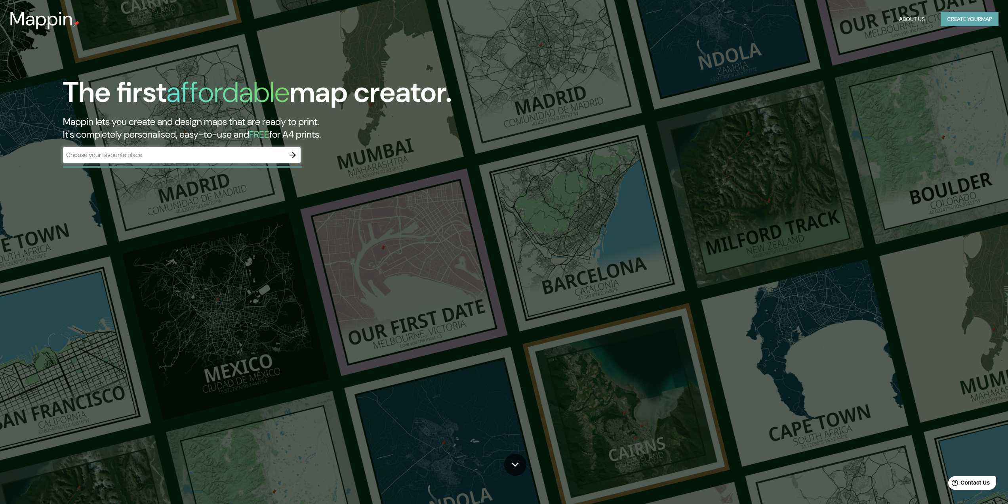
click at [975, 21] on button "Create your map" at bounding box center [970, 19] width 58 height 15
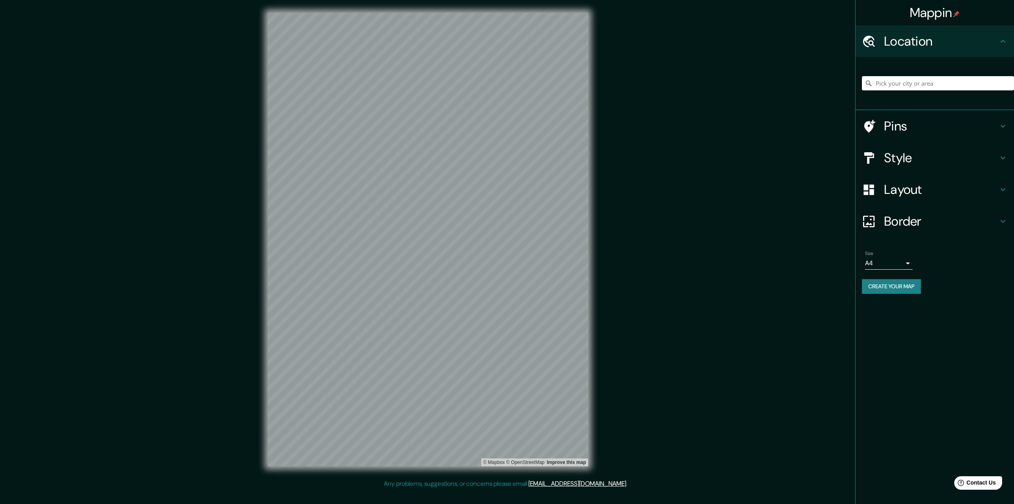
click at [885, 86] on input "Pick your city or area" at bounding box center [938, 83] width 152 height 14
paste input "[GEOGRAPHIC_DATA]"
type input "[GEOGRAPHIC_DATA], Höfuðborgarsvæðið, [GEOGRAPHIC_DATA]"
click at [881, 261] on body "Mappin Location Reykjavik, Höfuðborgarsvæðið, Islande Reykjavik Höfuðborgarsvæð…" at bounding box center [507, 252] width 1014 height 504
click at [879, 292] on li "A3" at bounding box center [889, 294] width 48 height 14
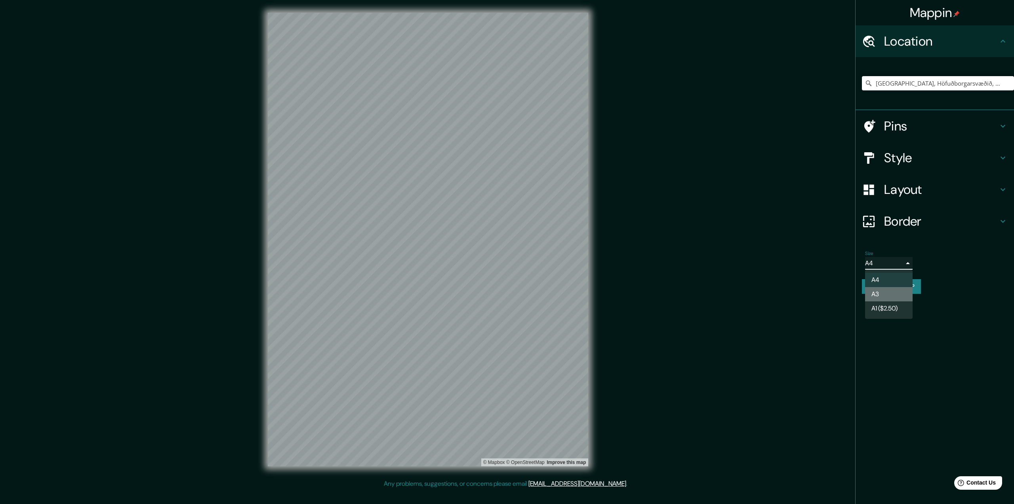
type input "a4"
click at [902, 285] on button "Create your map" at bounding box center [891, 286] width 59 height 15
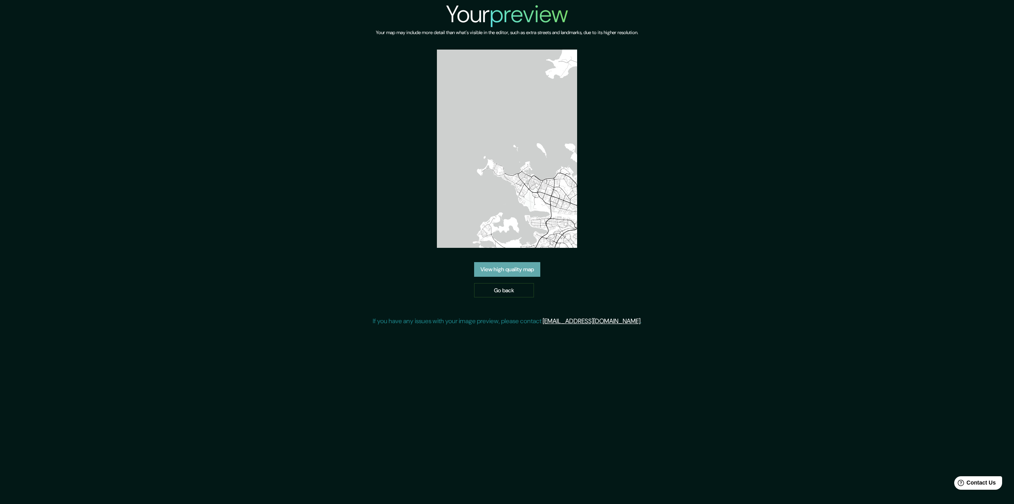
click at [512, 268] on link "View high quality map" at bounding box center [507, 269] width 66 height 15
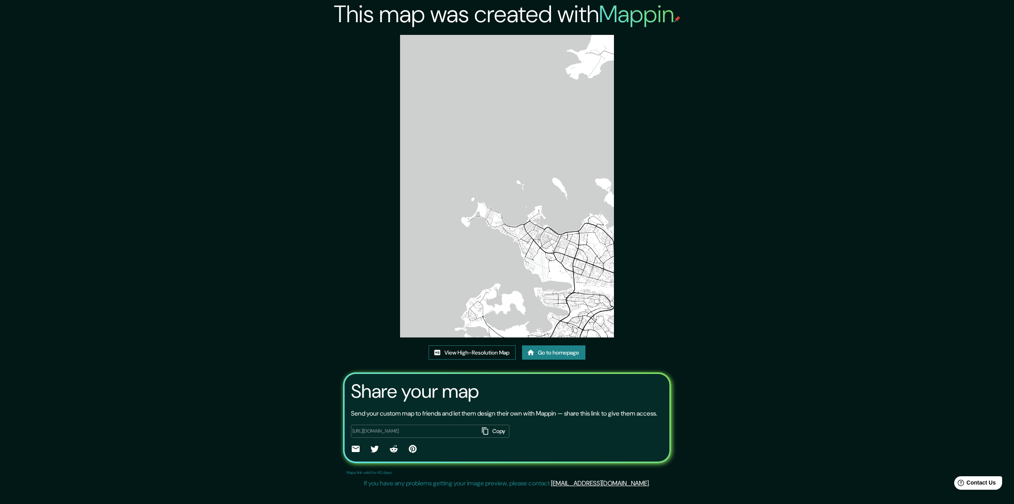
click at [468, 356] on link "View High-Resolution Map" at bounding box center [472, 352] width 87 height 15
click at [552, 353] on link "Go to homepage" at bounding box center [553, 352] width 63 height 15
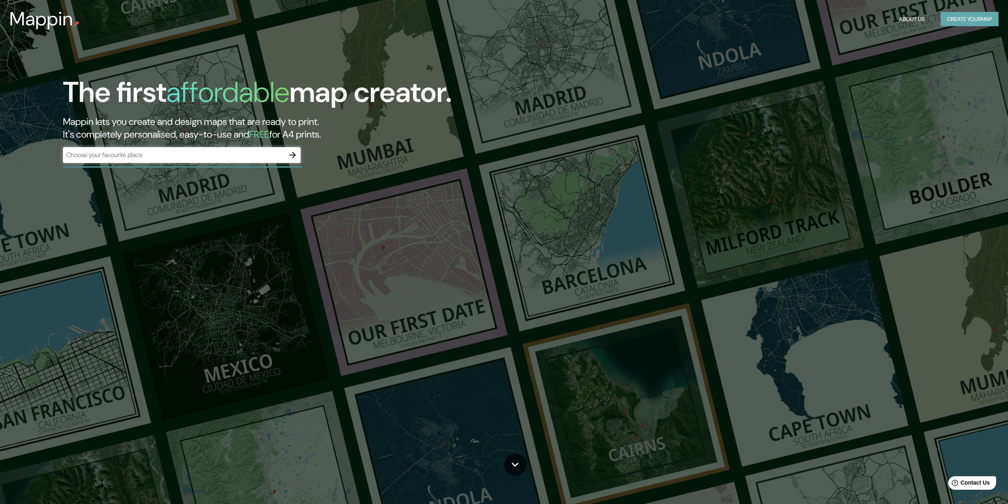
click at [956, 19] on button "Create your map" at bounding box center [970, 19] width 58 height 15
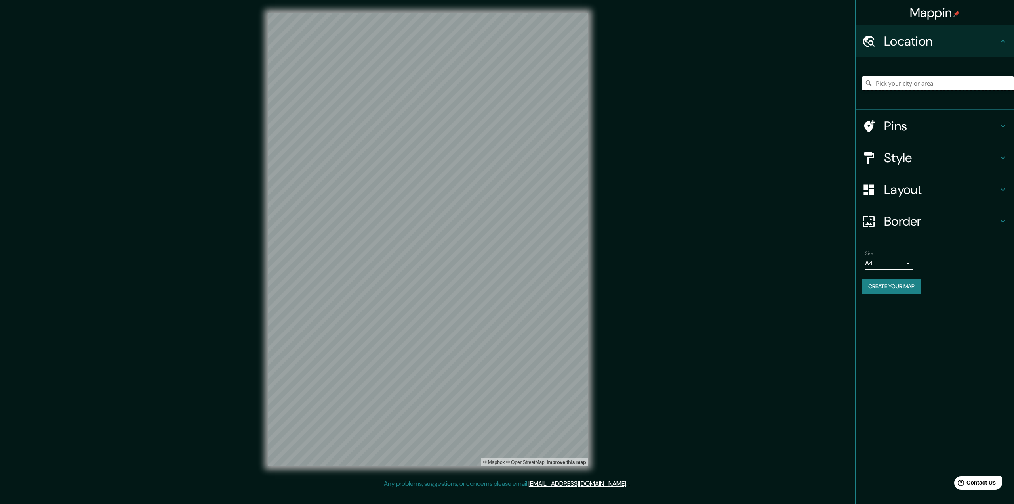
click at [940, 88] on input "Pick your city or area" at bounding box center [938, 83] width 152 height 14
paste input "[GEOGRAPHIC_DATA]"
type input "[GEOGRAPHIC_DATA], Höfuðborgarsvæðið, [GEOGRAPHIC_DATA]"
click at [596, 276] on div "© Mapbox © OpenStreetMap Improve this map" at bounding box center [428, 239] width 346 height 479
click at [890, 261] on body "Mappin Location [GEOGRAPHIC_DATA], Höfuðborgarsvæðið, Islande [GEOGRAPHIC_DATA]…" at bounding box center [507, 252] width 1014 height 504
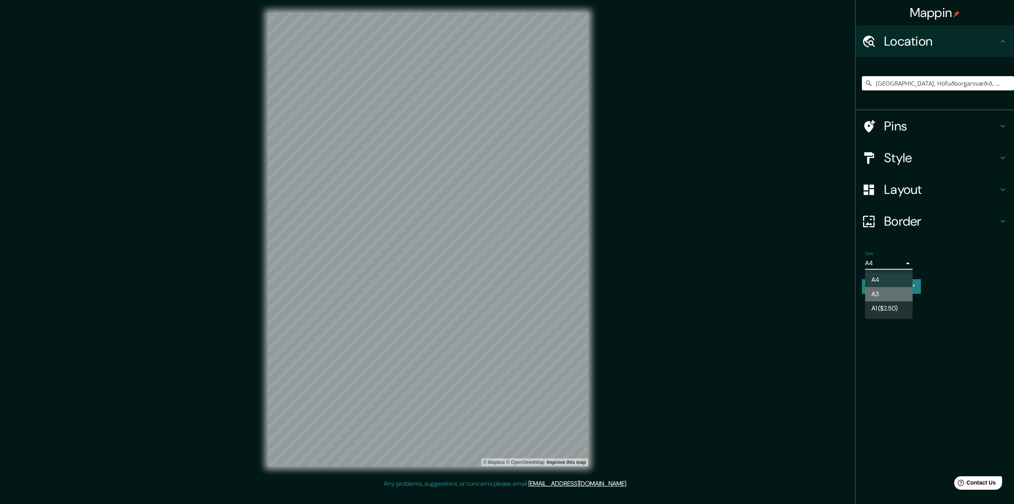
click at [884, 292] on li "A3" at bounding box center [889, 294] width 48 height 14
type input "a4"
click at [886, 287] on button "Create your map" at bounding box center [891, 286] width 59 height 15
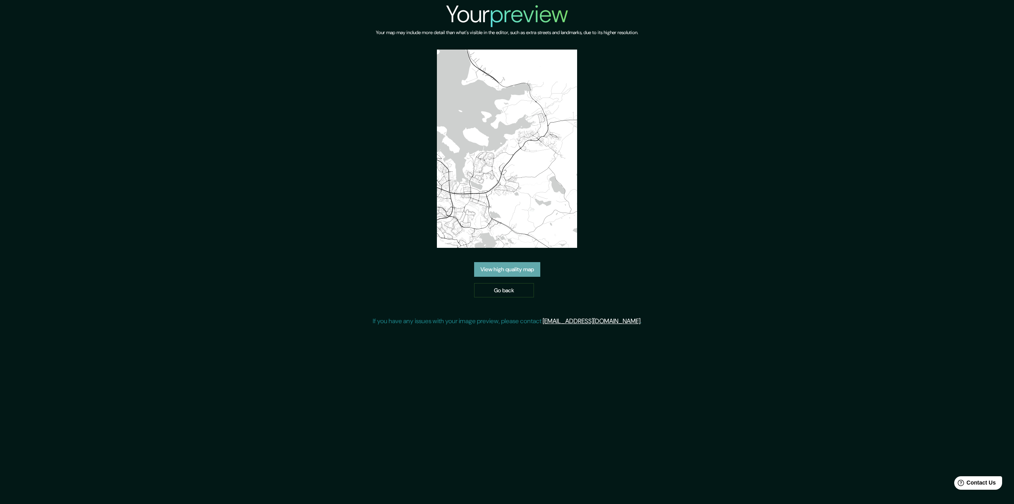
click at [499, 269] on link "View high quality map" at bounding box center [507, 269] width 66 height 15
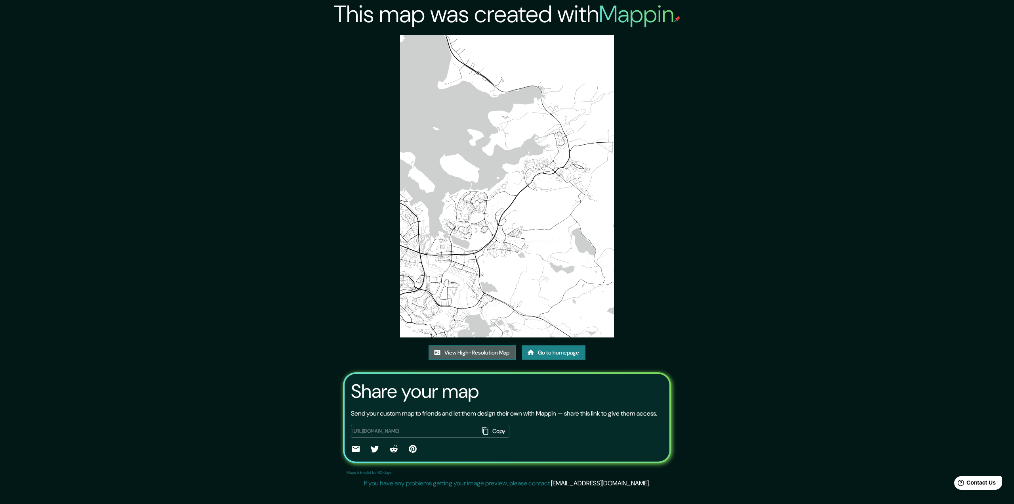
click at [472, 346] on link "View High-Resolution Map" at bounding box center [472, 352] width 87 height 15
click at [573, 353] on link "Go to homepage" at bounding box center [553, 352] width 63 height 15
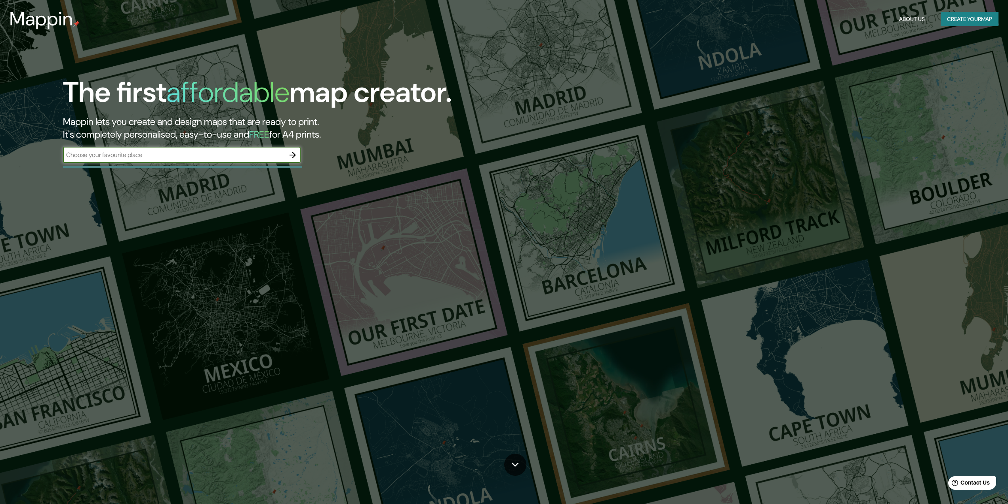
click at [965, 23] on button "Create your map" at bounding box center [970, 19] width 58 height 15
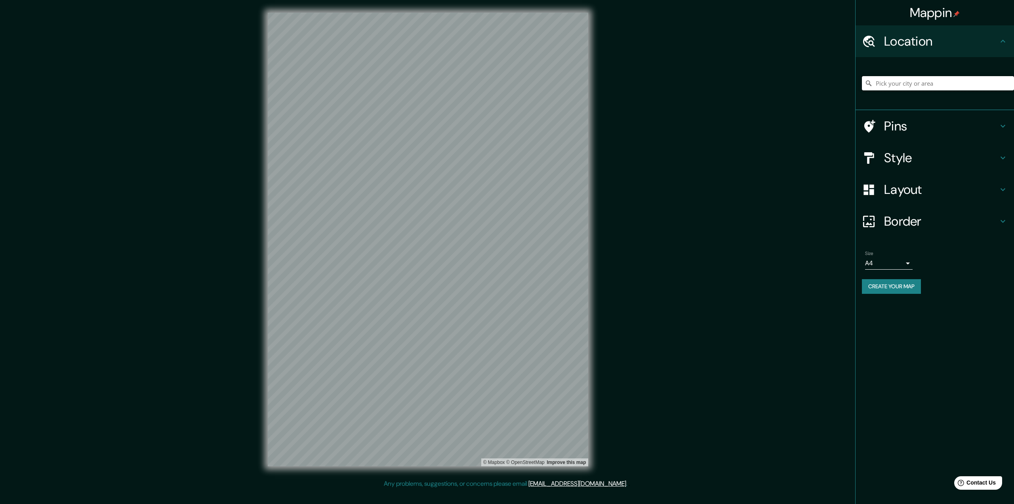
click at [917, 86] on input "Pick your city or area" at bounding box center [938, 83] width 152 height 14
paste input "[GEOGRAPHIC_DATA]"
type input "[GEOGRAPHIC_DATA], Höfuðborgarsvæðið, [GEOGRAPHIC_DATA]"
click at [885, 262] on body "Mappin Location [GEOGRAPHIC_DATA], Höfuðborgarsvæðið, Islande [GEOGRAPHIC_DATA]…" at bounding box center [507, 252] width 1014 height 504
click at [886, 292] on li "A3" at bounding box center [889, 294] width 48 height 14
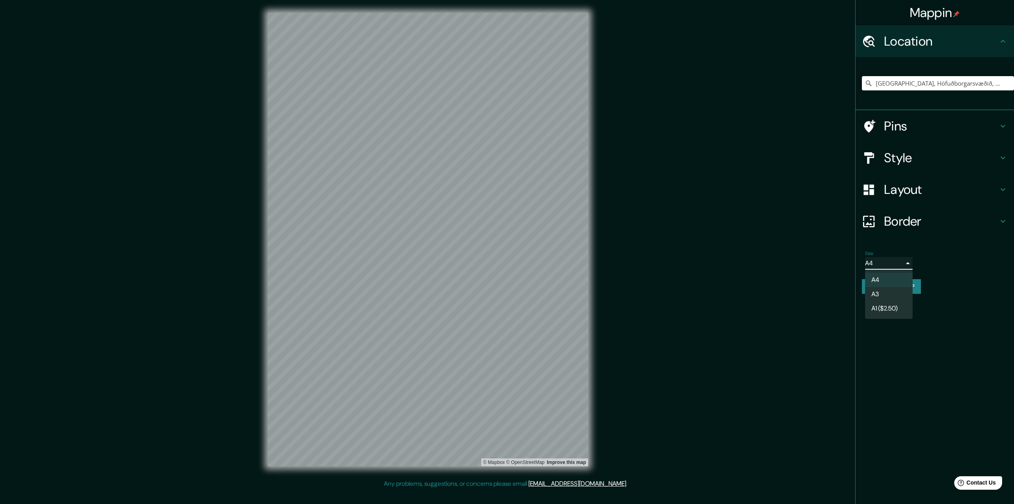
type input "a4"
click at [902, 286] on button "Create your map" at bounding box center [891, 286] width 59 height 15
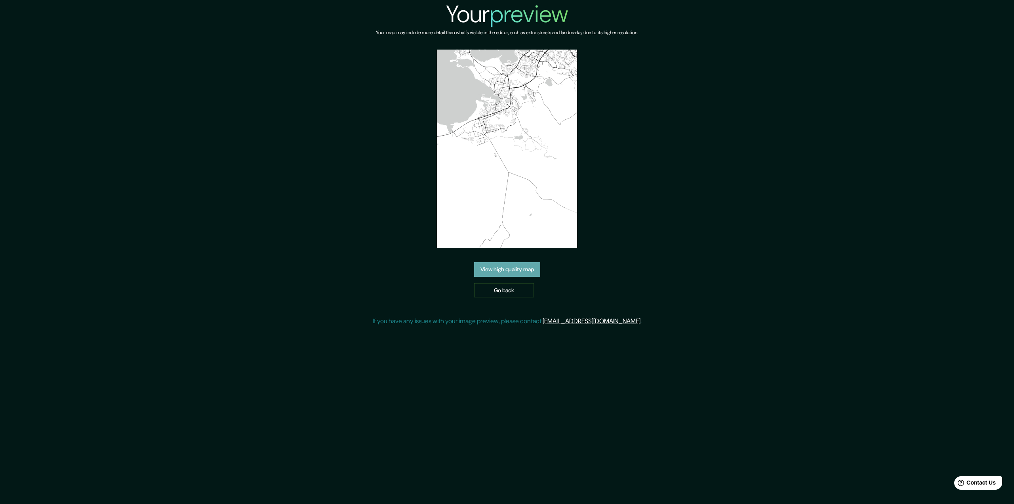
click at [507, 269] on link "View high quality map" at bounding box center [507, 269] width 66 height 15
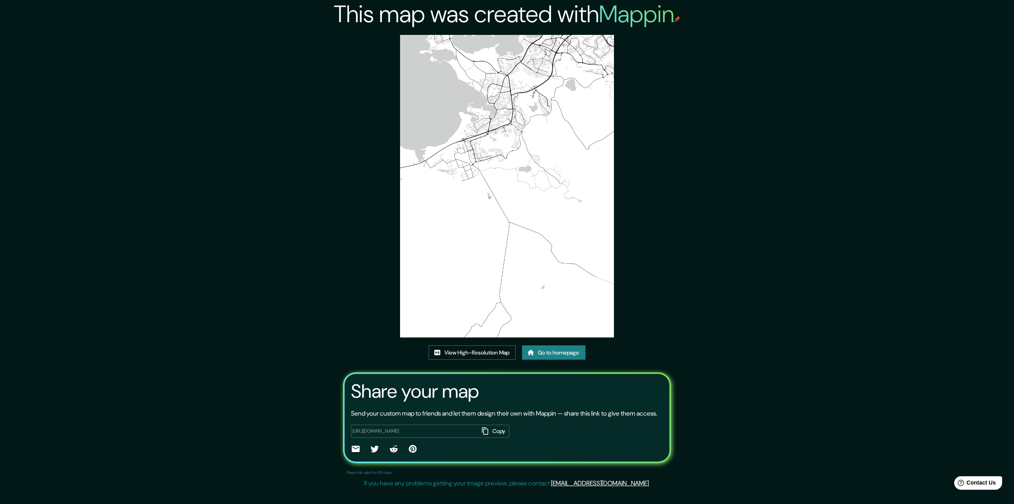
click at [465, 352] on link "View High-Resolution Map" at bounding box center [472, 352] width 87 height 15
click at [581, 353] on link "Go to homepage" at bounding box center [553, 352] width 63 height 15
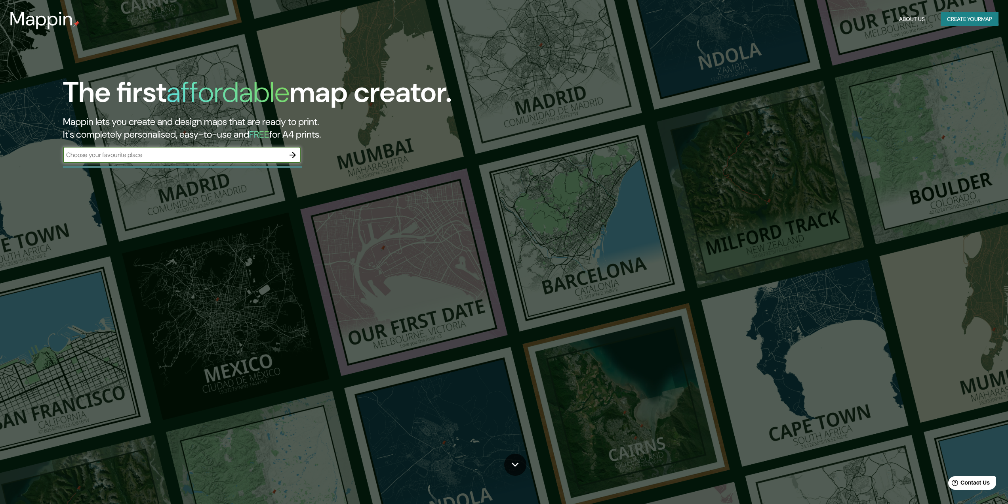
click at [965, 15] on button "Create your map" at bounding box center [970, 19] width 58 height 15
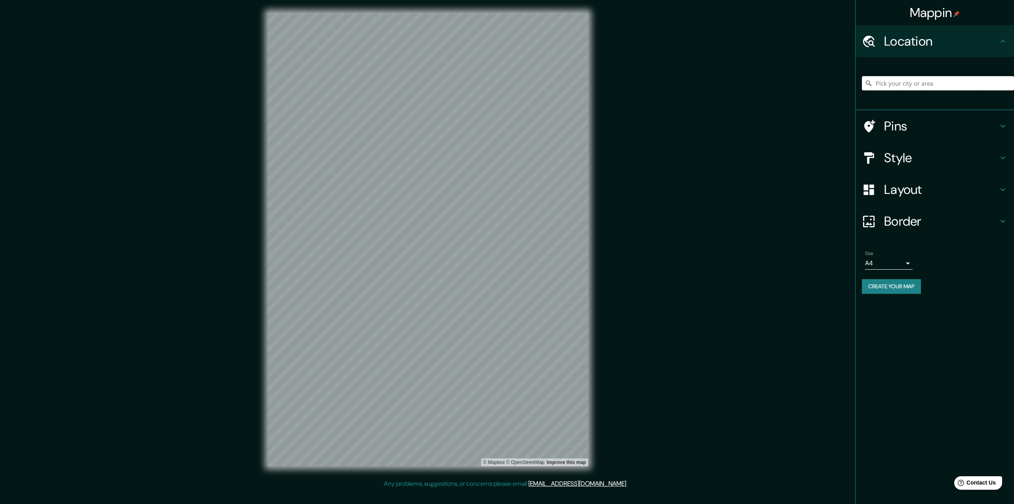
click at [903, 82] on input "Pick your city or area" at bounding box center [938, 83] width 152 height 14
paste input "[GEOGRAPHIC_DATA]"
type input "[GEOGRAPHIC_DATA], Höfuðborgarsvæðið, [GEOGRAPHIC_DATA]"
click at [904, 265] on body "Mappin Location [GEOGRAPHIC_DATA], Höfuðborgarsvæðið, Islande [GEOGRAPHIC_DATA]…" at bounding box center [507, 252] width 1014 height 504
click at [883, 294] on li "A3" at bounding box center [889, 294] width 48 height 14
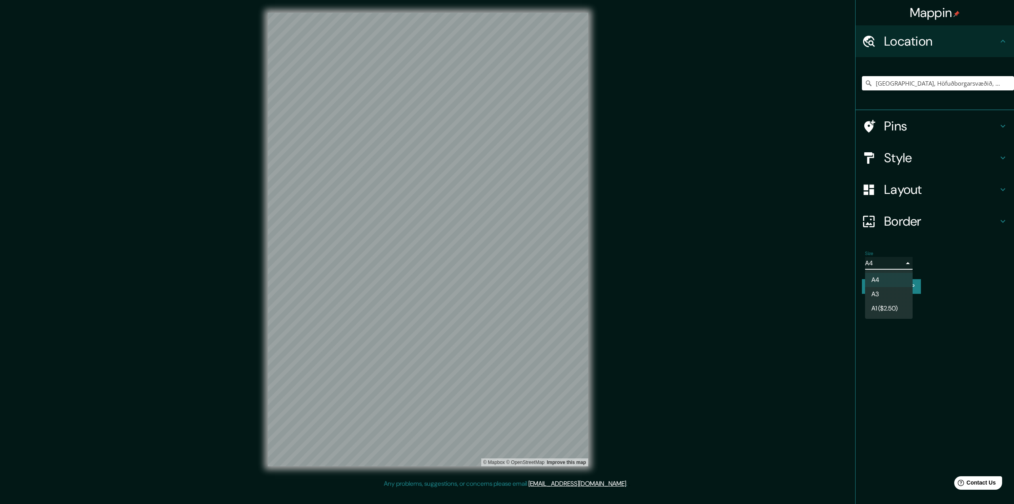
type input "a4"
click at [893, 285] on button "Create your map" at bounding box center [891, 286] width 59 height 15
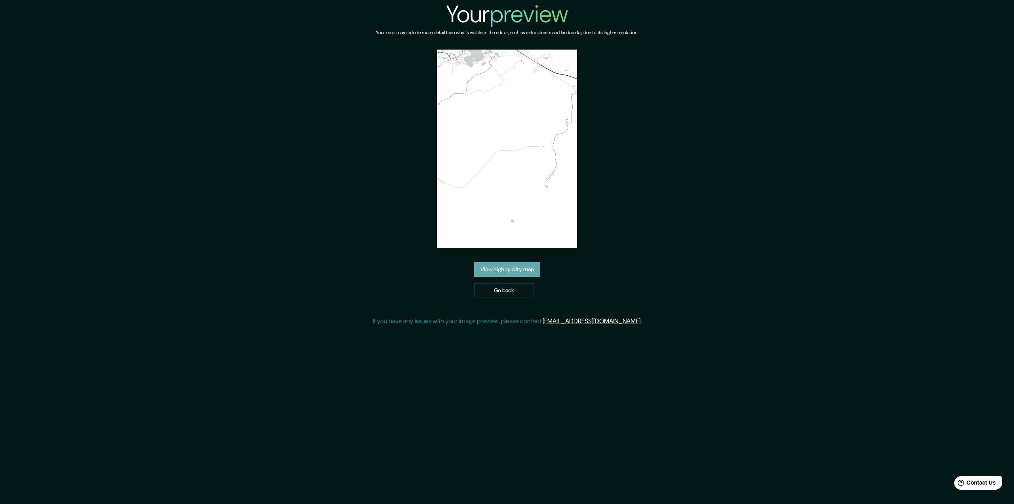
click at [527, 268] on link "View high quality map" at bounding box center [507, 269] width 66 height 15
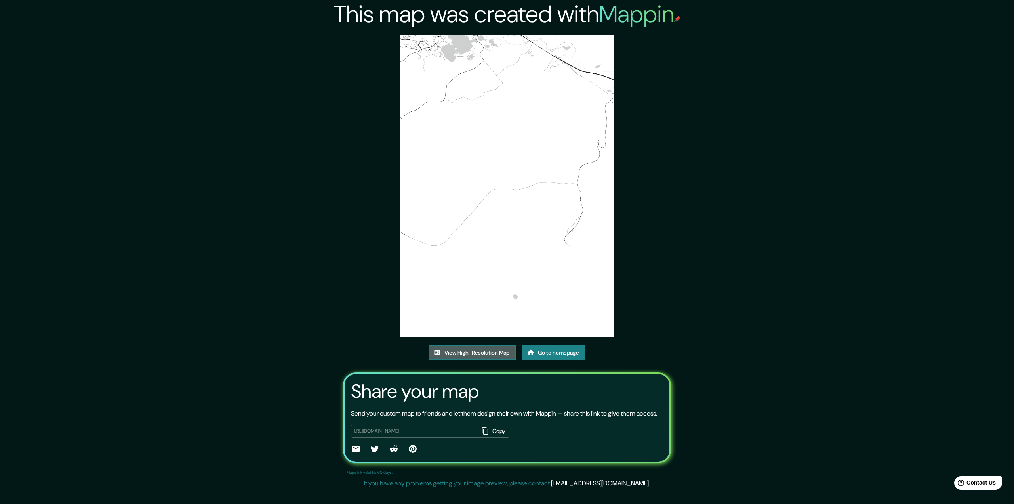
click at [461, 352] on link "View High-Resolution Map" at bounding box center [472, 352] width 87 height 15
click at [555, 348] on link "Go to homepage" at bounding box center [553, 352] width 63 height 15
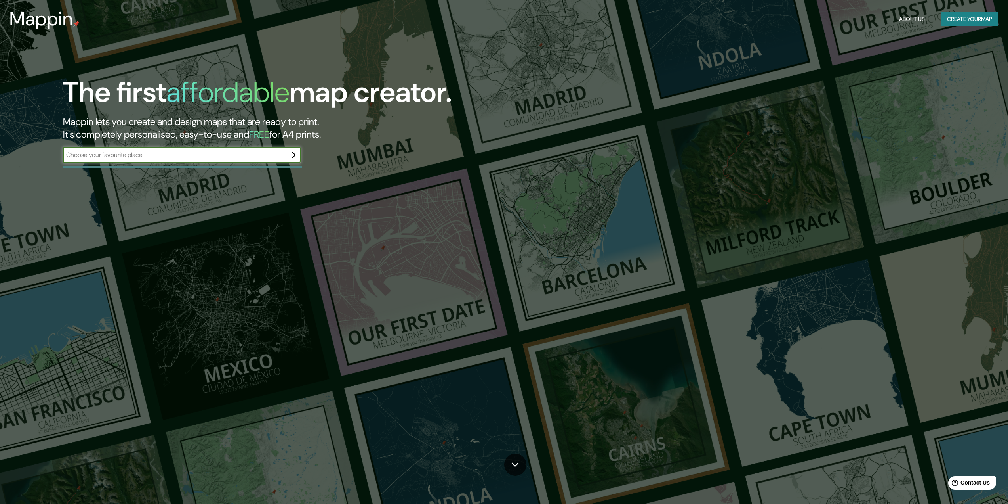
click at [183, 152] on input "text" at bounding box center [174, 154] width 222 height 9
type input "islande"
click at [294, 156] on icon "button" at bounding box center [293, 155] width 10 height 10
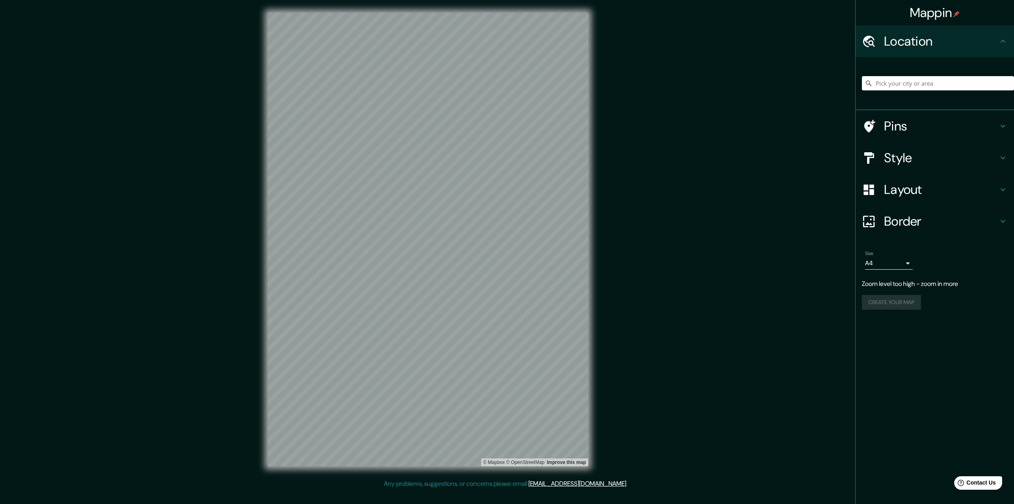
click at [894, 185] on h4 "Layout" at bounding box center [941, 189] width 114 height 16
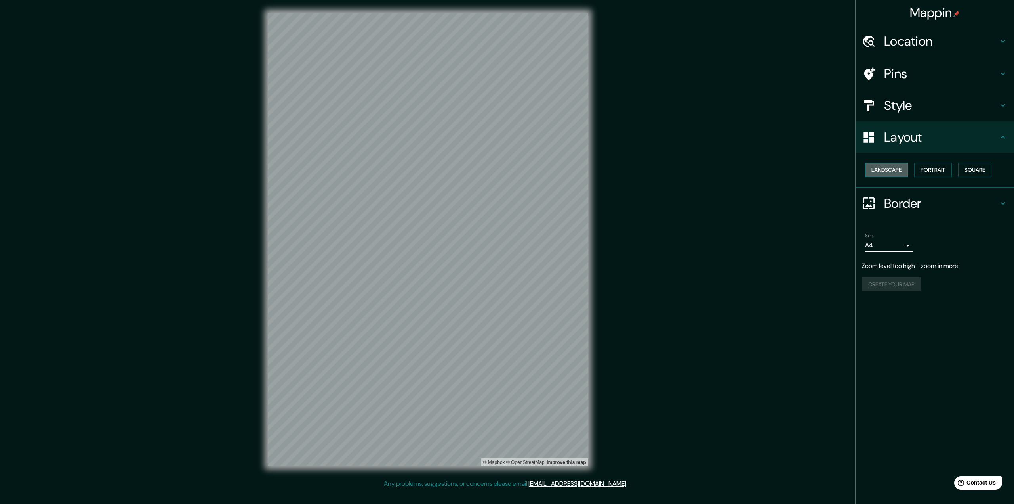
click at [876, 169] on button "Landscape" at bounding box center [886, 169] width 43 height 15
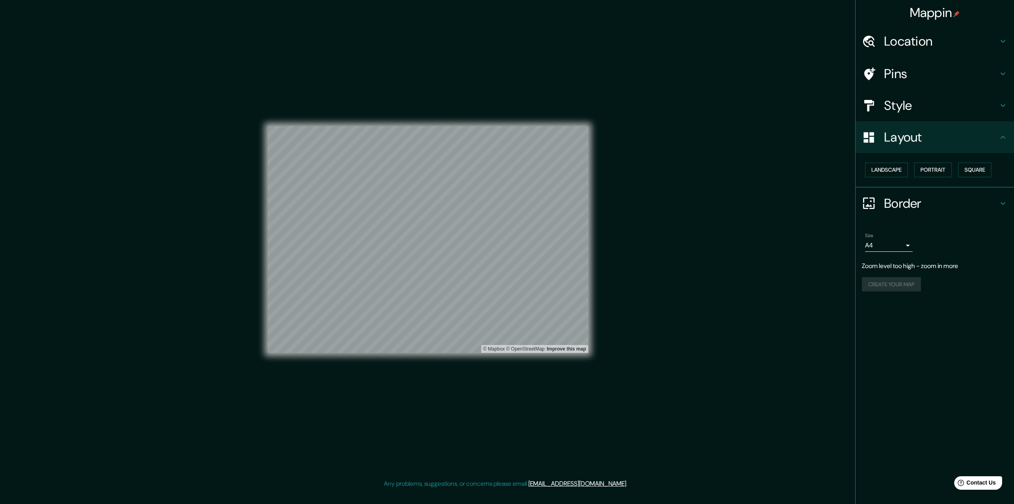
click at [907, 107] on h4 "Style" at bounding box center [941, 105] width 114 height 16
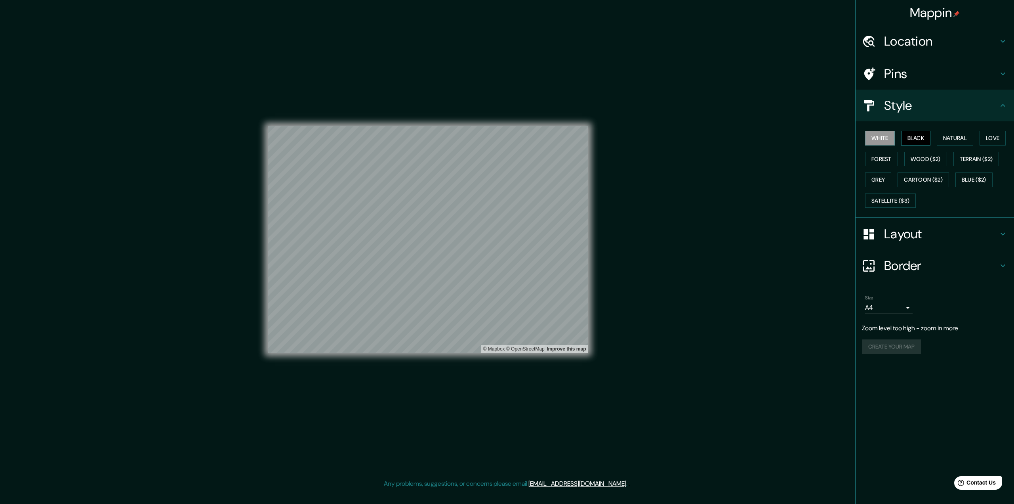
click at [914, 139] on button "Black" at bounding box center [916, 138] width 30 height 15
click at [953, 137] on button "Natural" at bounding box center [955, 138] width 36 height 15
click at [989, 138] on button "Love" at bounding box center [993, 138] width 26 height 15
click at [876, 159] on button "Forest" at bounding box center [881, 159] width 33 height 15
click at [921, 158] on button "Wood ($2)" at bounding box center [925, 159] width 43 height 15
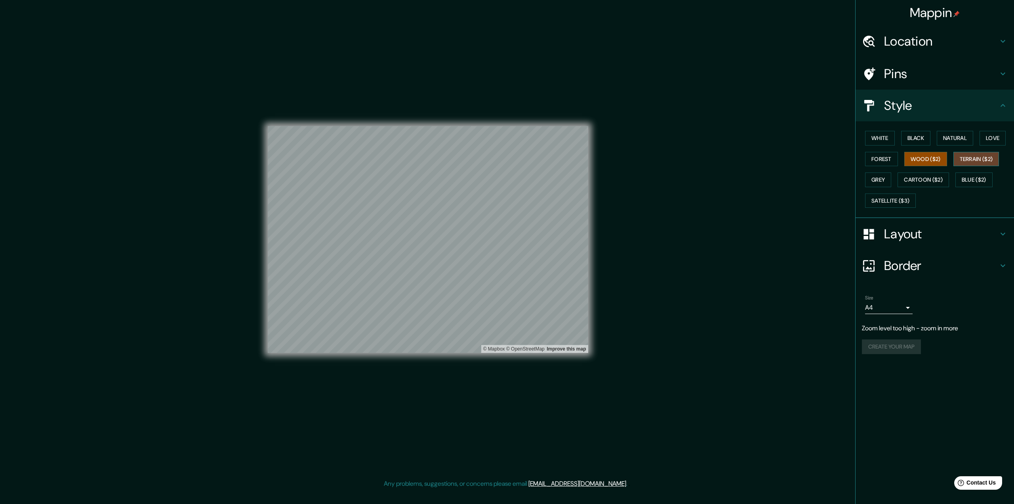
click at [970, 156] on button "Terrain ($2)" at bounding box center [977, 159] width 46 height 15
click at [881, 181] on button "Grey" at bounding box center [878, 179] width 26 height 15
click at [923, 179] on button "Cartoon ($2)" at bounding box center [924, 179] width 52 height 15
click at [973, 176] on button "Blue ($2)" at bounding box center [974, 179] width 37 height 15
click at [893, 197] on button "Satellite ($3)" at bounding box center [890, 200] width 51 height 15
